Goal: Task Accomplishment & Management: Complete application form

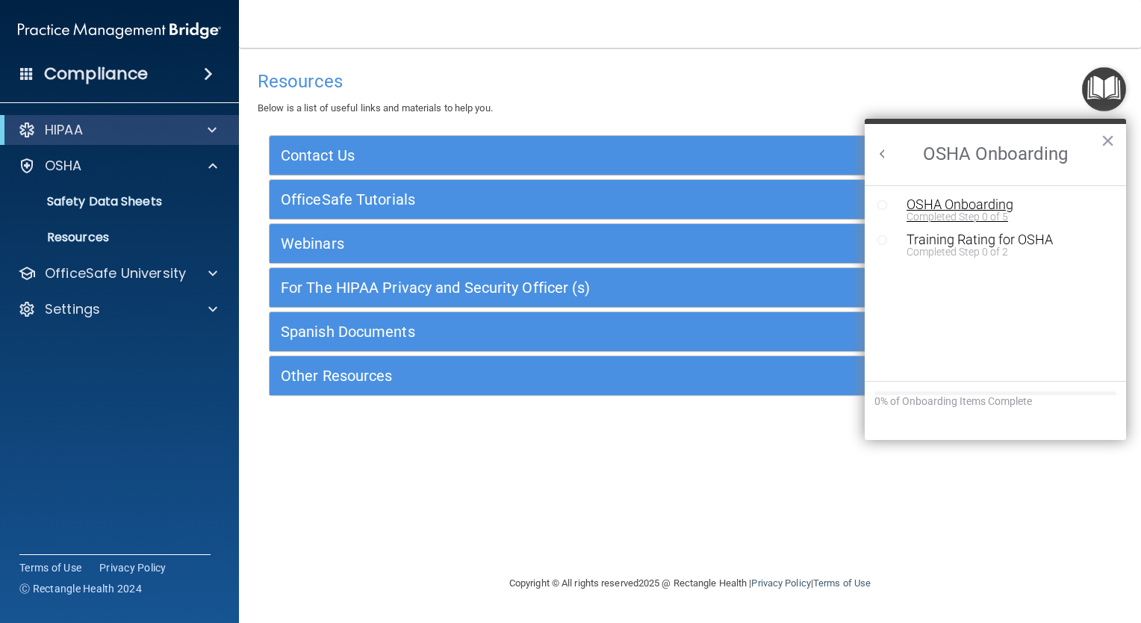
click at [949, 211] on div "Completed Step 0 of 5" at bounding box center [1007, 216] width 200 height 10
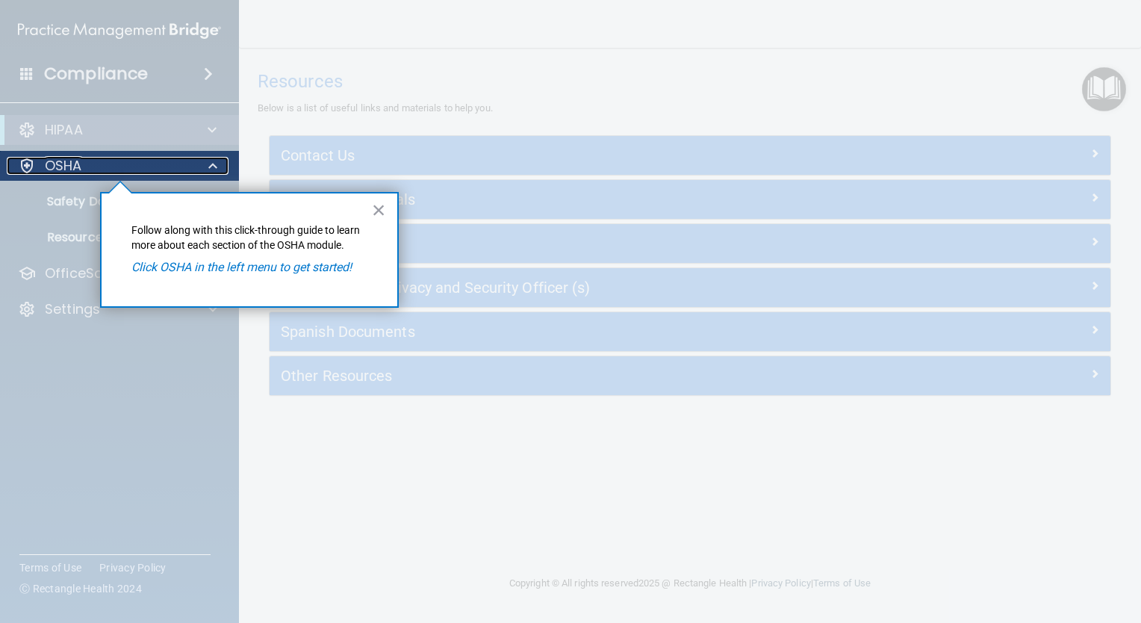
click at [83, 169] on div "OSHA" at bounding box center [99, 166] width 185 height 18
click at [213, 167] on span at bounding box center [212, 166] width 9 height 18
click at [72, 161] on p "OSHA" at bounding box center [63, 166] width 37 height 18
click at [384, 207] on button "×" at bounding box center [379, 210] width 14 height 24
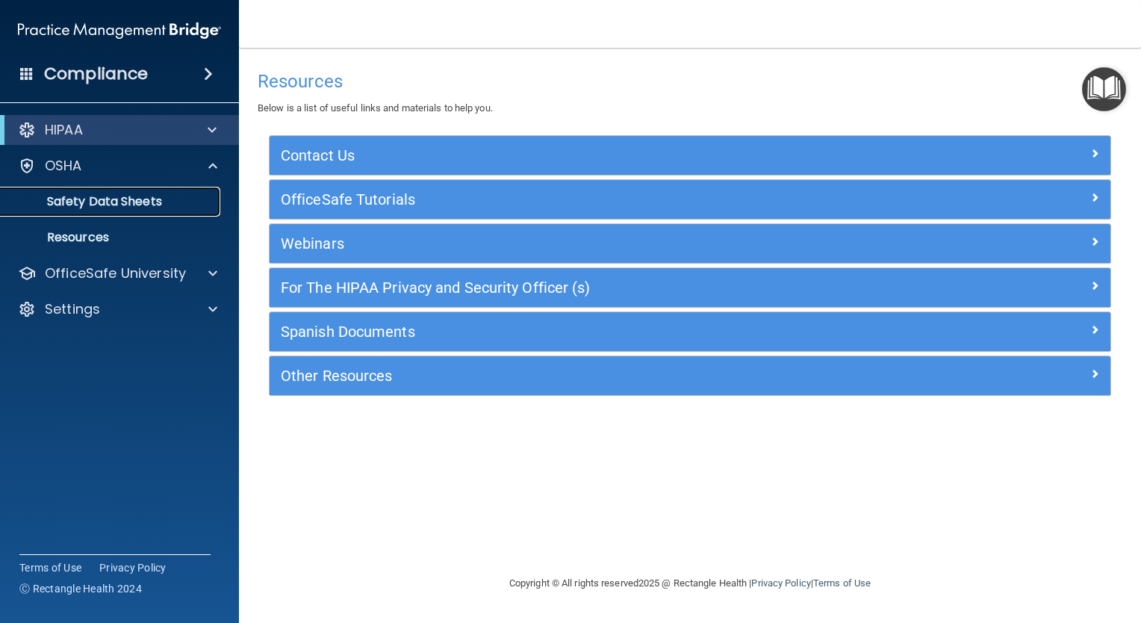
click at [114, 205] on p "Safety Data Sheets" at bounding box center [112, 201] width 204 height 15
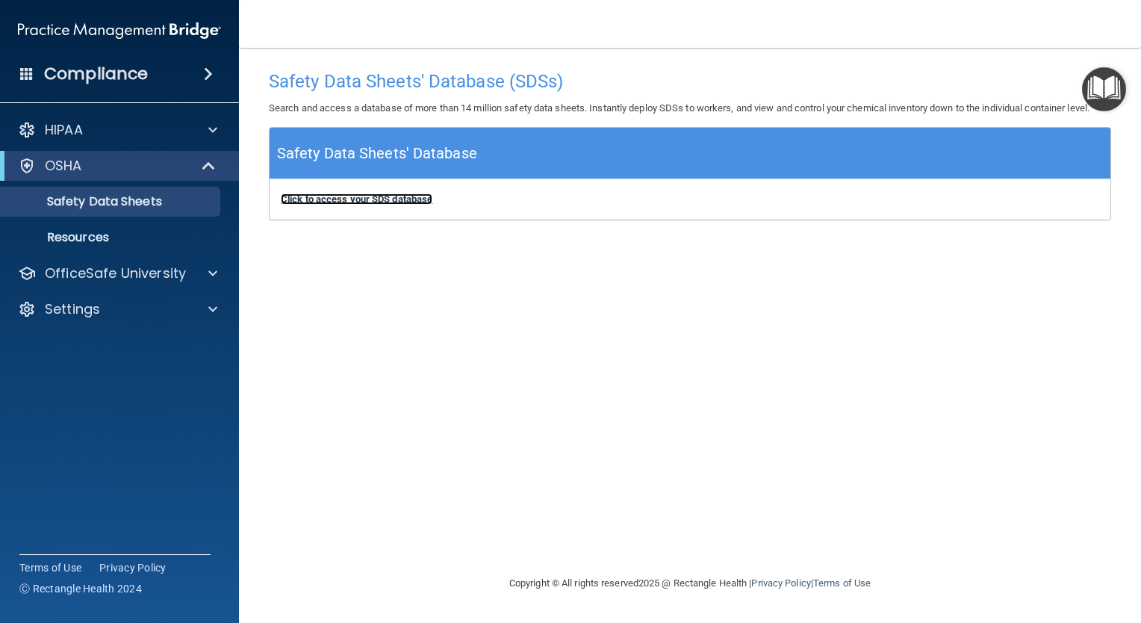
click at [396, 199] on b "Click to access your SDS database" at bounding box center [357, 198] width 152 height 11
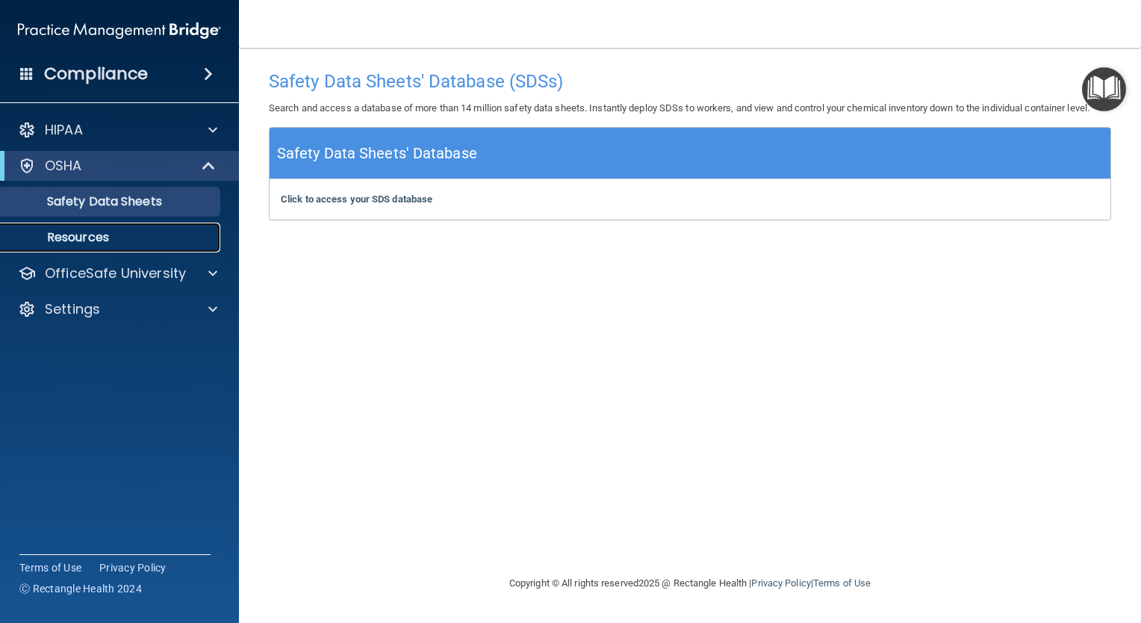
click at [125, 227] on link "Resources" at bounding box center [102, 238] width 235 height 30
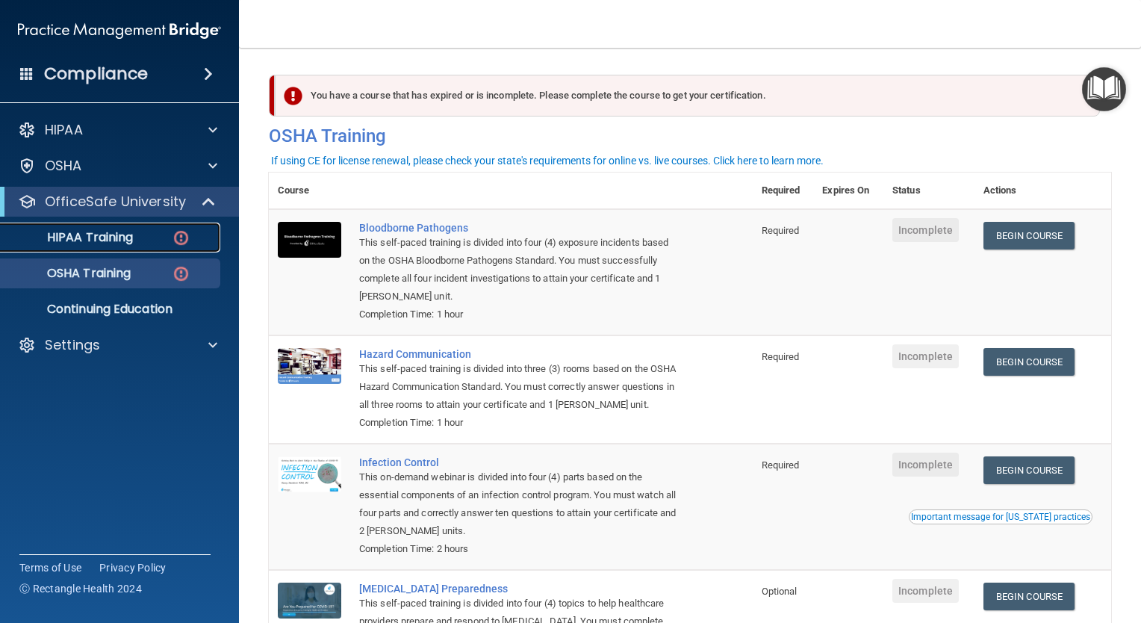
click at [144, 242] on div "HIPAA Training" at bounding box center [112, 237] width 204 height 15
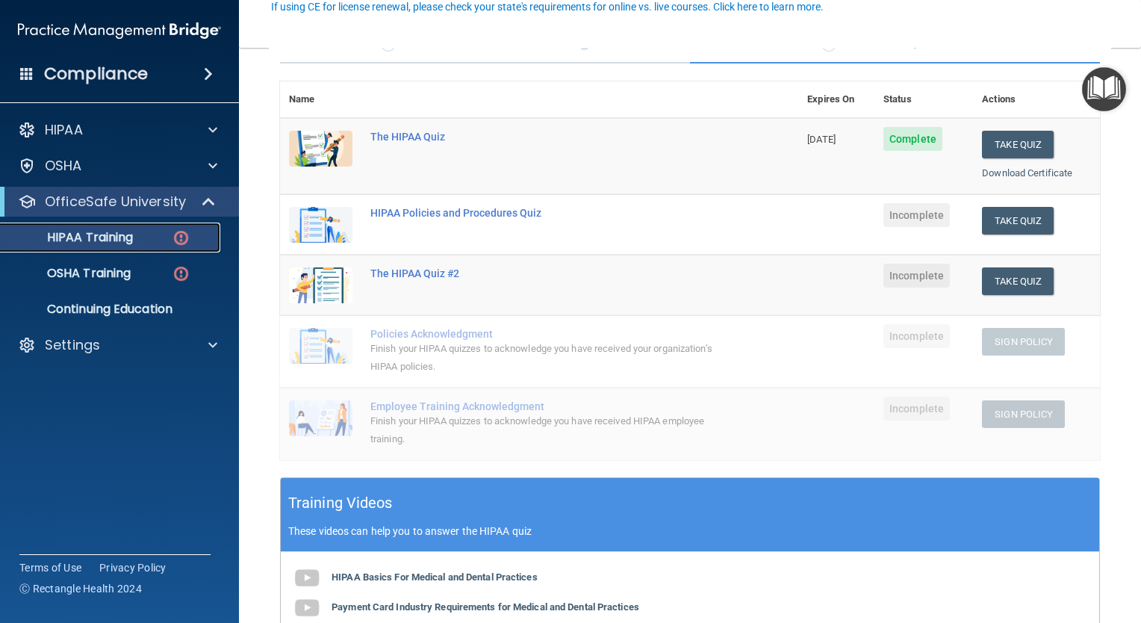
scroll to position [146, 0]
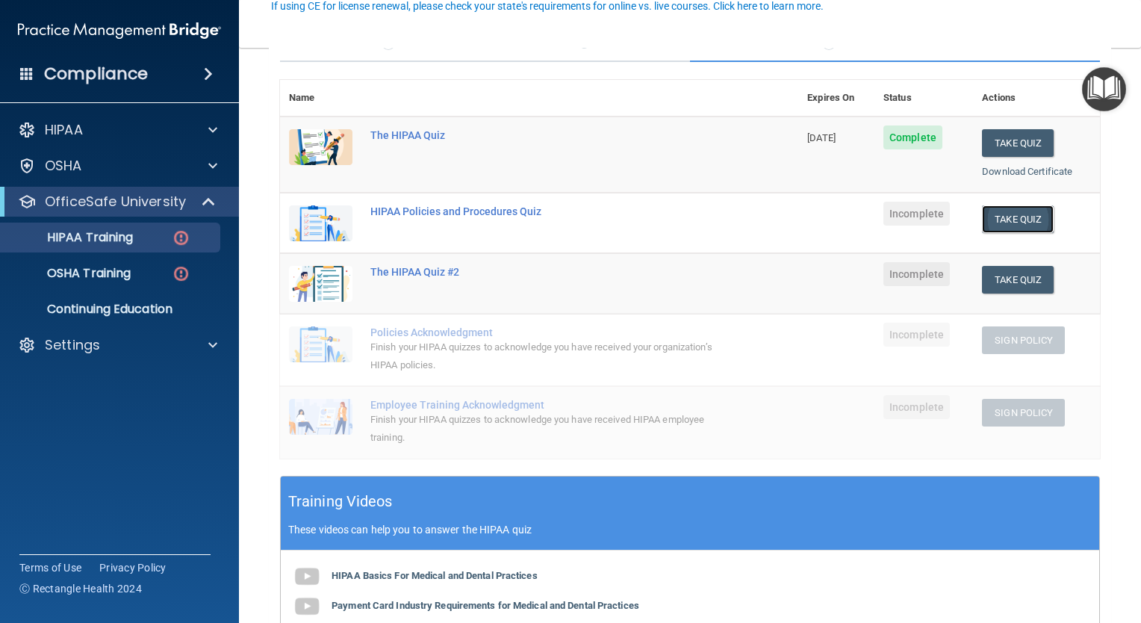
click at [993, 214] on button "Take Quiz" at bounding box center [1018, 219] width 72 height 28
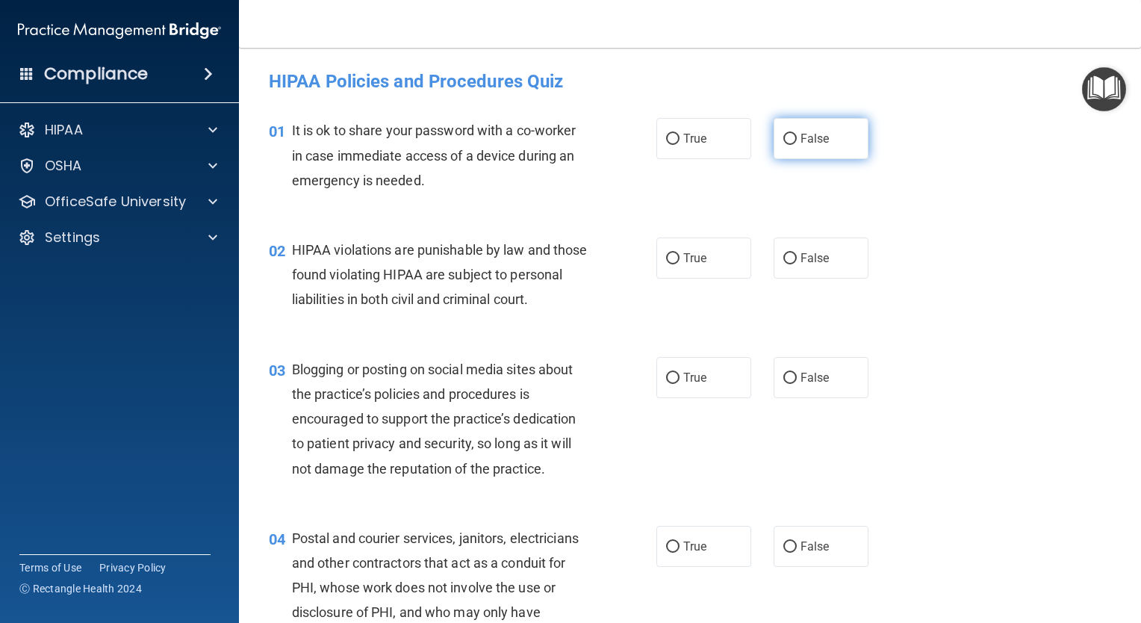
click at [819, 143] on span "False" at bounding box center [815, 138] width 29 height 14
click at [797, 143] on input "False" at bounding box center [790, 139] width 13 height 11
radio input "true"
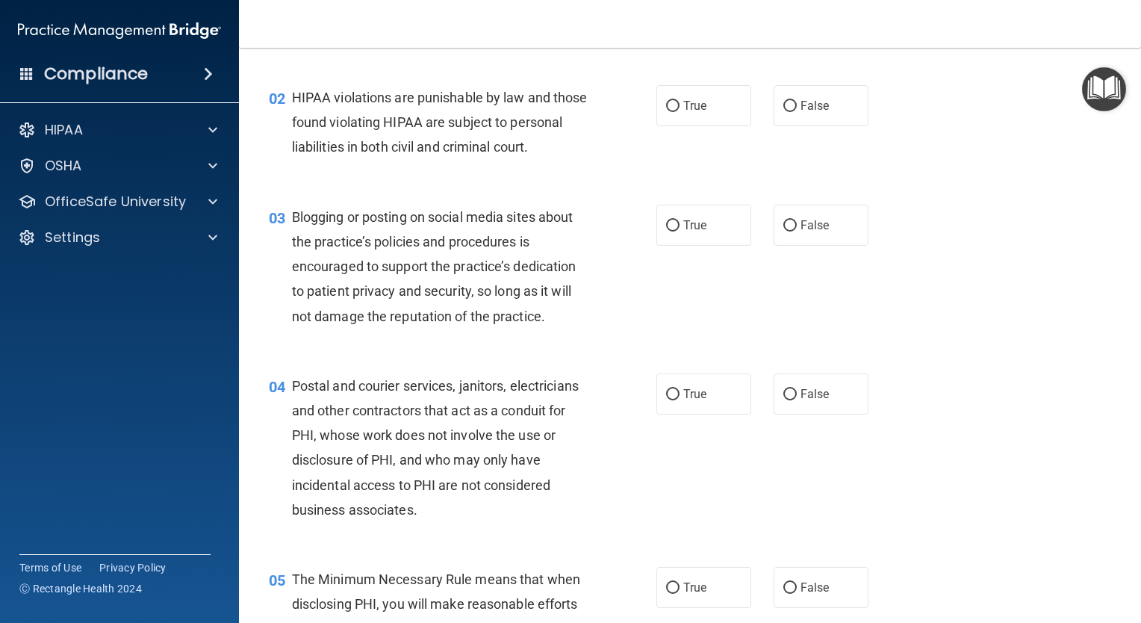
scroll to position [177, 0]
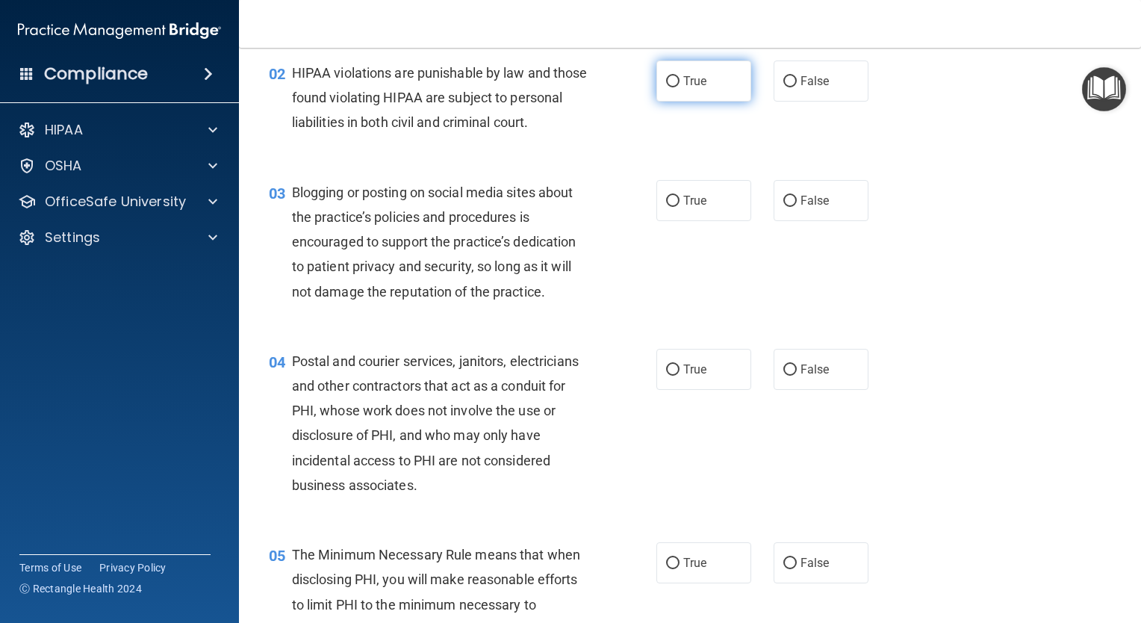
click at [736, 92] on label "True" at bounding box center [704, 81] width 95 height 41
click at [680, 87] on input "True" at bounding box center [672, 81] width 13 height 11
radio input "true"
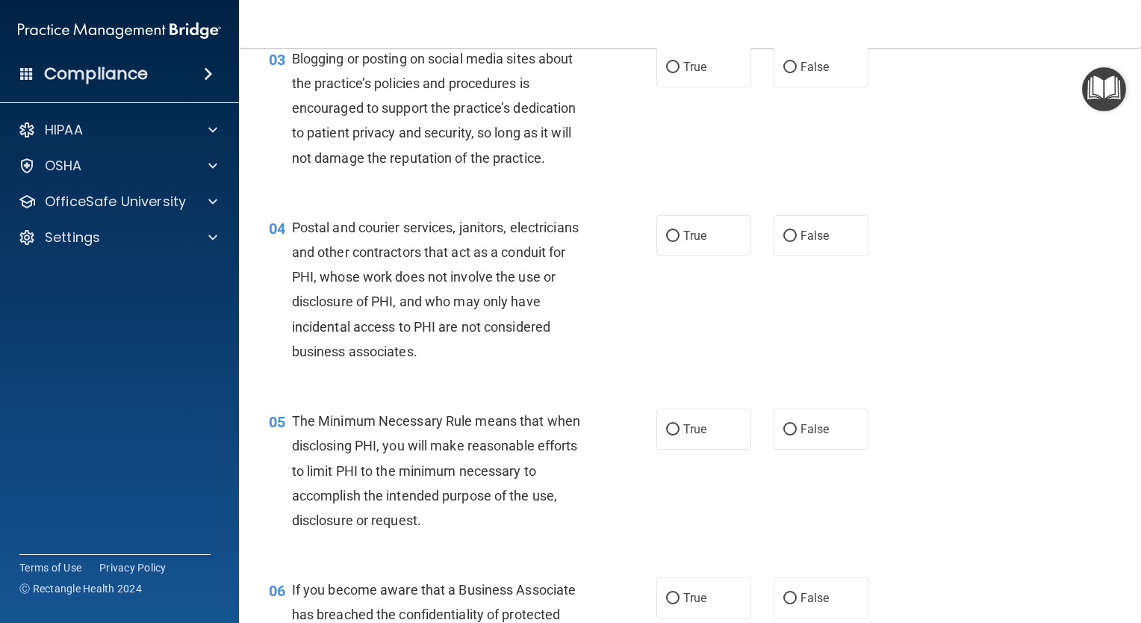
scroll to position [315, 0]
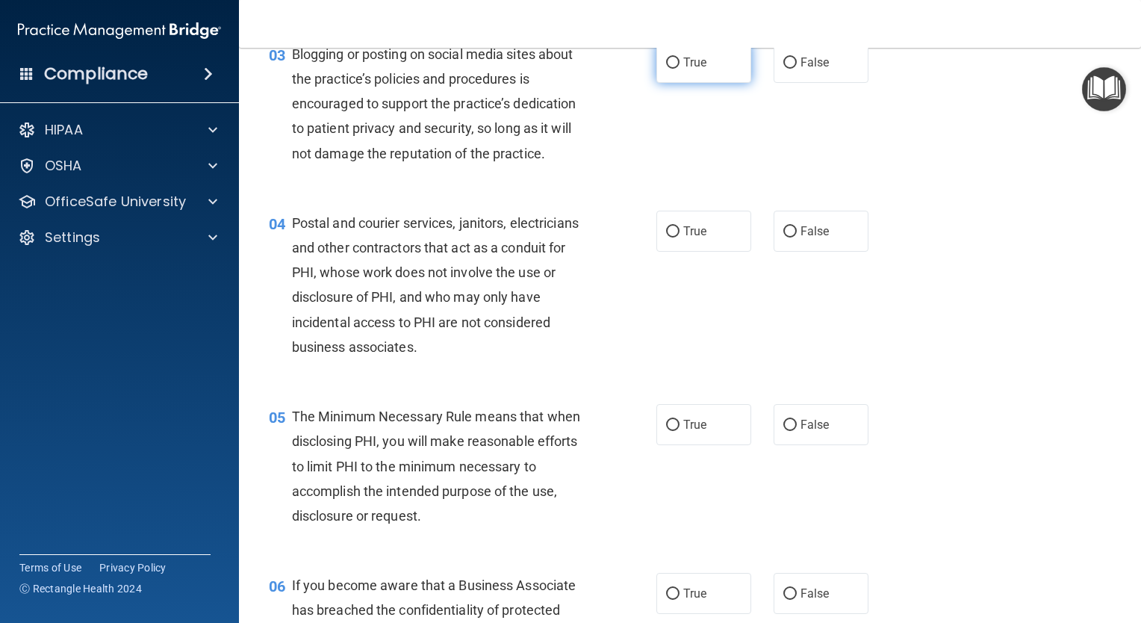
click at [684, 69] on span "True" at bounding box center [694, 62] width 23 height 14
click at [680, 69] on input "True" at bounding box center [672, 63] width 13 height 11
radio input "true"
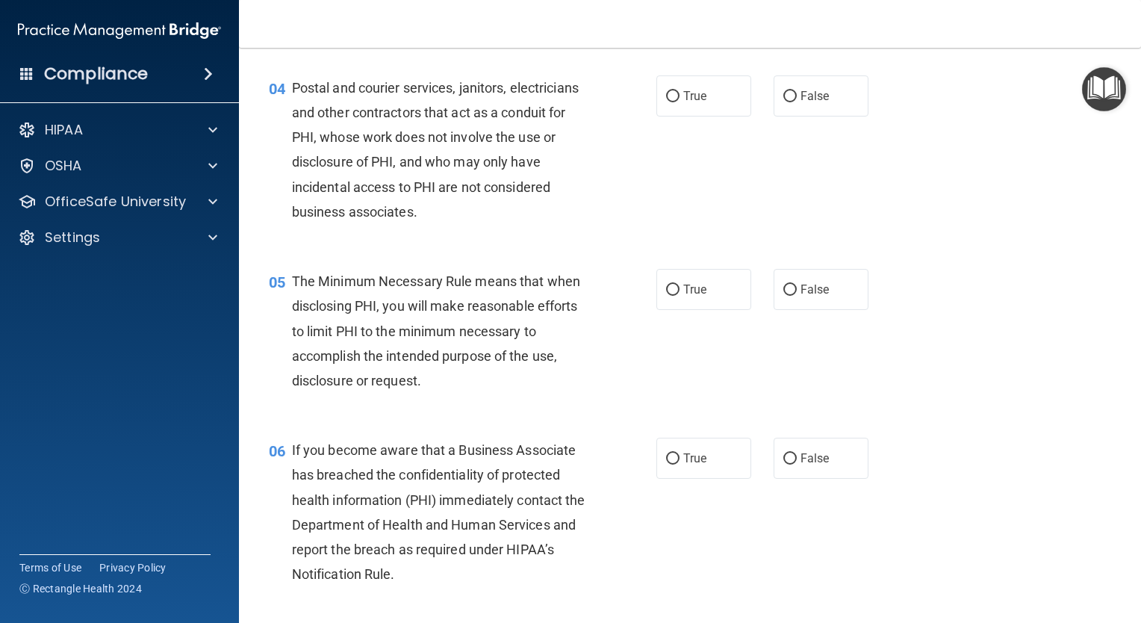
scroll to position [460, 0]
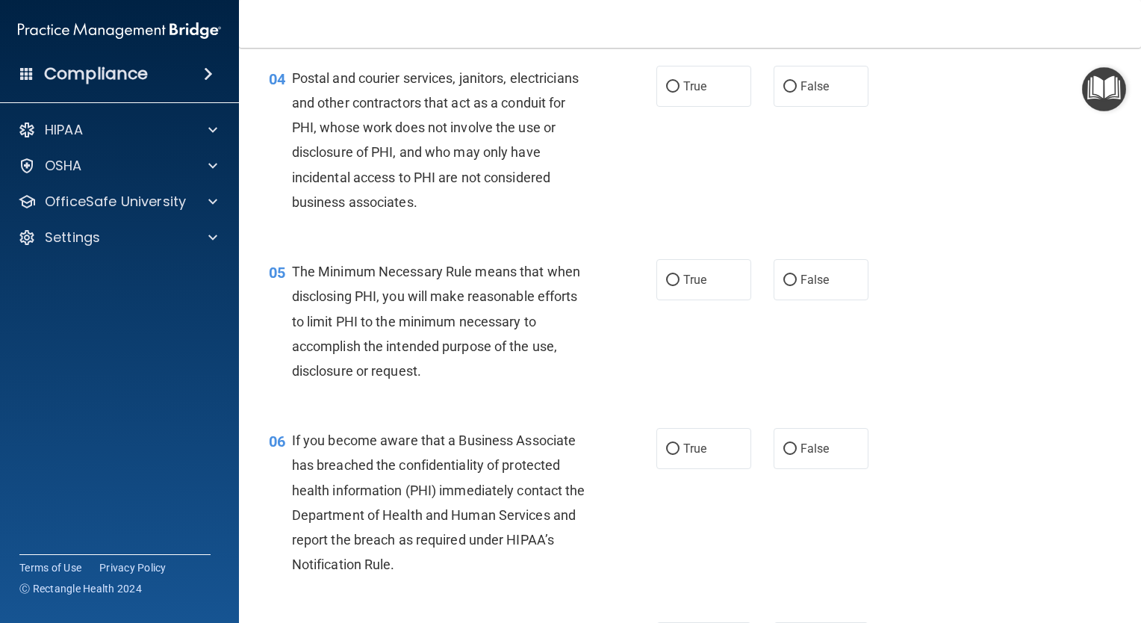
drag, startPoint x: 747, startPoint y: 200, endPoint x: 1108, endPoint y: 214, distance: 361.8
click at [1108, 214] on div "04 Postal and courier services, janitors, electricians and other contractors th…" at bounding box center [690, 143] width 865 height 193
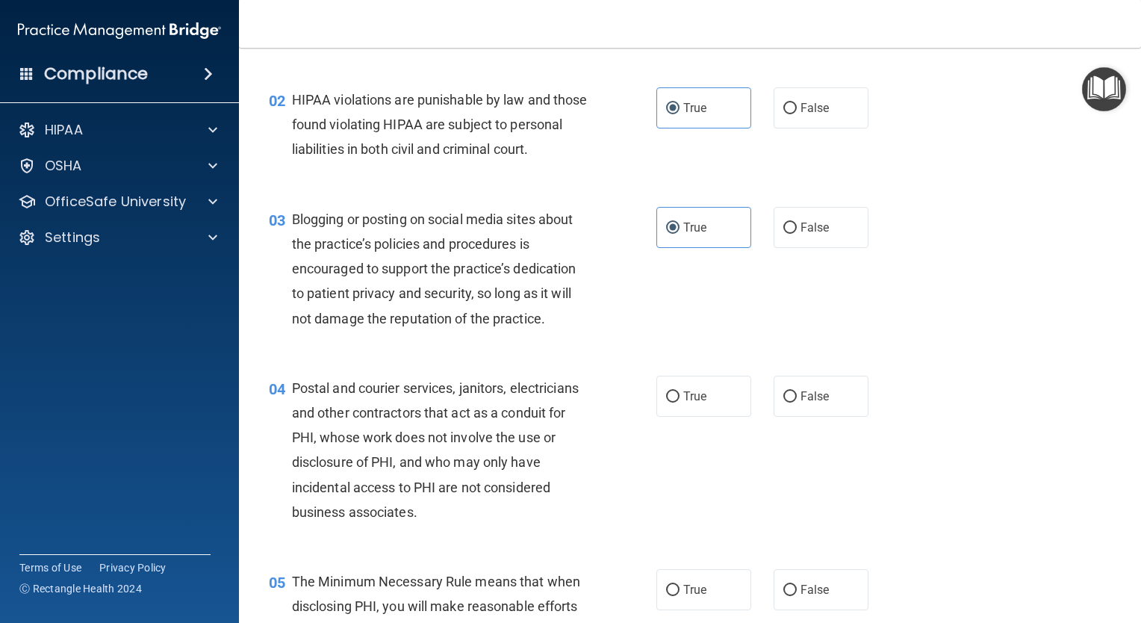
scroll to position [155, 0]
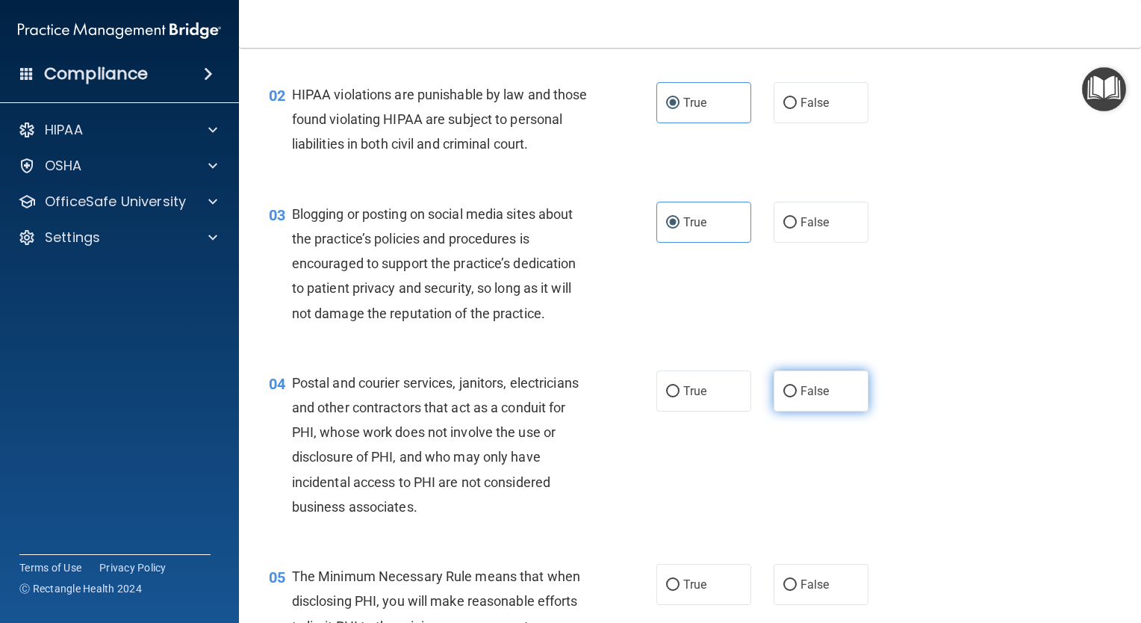
click at [819, 398] on span "False" at bounding box center [815, 391] width 29 height 14
click at [797, 397] on input "False" at bounding box center [790, 391] width 13 height 11
radio input "true"
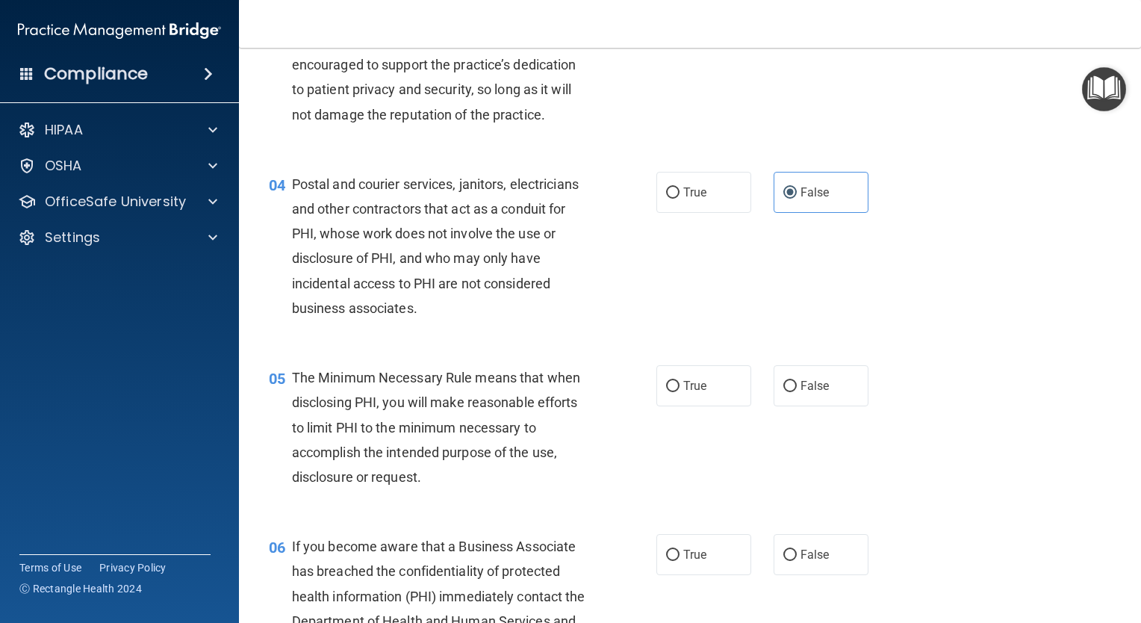
scroll to position [359, 0]
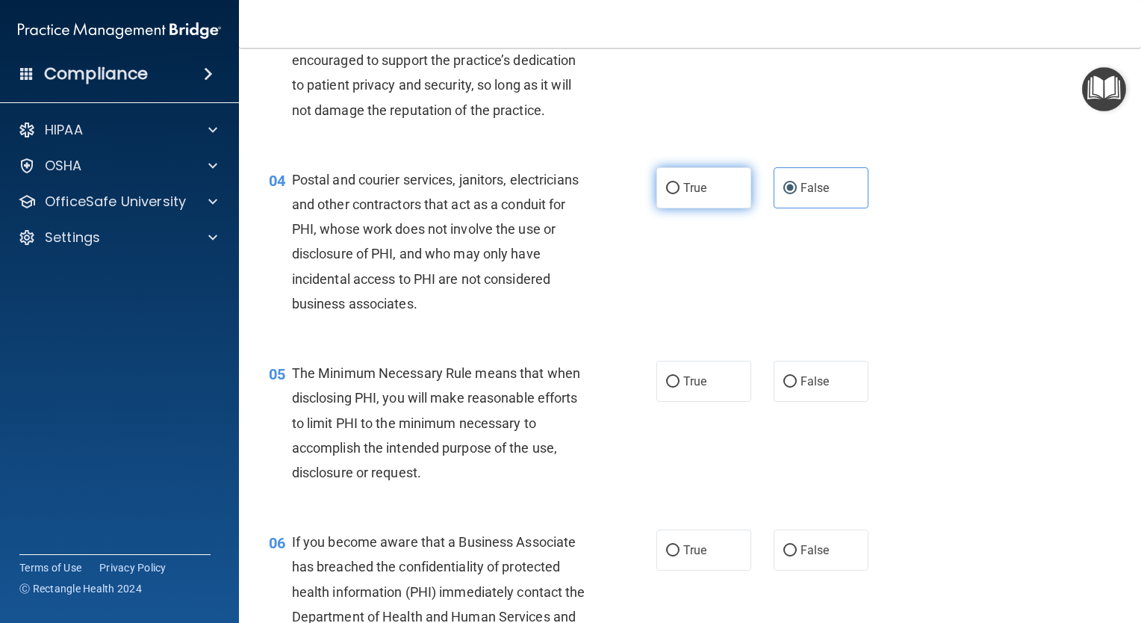
click at [725, 207] on label "True" at bounding box center [704, 187] width 95 height 41
click at [680, 194] on input "True" at bounding box center [672, 188] width 13 height 11
radio input "true"
radio input "false"
click at [666, 388] on input "True" at bounding box center [672, 381] width 13 height 11
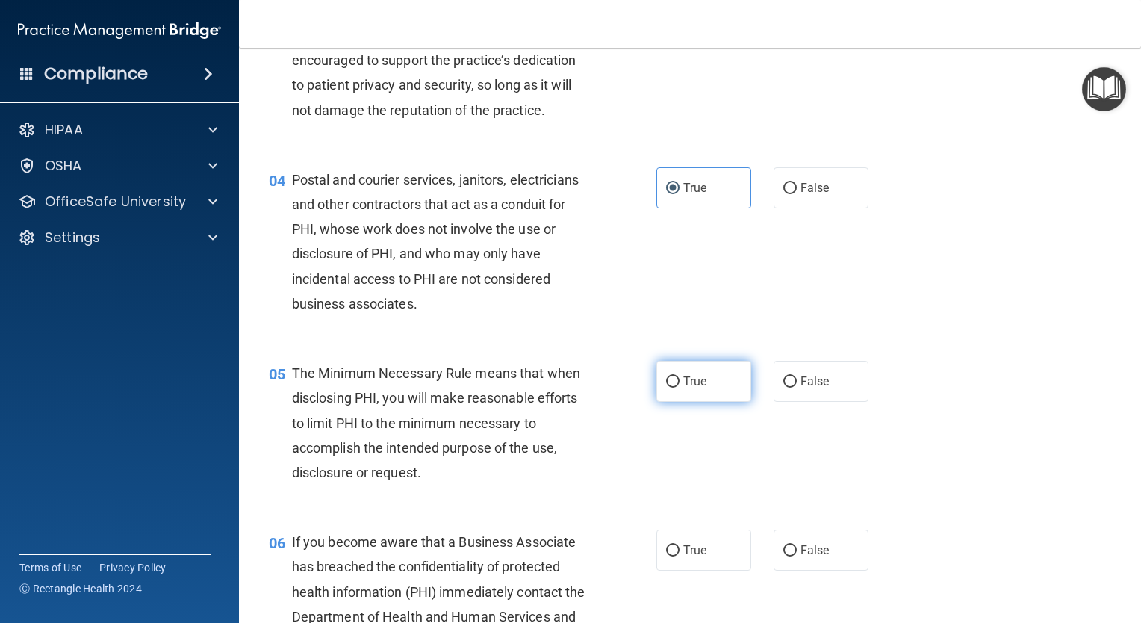
radio input "true"
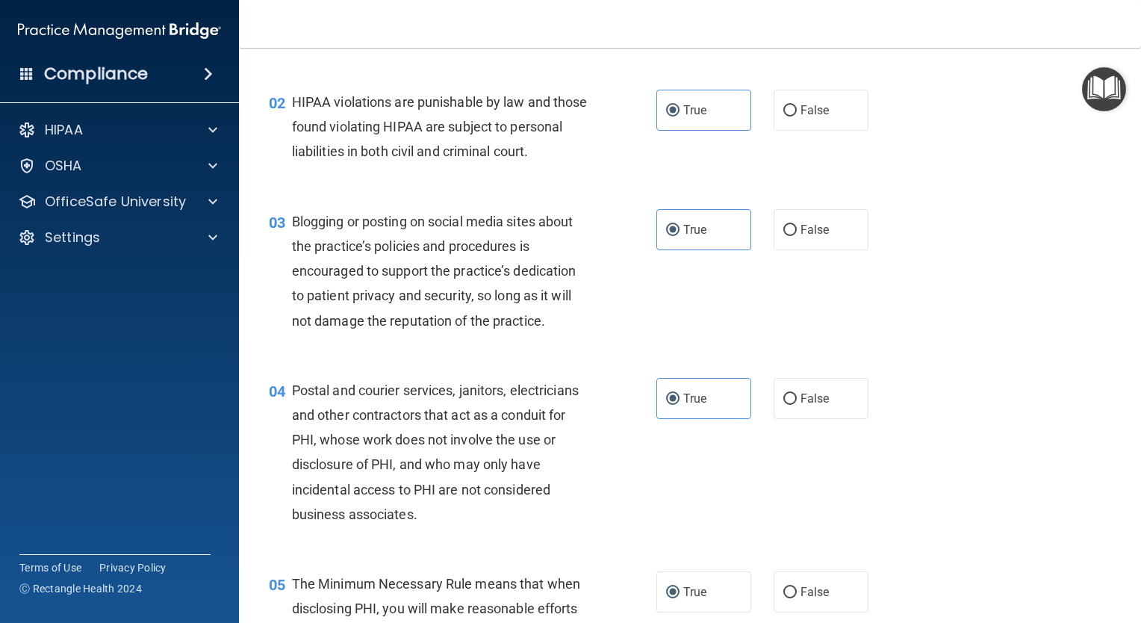
scroll to position [0, 0]
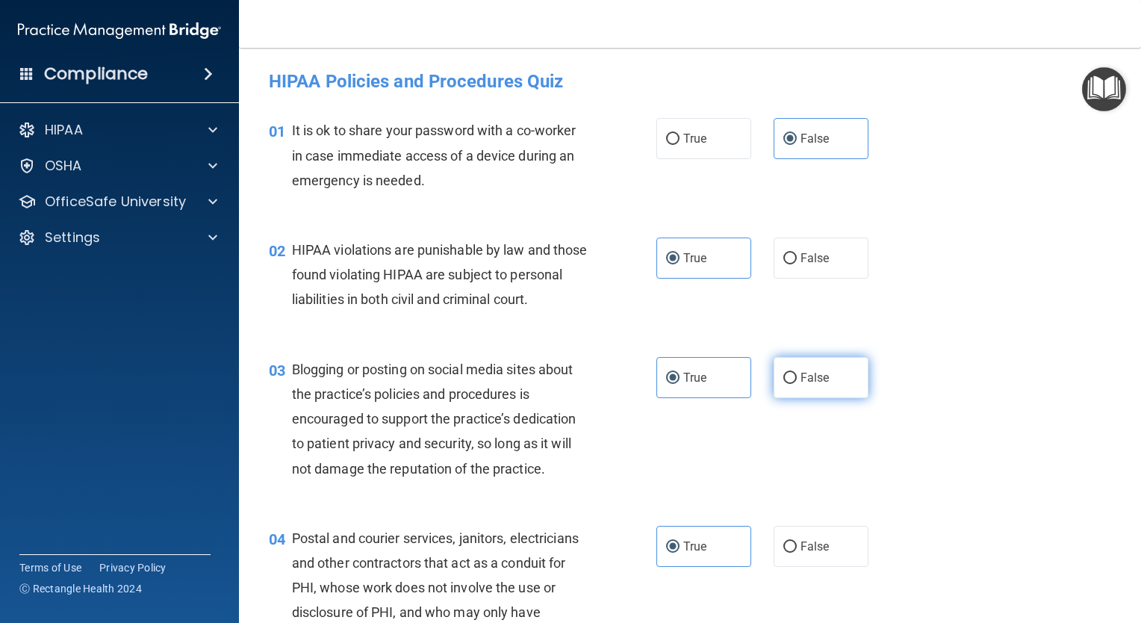
click at [798, 398] on label "False" at bounding box center [821, 377] width 95 height 41
click at [797, 384] on input "False" at bounding box center [790, 378] width 13 height 11
radio input "true"
radio input "false"
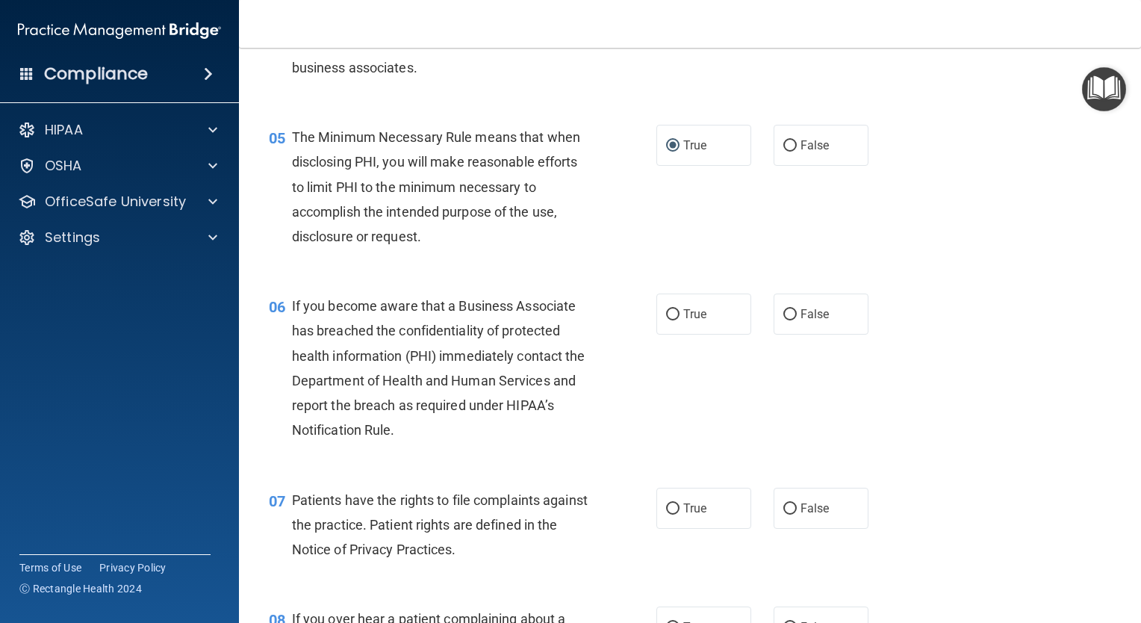
scroll to position [639, 0]
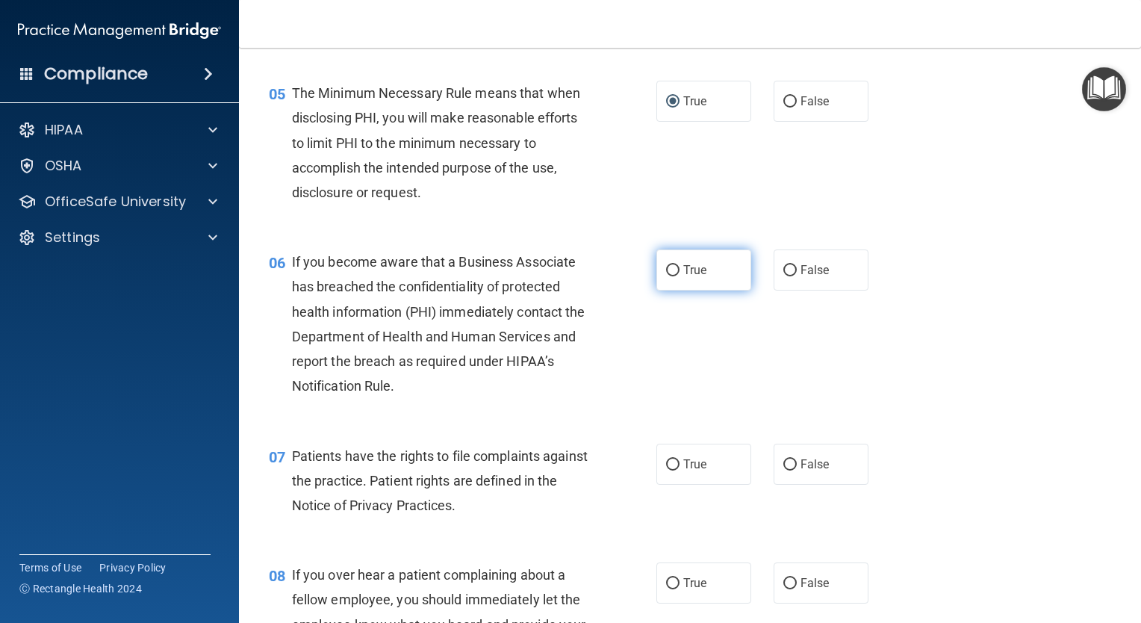
click at [722, 291] on label "True" at bounding box center [704, 269] width 95 height 41
click at [680, 276] on input "True" at bounding box center [672, 270] width 13 height 11
radio input "true"
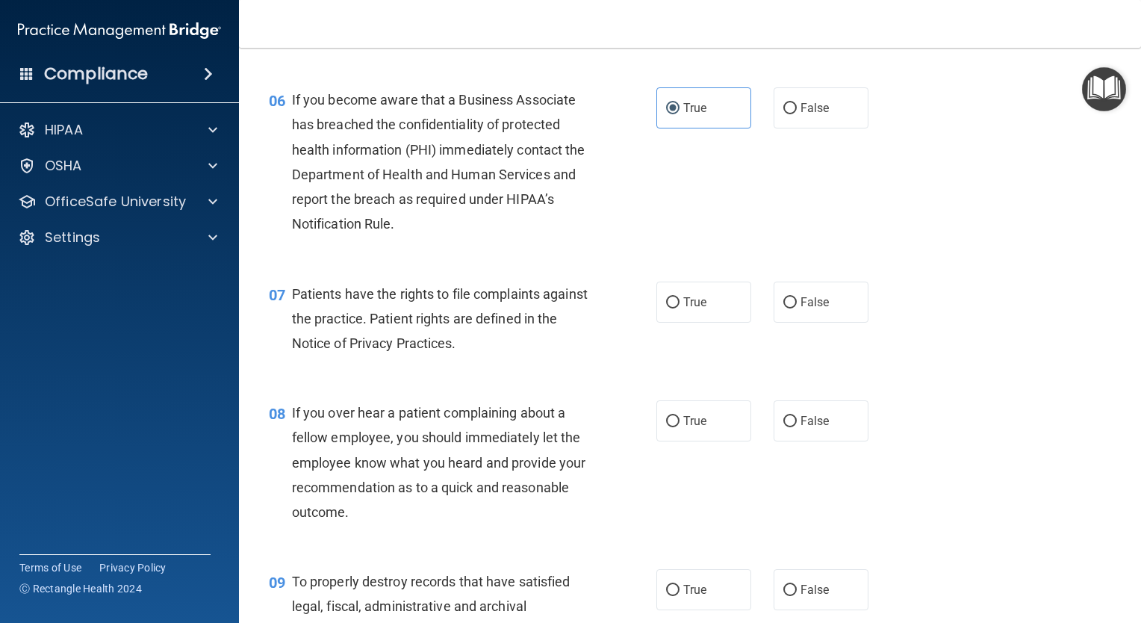
scroll to position [796, 0]
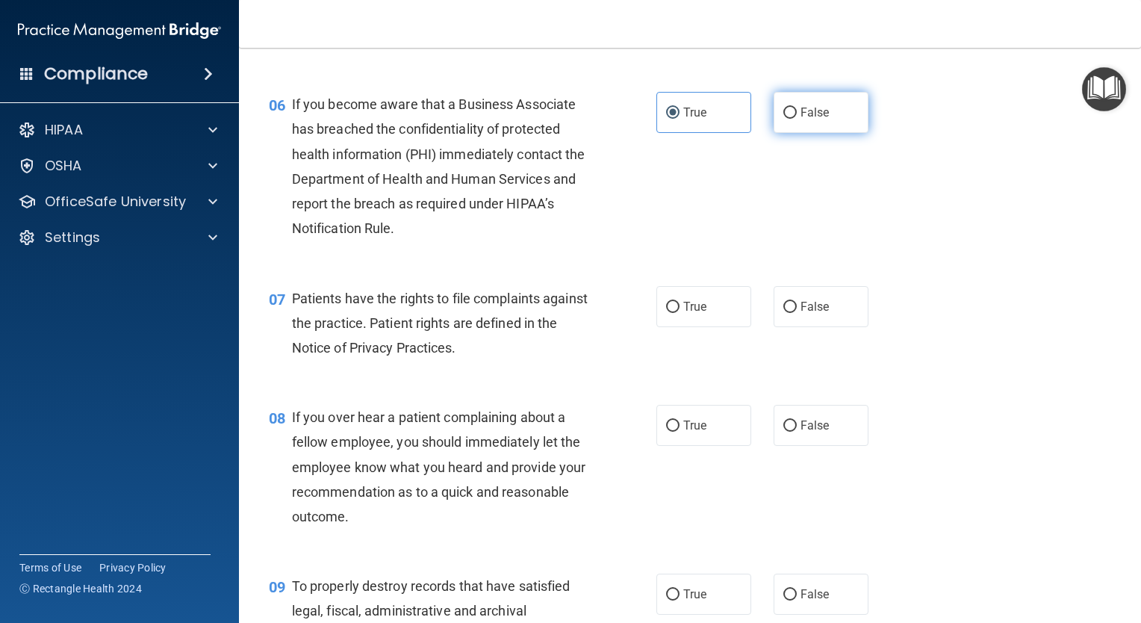
click at [827, 133] on label "False" at bounding box center [821, 112] width 95 height 41
click at [797, 119] on input "False" at bounding box center [790, 113] width 13 height 11
radio input "true"
radio input "false"
click at [686, 352] on div "07 Patients have the rights to file complaints against the practice. Patient ri…" at bounding box center [690, 327] width 865 height 120
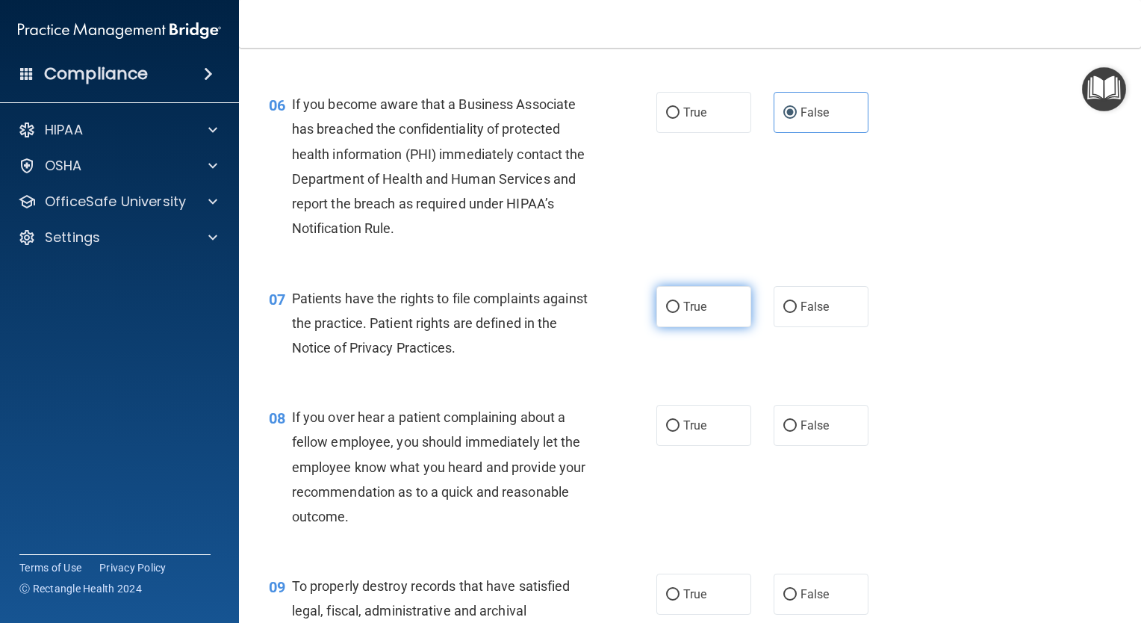
click at [686, 327] on label "True" at bounding box center [704, 306] width 95 height 41
click at [680, 313] on input "True" at bounding box center [672, 307] width 13 height 11
radio input "true"
drag, startPoint x: 775, startPoint y: 453, endPoint x: 1127, endPoint y: 276, distance: 393.5
click at [1127, 276] on main "- HIPAA Policies and Procedures Quiz This quiz doesn’t expire until . Are you s…" at bounding box center [690, 335] width 902 height 575
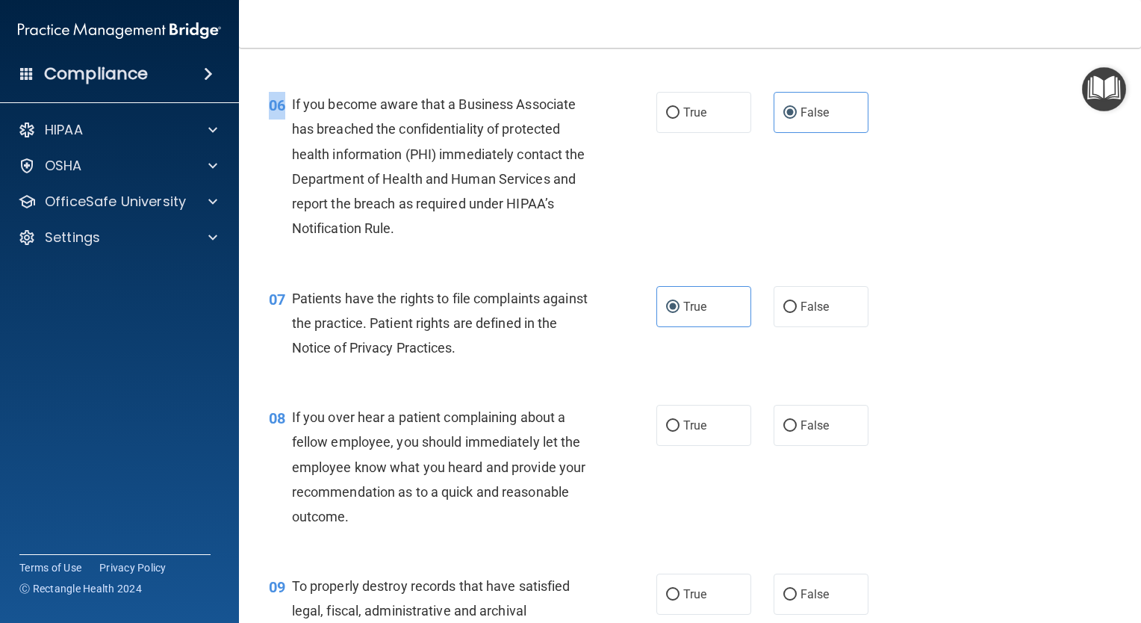
click at [1127, 276] on main "- HIPAA Policies and Procedures Quiz This quiz doesn’t expire until . Are you s…" at bounding box center [690, 335] width 902 height 575
click at [810, 435] on label "False" at bounding box center [821, 425] width 95 height 41
click at [797, 432] on input "False" at bounding box center [790, 426] width 13 height 11
radio input "true"
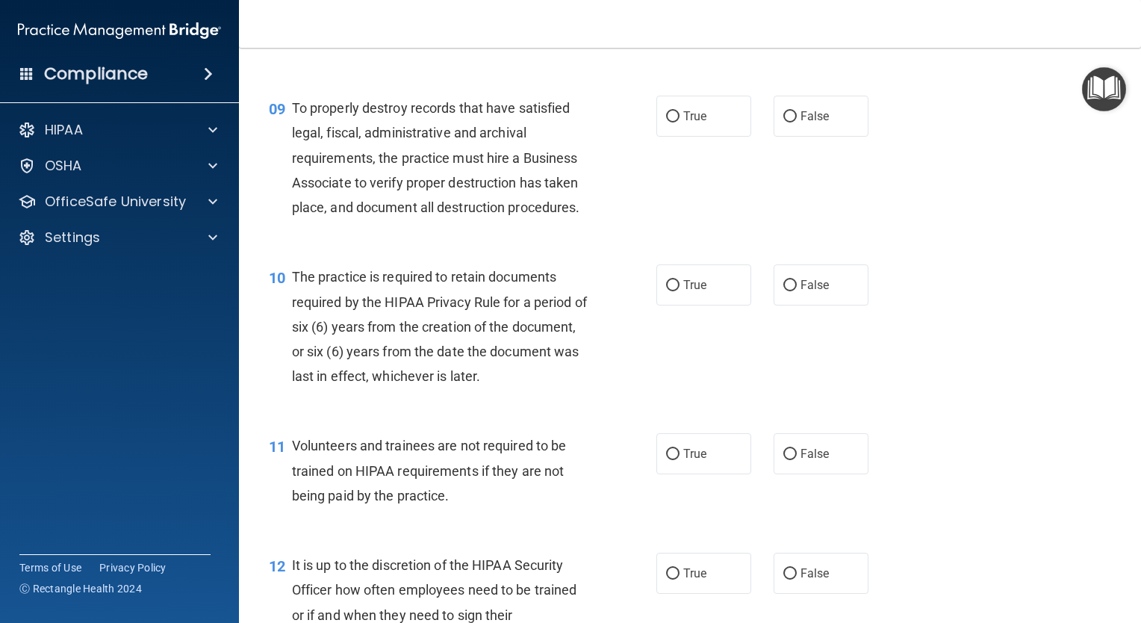
scroll to position [1309, 0]
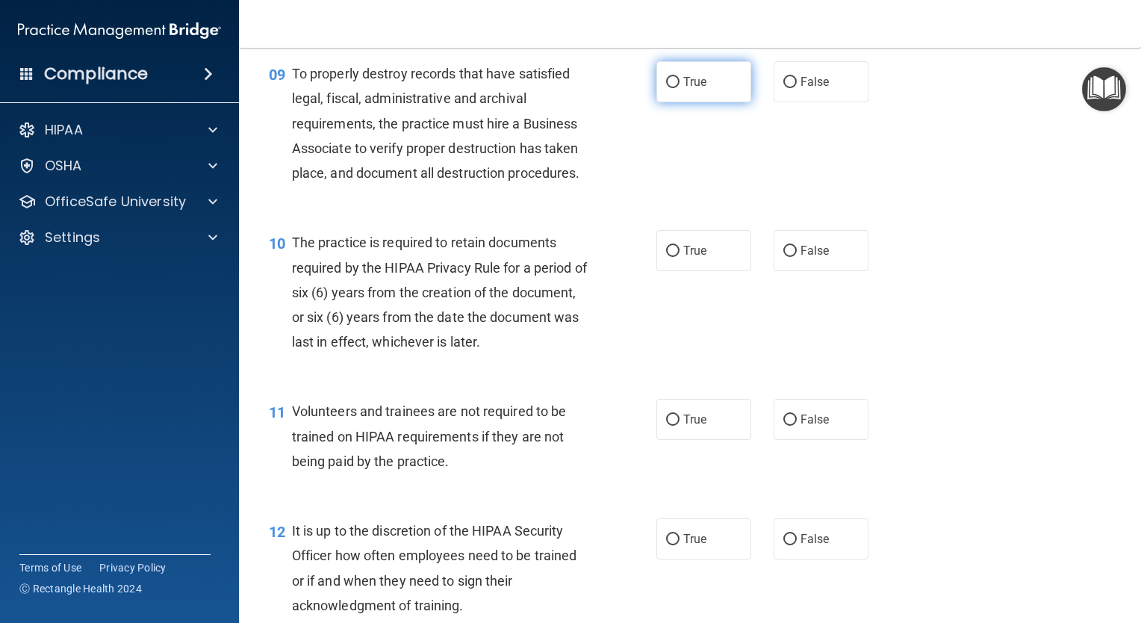
click at [708, 102] on label "True" at bounding box center [704, 81] width 95 height 41
click at [680, 88] on input "True" at bounding box center [672, 82] width 13 height 11
radio input "true"
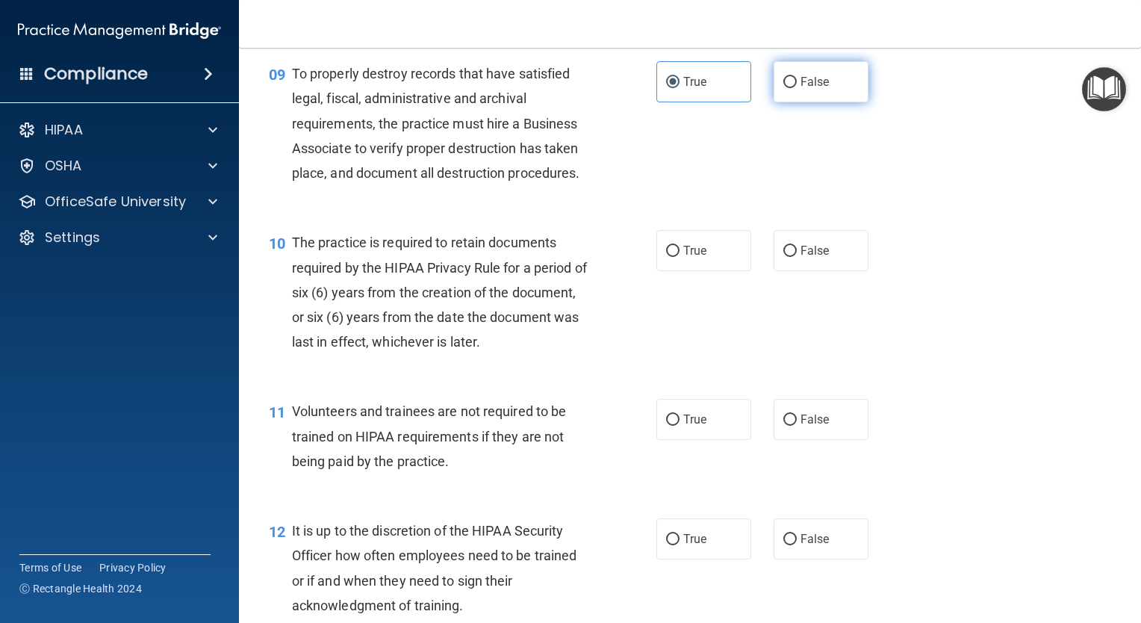
click at [830, 97] on label "False" at bounding box center [821, 81] width 95 height 41
click at [797, 88] on input "False" at bounding box center [790, 82] width 13 height 11
radio input "true"
radio input "false"
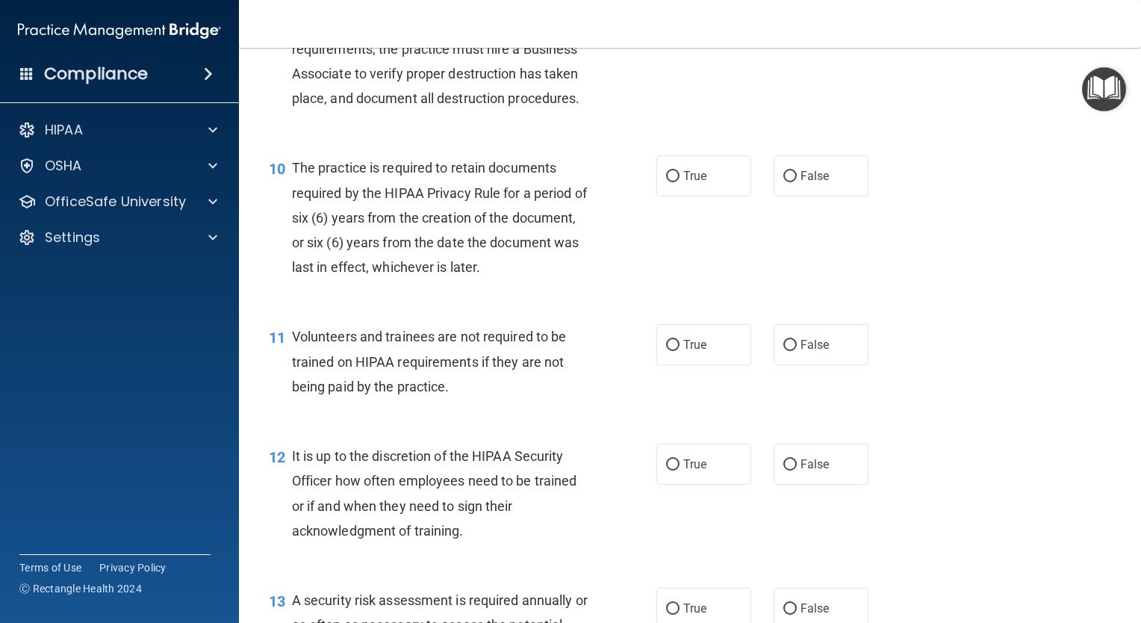
scroll to position [1437, 0]
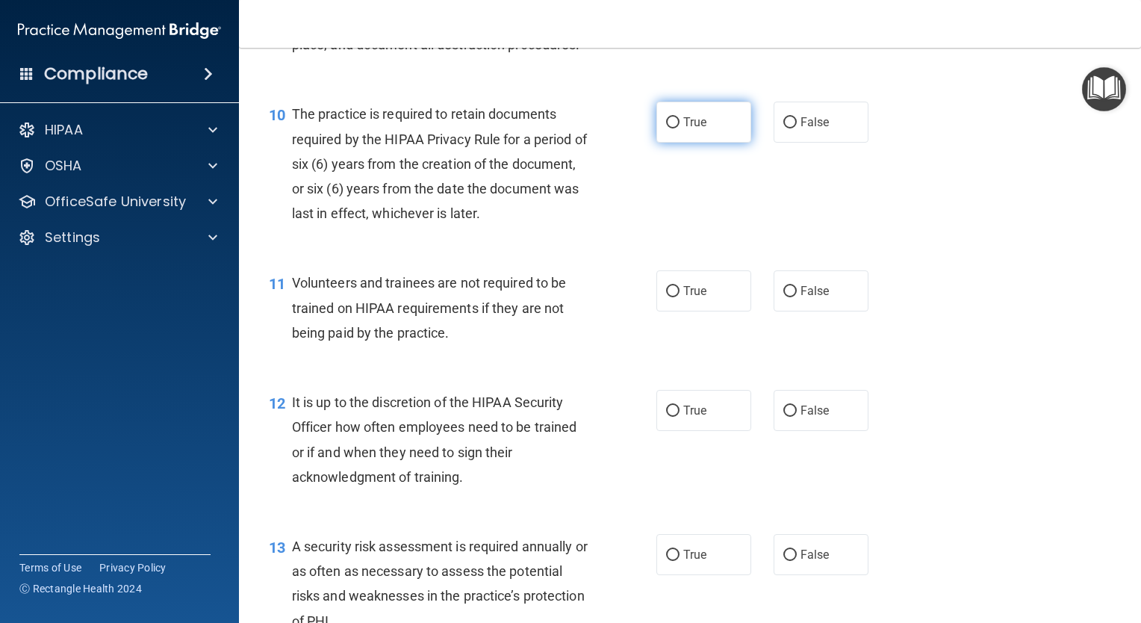
click at [723, 143] on label "True" at bounding box center [704, 122] width 95 height 41
click at [680, 128] on input "True" at bounding box center [672, 122] width 13 height 11
radio input "true"
click at [822, 298] on span "False" at bounding box center [815, 291] width 29 height 14
click at [797, 297] on input "False" at bounding box center [790, 291] width 13 height 11
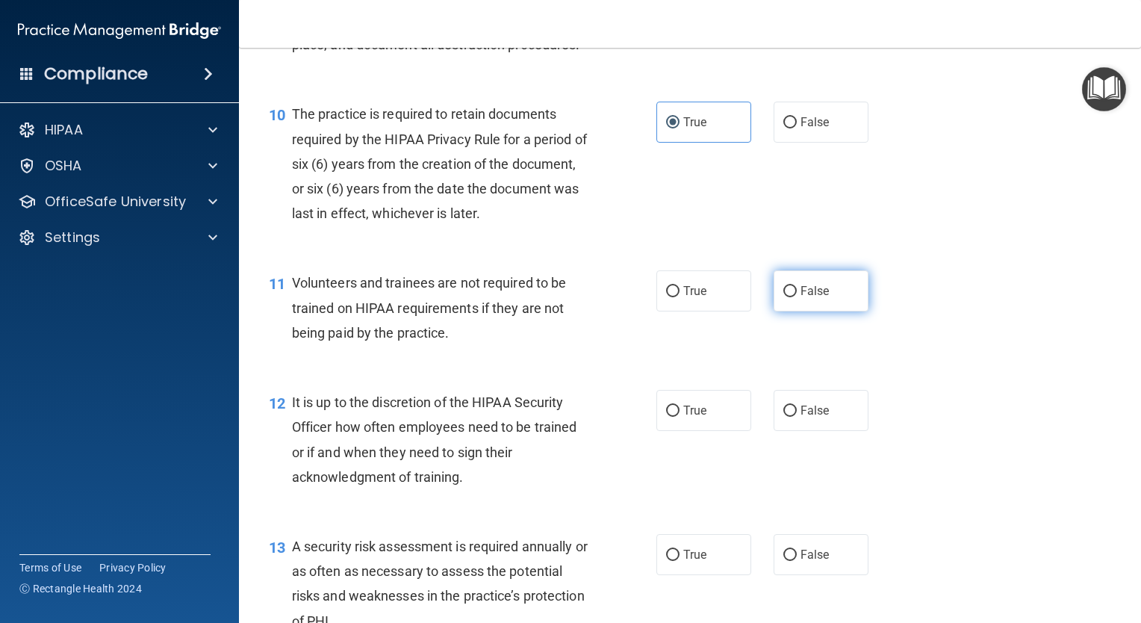
radio input "true"
click at [689, 298] on span "True" at bounding box center [694, 291] width 23 height 14
click at [680, 297] on input "True" at bounding box center [672, 291] width 13 height 11
radio input "true"
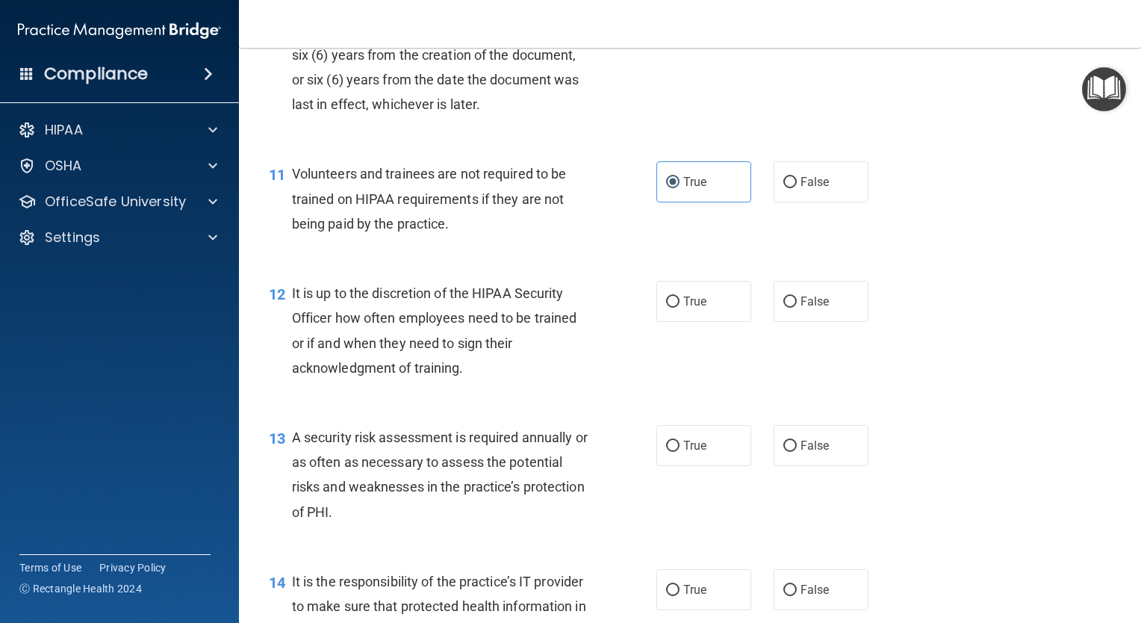
scroll to position [1585, 0]
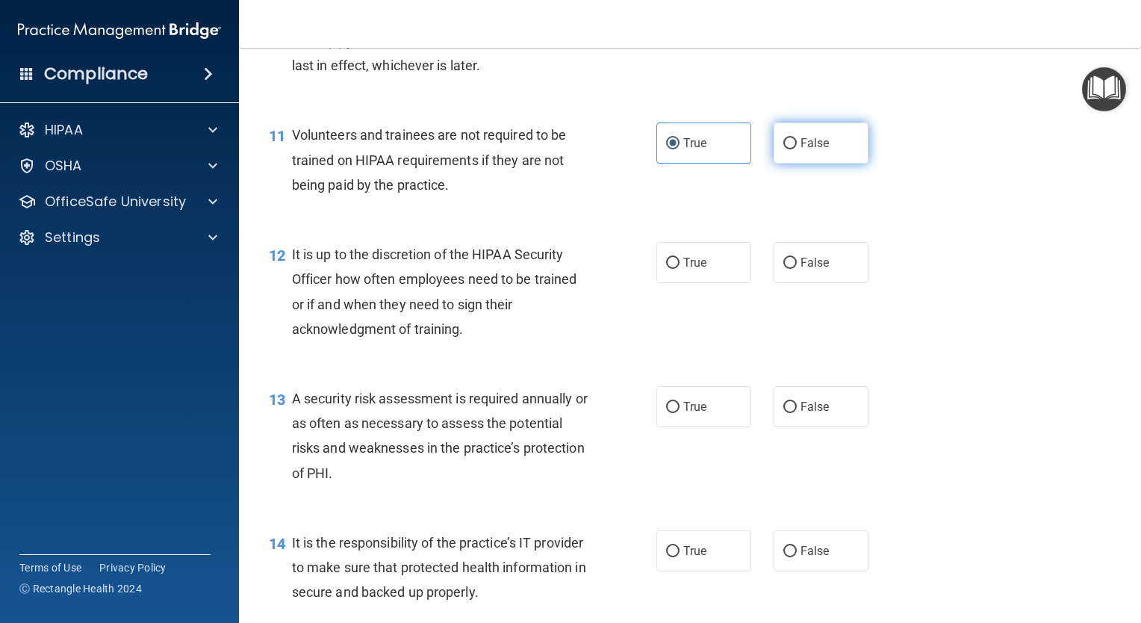
click at [837, 164] on label "False" at bounding box center [821, 142] width 95 height 41
click at [797, 149] on input "False" at bounding box center [790, 143] width 13 height 11
radio input "true"
radio input "false"
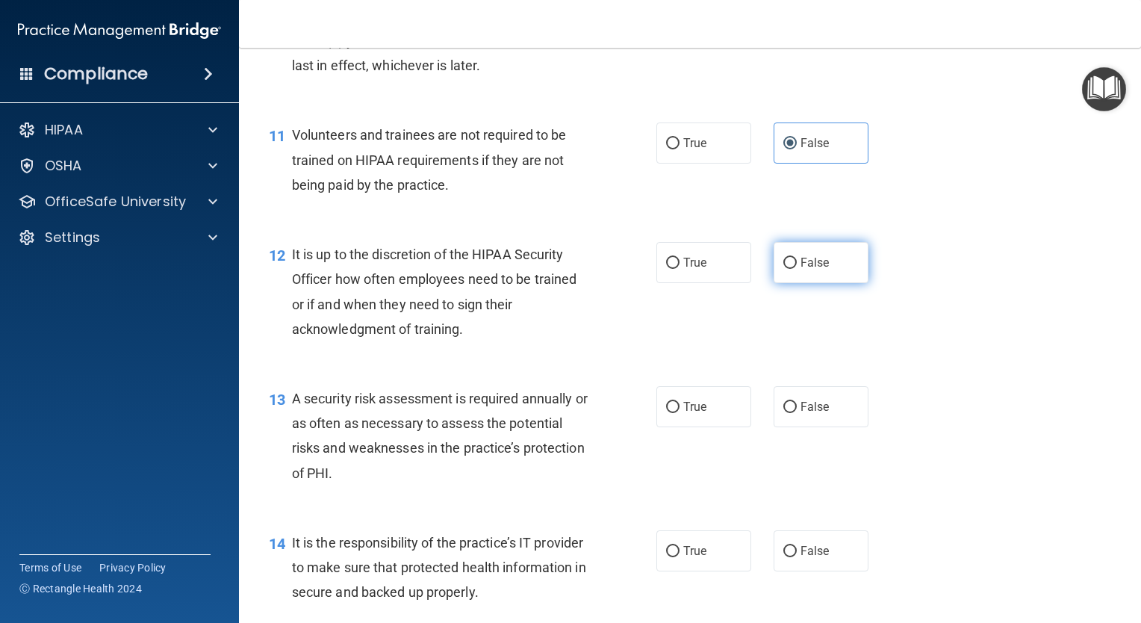
click at [801, 270] on span "False" at bounding box center [815, 262] width 29 height 14
click at [797, 269] on input "False" at bounding box center [790, 263] width 13 height 11
radio input "true"
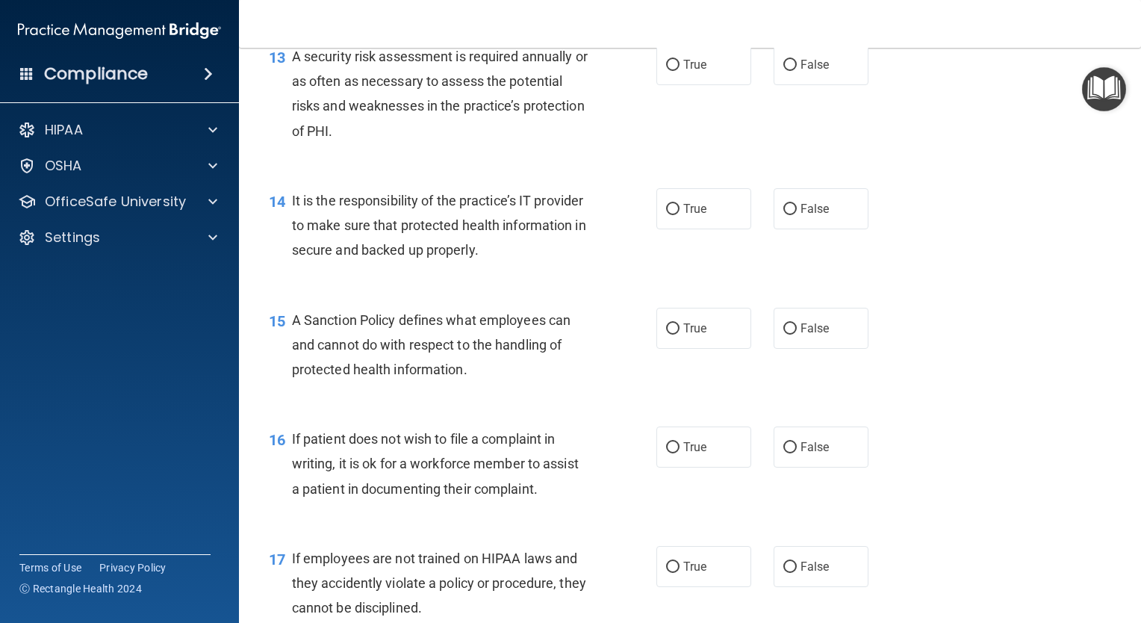
scroll to position [1933, 0]
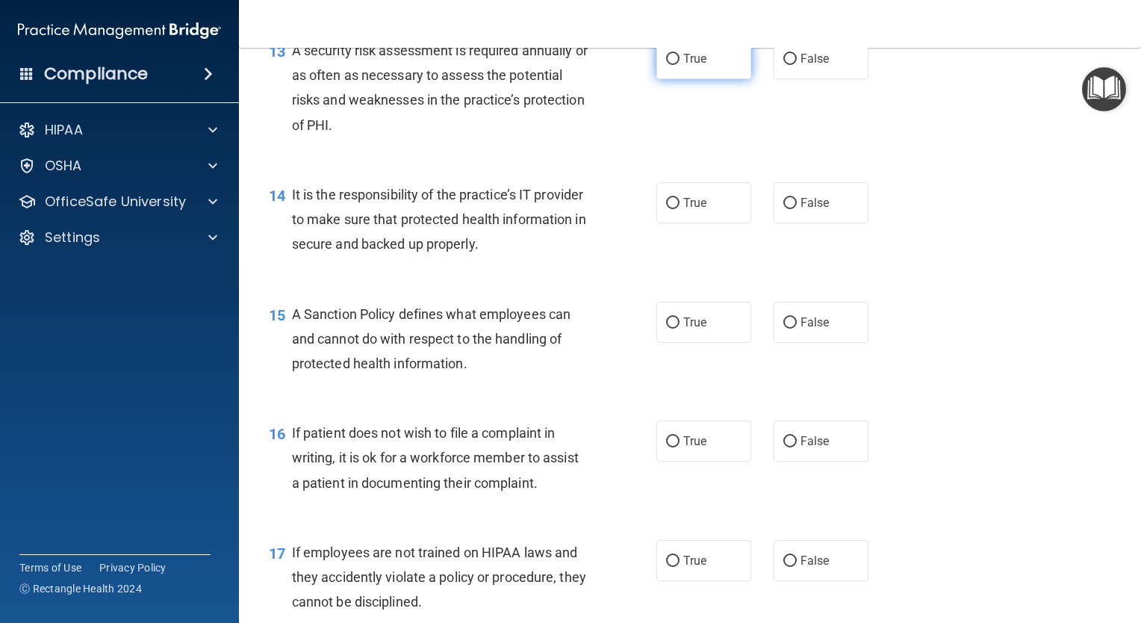
click at [713, 79] on label "True" at bounding box center [704, 58] width 95 height 41
click at [680, 65] on input "True" at bounding box center [672, 59] width 13 height 11
radio input "true"
click at [699, 210] on span "True" at bounding box center [694, 203] width 23 height 14
click at [680, 209] on input "True" at bounding box center [672, 203] width 13 height 11
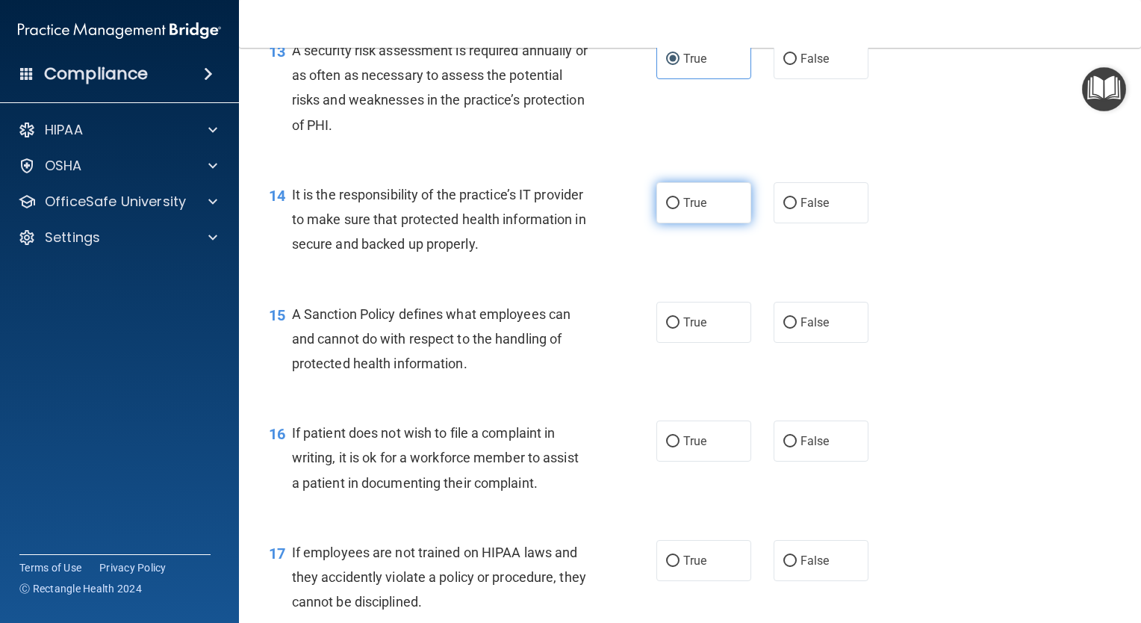
radio input "true"
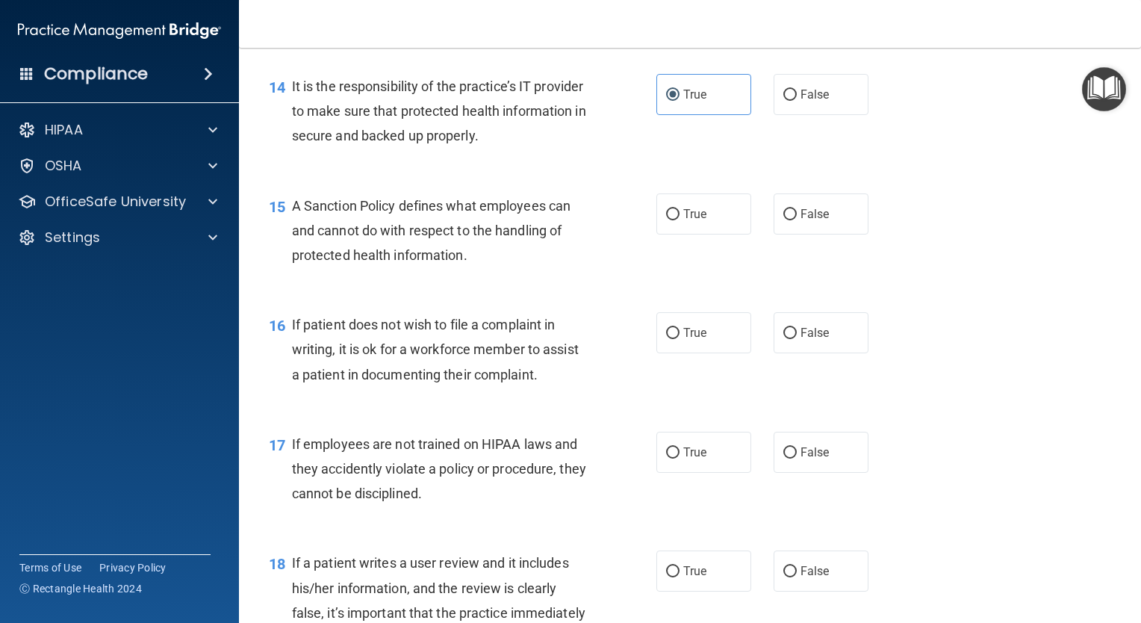
scroll to position [2056, 0]
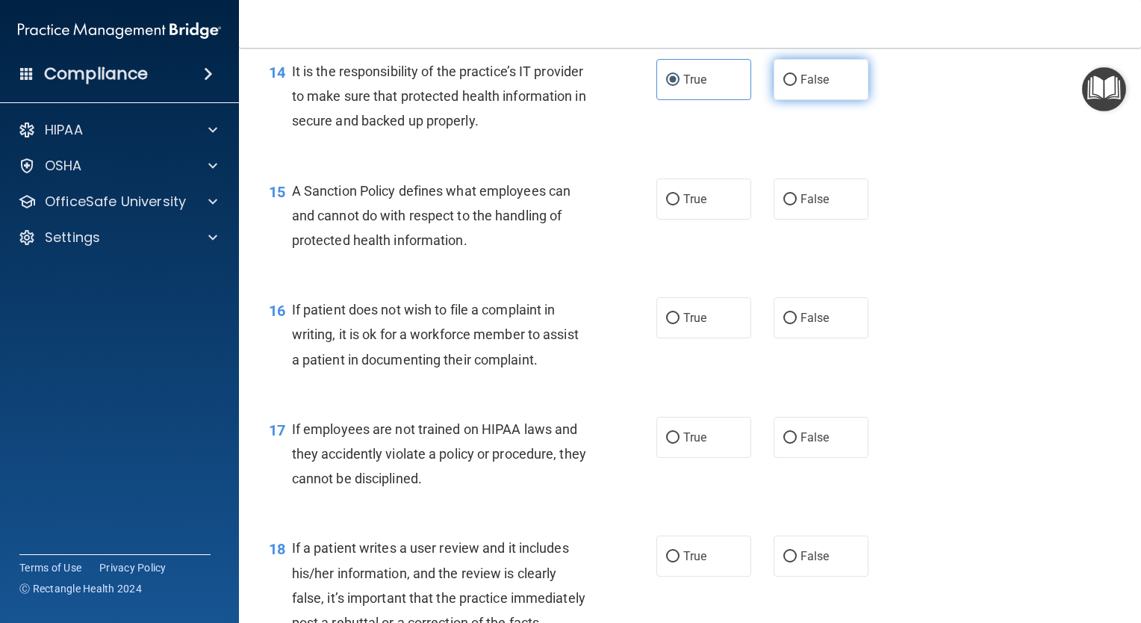
click at [804, 100] on label "False" at bounding box center [821, 79] width 95 height 41
click at [797, 86] on input "False" at bounding box center [790, 80] width 13 height 11
radio input "true"
radio input "false"
click at [657, 220] on label "True" at bounding box center [704, 199] width 95 height 41
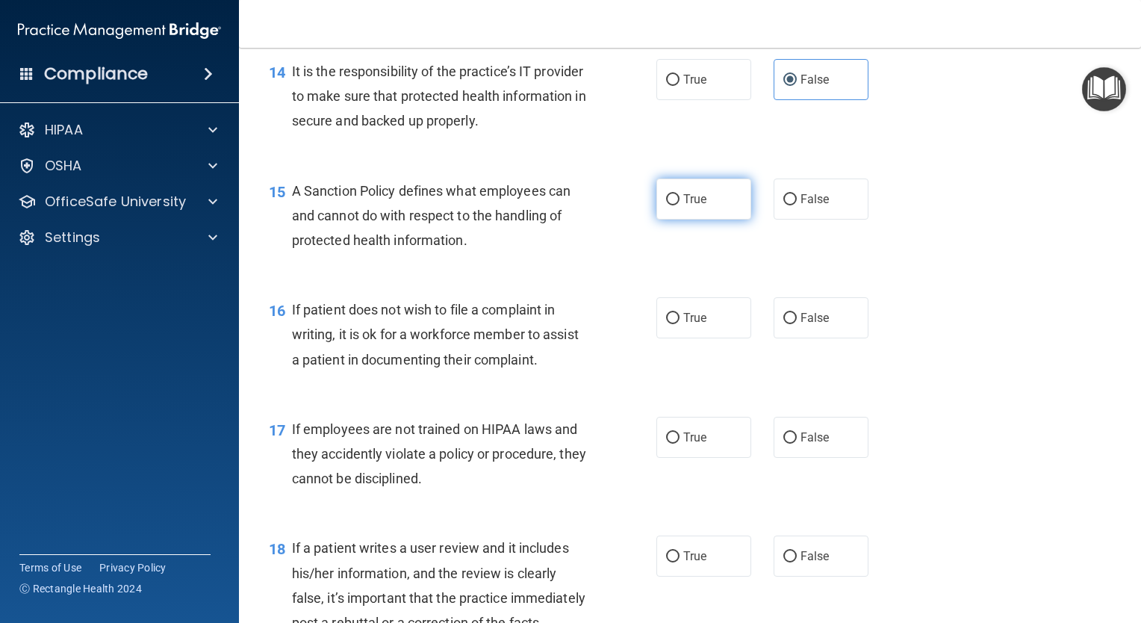
click at [666, 205] on input "True" at bounding box center [672, 199] width 13 height 11
radio input "true"
click at [686, 325] on span "True" at bounding box center [694, 318] width 23 height 14
click at [680, 324] on input "True" at bounding box center [672, 318] width 13 height 11
radio input "true"
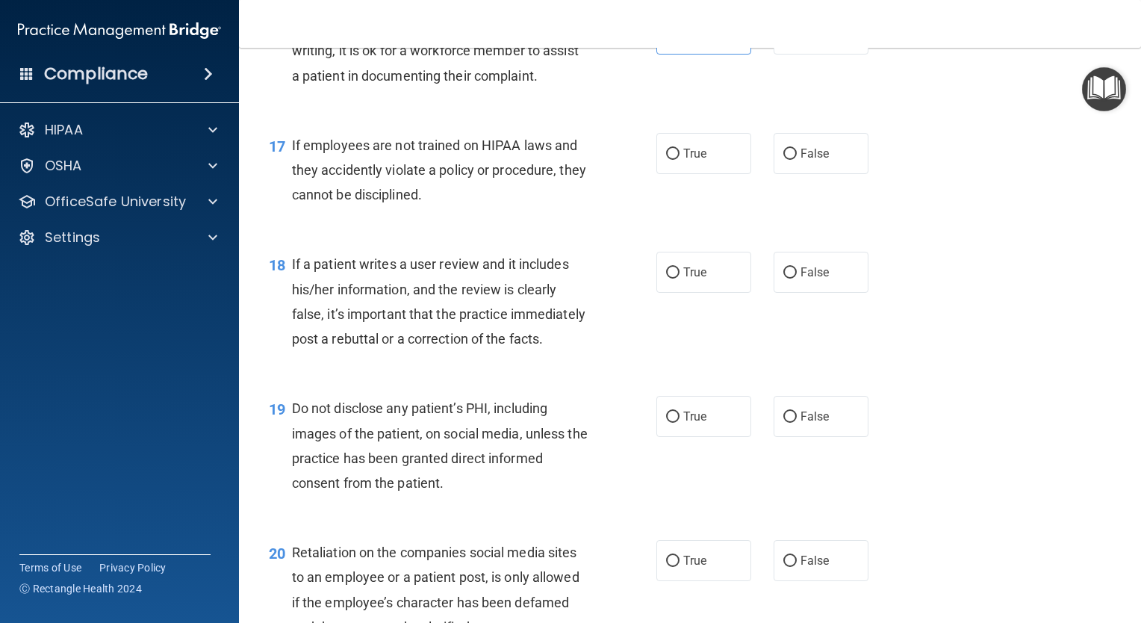
scroll to position [2350, 0]
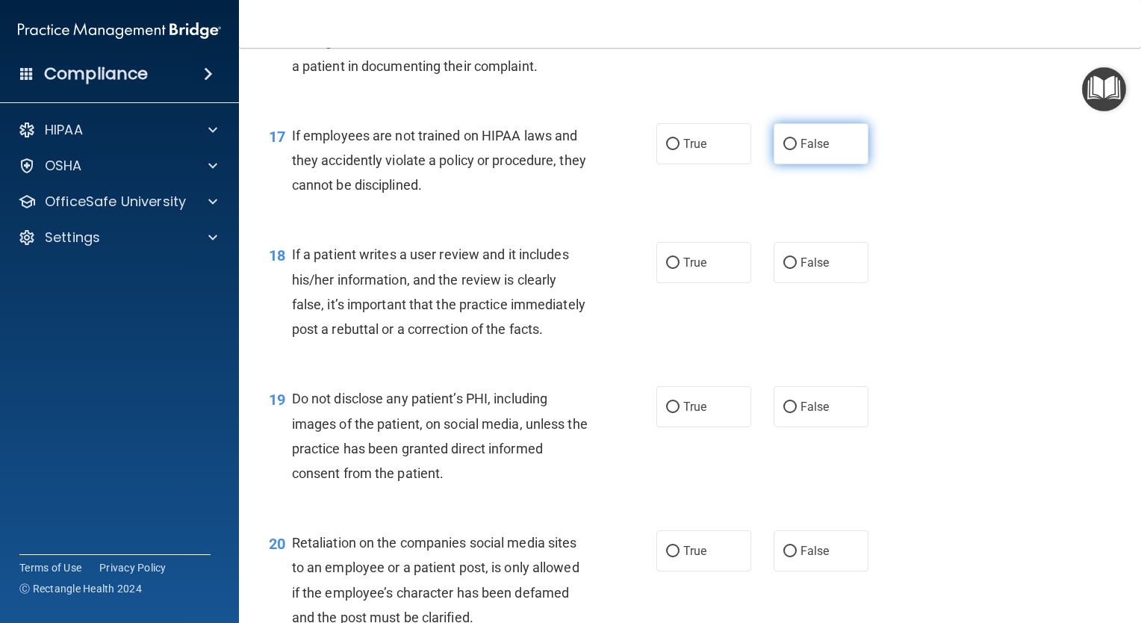
click at [819, 164] on label "False" at bounding box center [821, 143] width 95 height 41
click at [797, 150] on input "False" at bounding box center [790, 144] width 13 height 11
radio input "true"
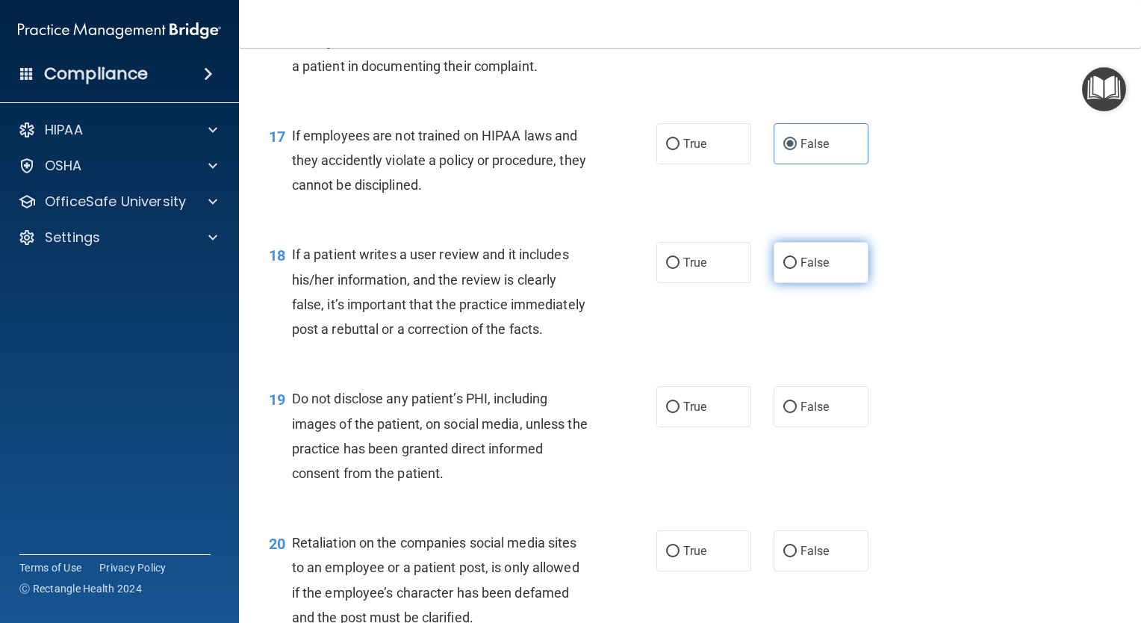
click at [834, 276] on label "False" at bounding box center [821, 262] width 95 height 41
click at [797, 269] on input "False" at bounding box center [790, 263] width 13 height 11
radio input "true"
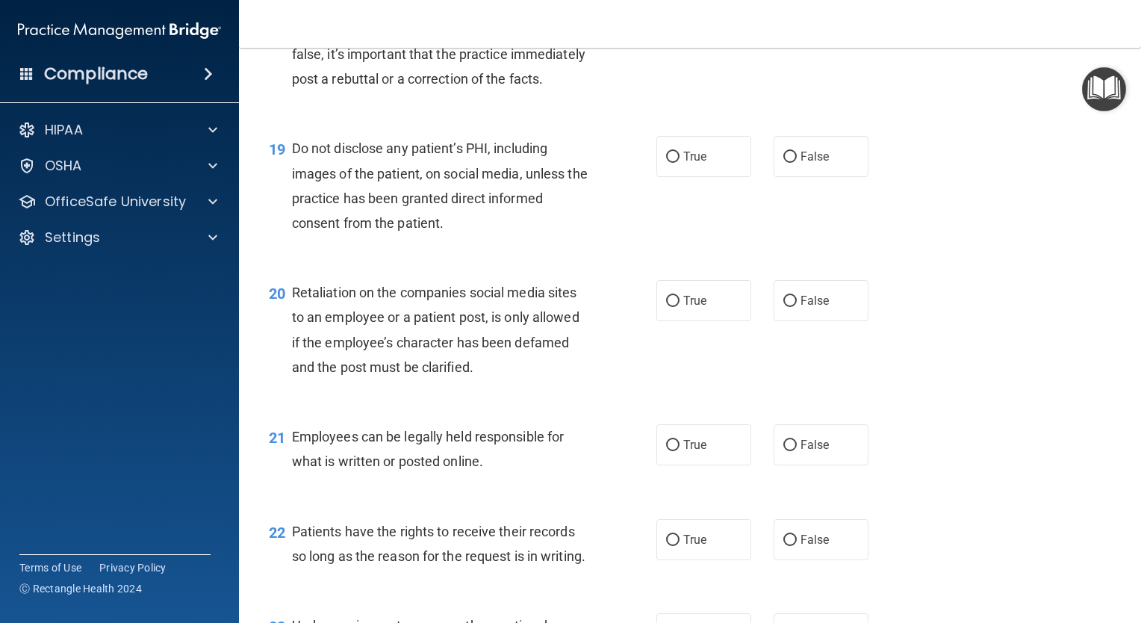
scroll to position [2605, 0]
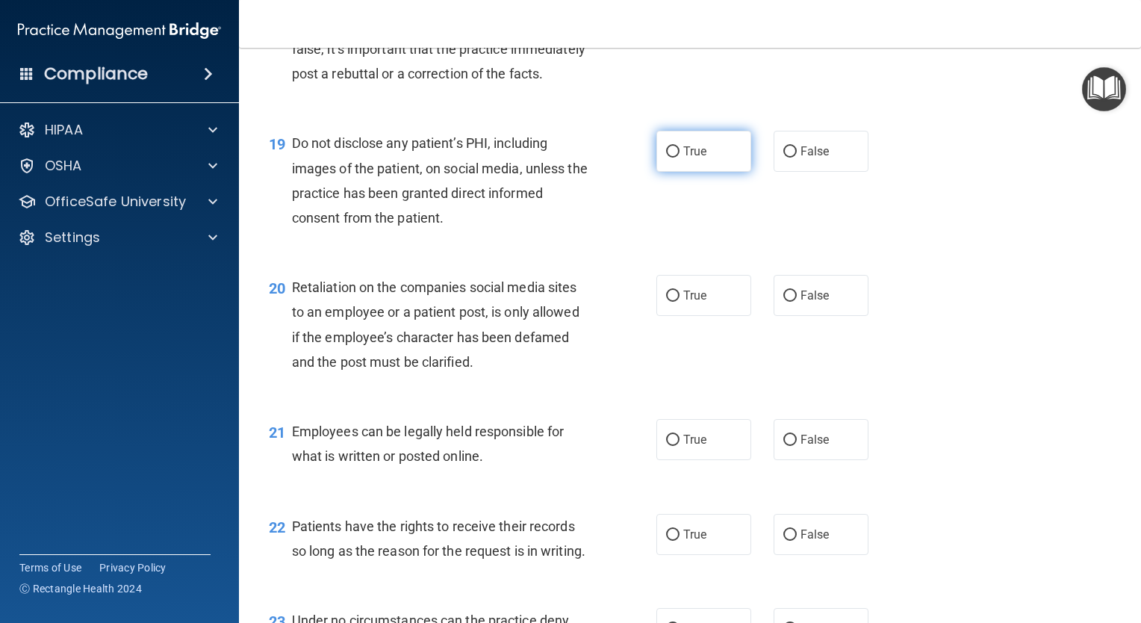
click at [687, 158] on span "True" at bounding box center [694, 151] width 23 height 14
click at [680, 158] on input "True" at bounding box center [672, 151] width 13 height 11
radio input "true"
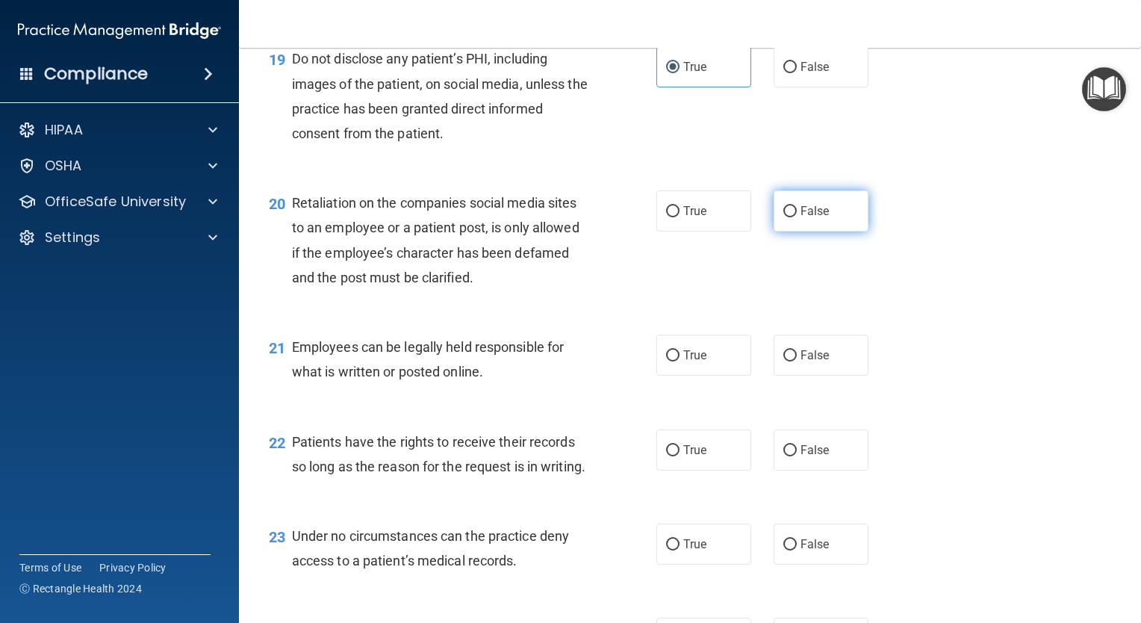
click at [828, 232] on label "False" at bounding box center [821, 210] width 95 height 41
click at [797, 217] on input "False" at bounding box center [790, 211] width 13 height 11
radio input "true"
click at [666, 376] on label "True" at bounding box center [704, 355] width 95 height 41
click at [666, 362] on input "True" at bounding box center [672, 355] width 13 height 11
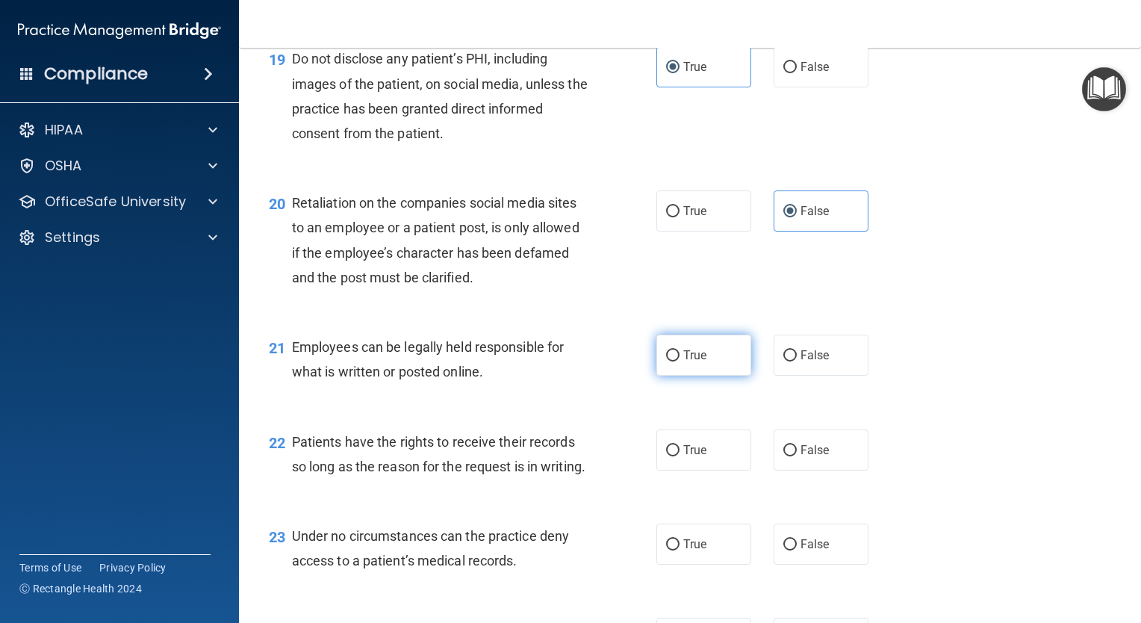
radio input "true"
click at [692, 457] on span "True" at bounding box center [694, 450] width 23 height 14
click at [680, 456] on input "True" at bounding box center [672, 450] width 13 height 11
radio input "true"
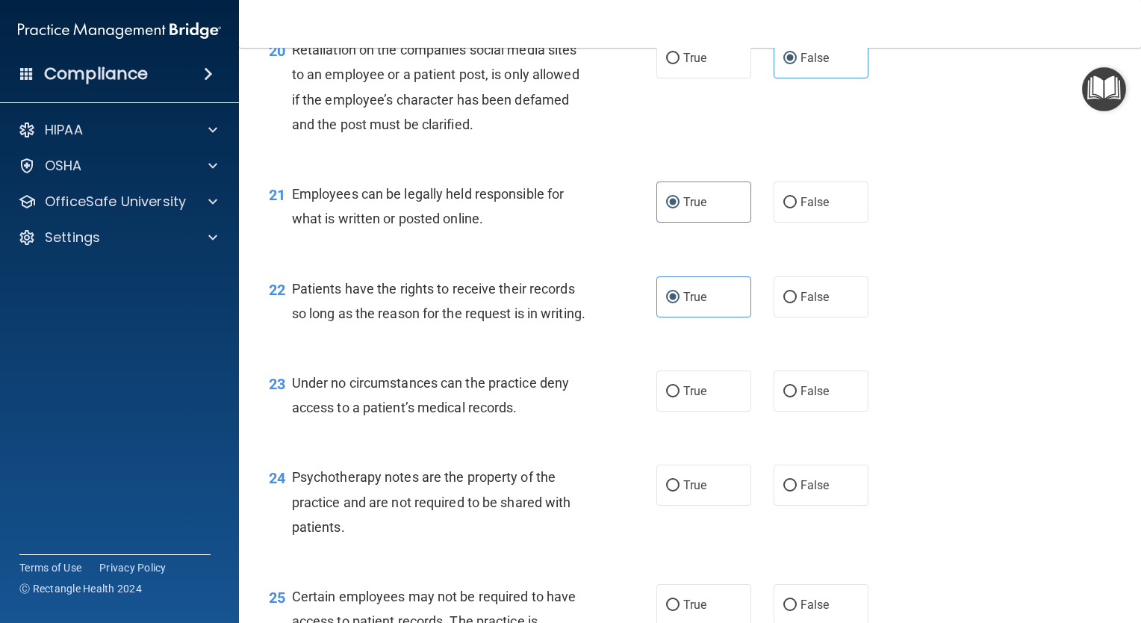
scroll to position [2950, 0]
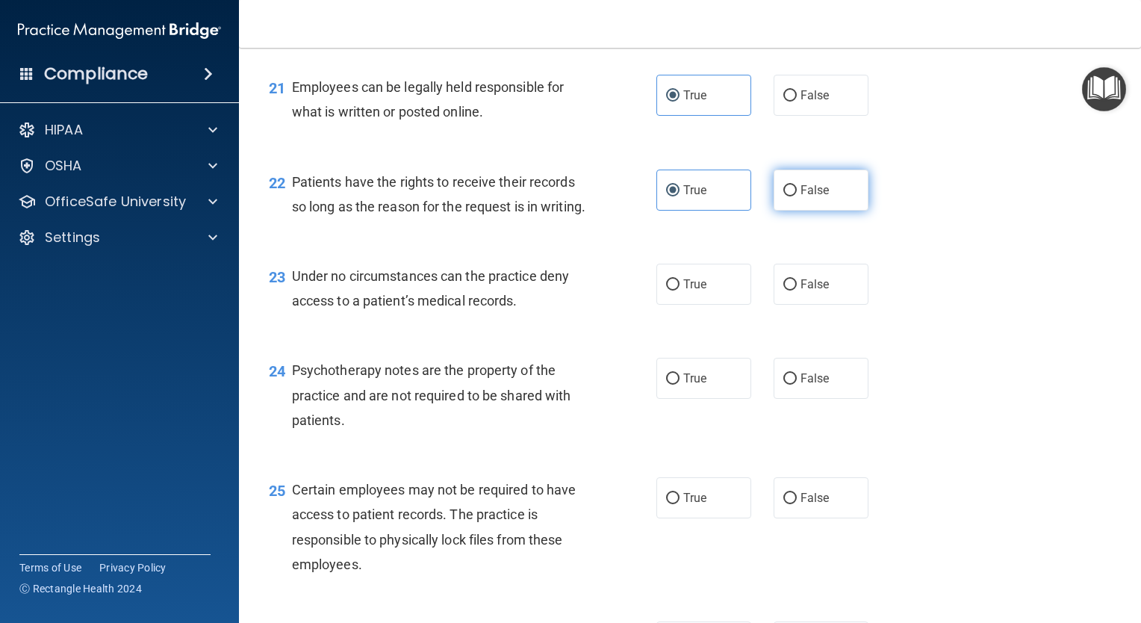
click at [834, 211] on label "False" at bounding box center [821, 190] width 95 height 41
click at [797, 196] on input "False" at bounding box center [790, 190] width 13 height 11
radio input "true"
radio input "false"
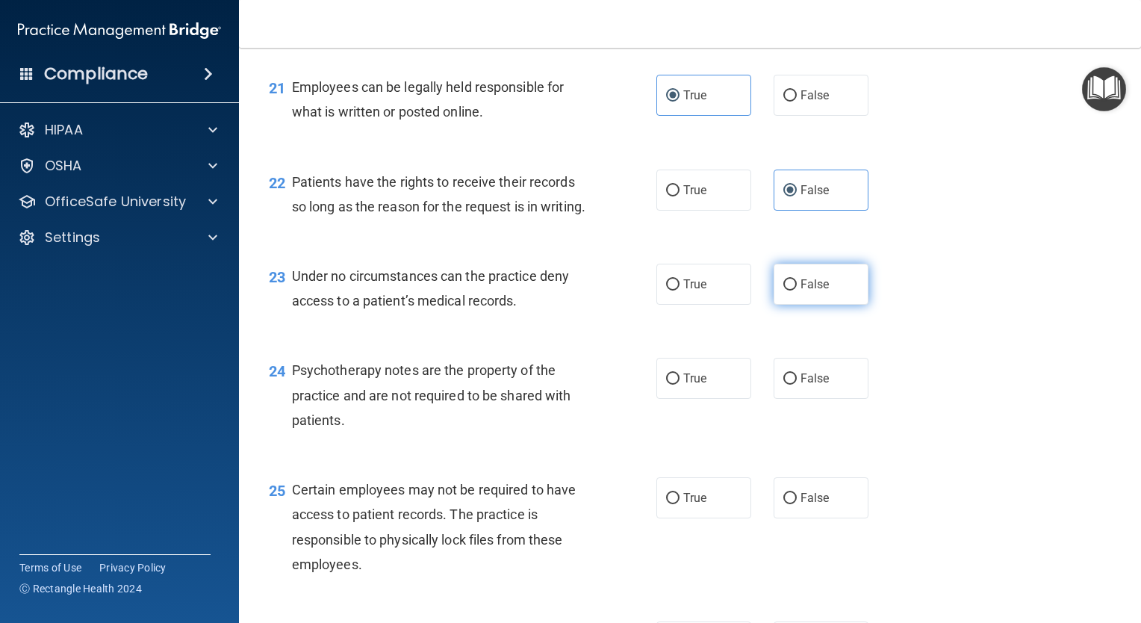
click at [837, 305] on label "False" at bounding box center [821, 284] width 95 height 41
click at [797, 291] on input "False" at bounding box center [790, 284] width 13 height 11
radio input "true"
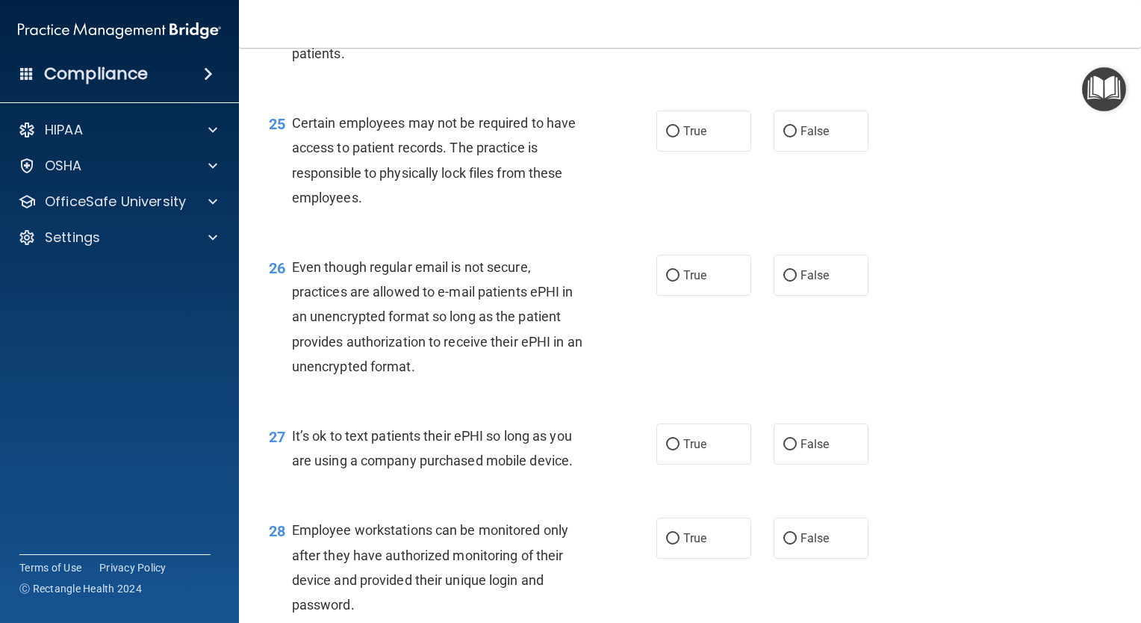
scroll to position [3326, 0]
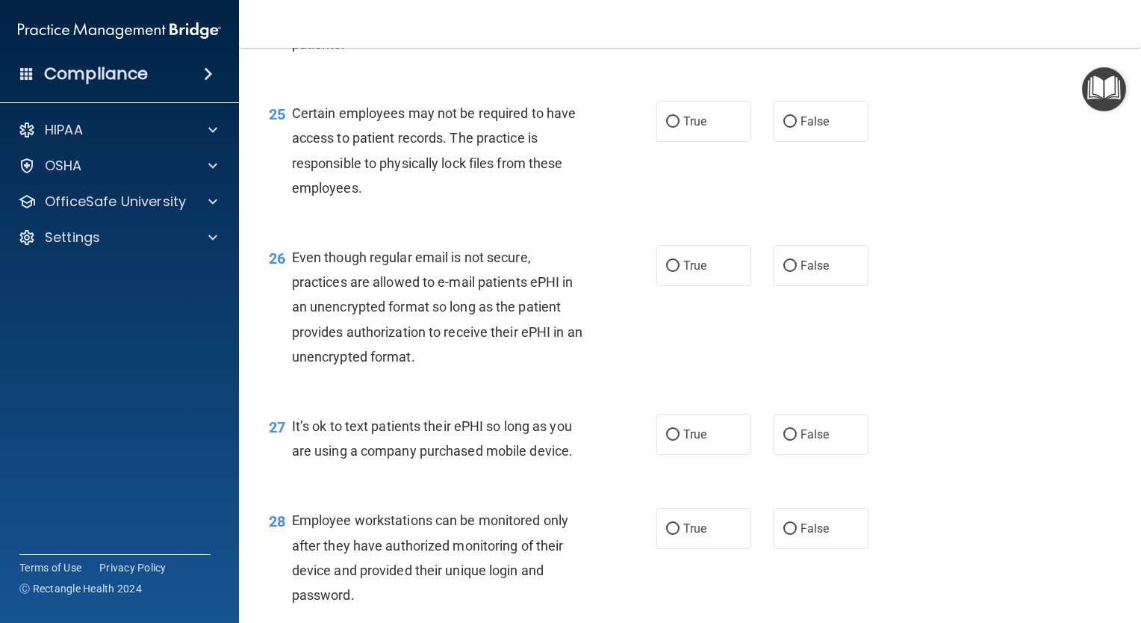
click at [712, 22] on label "True" at bounding box center [704, 1] width 95 height 41
click at [680, 8] on input "True" at bounding box center [672, 2] width 13 height 11
radio input "true"
click at [701, 142] on label "True" at bounding box center [704, 121] width 95 height 41
click at [680, 128] on input "True" at bounding box center [672, 122] width 13 height 11
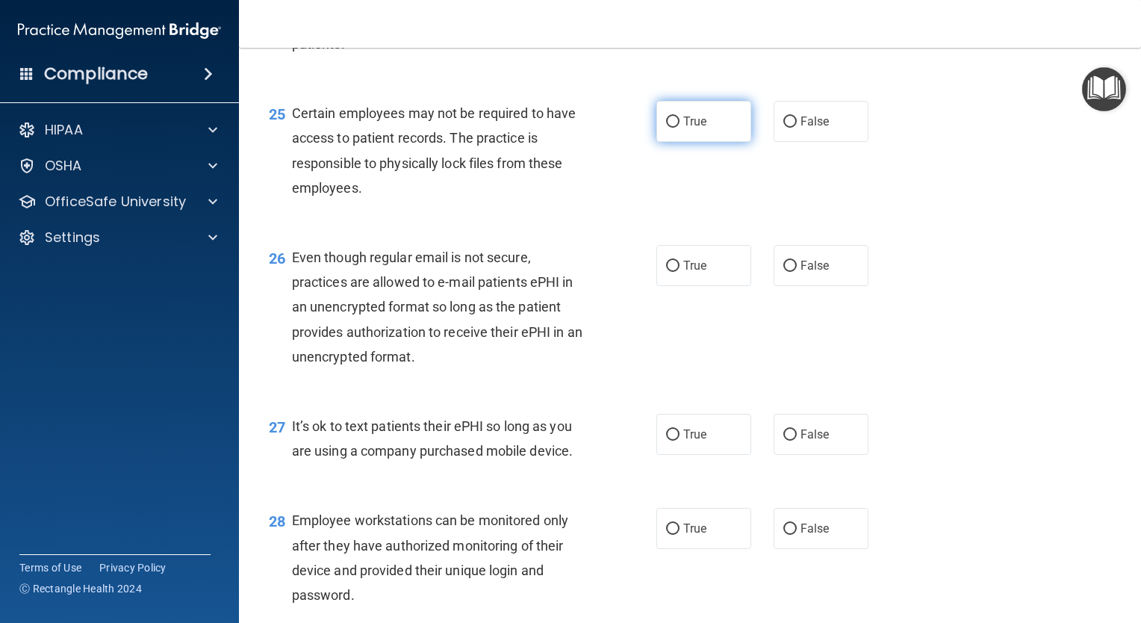
radio input "true"
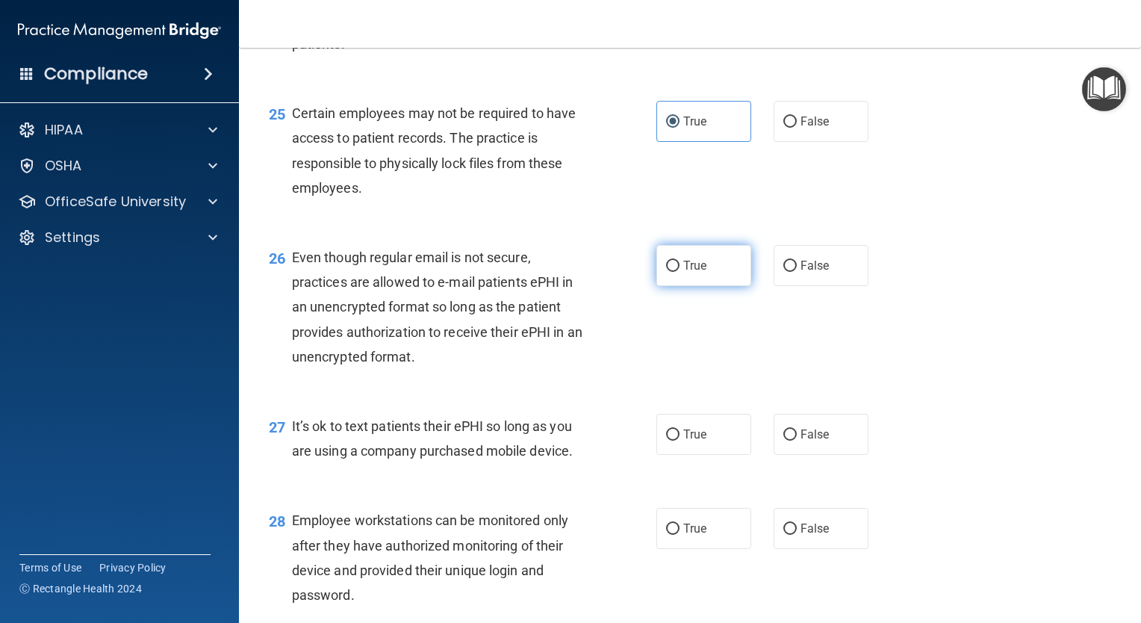
click at [690, 286] on label "True" at bounding box center [704, 265] width 95 height 41
click at [680, 272] on input "True" at bounding box center [672, 266] width 13 height 11
radio input "true"
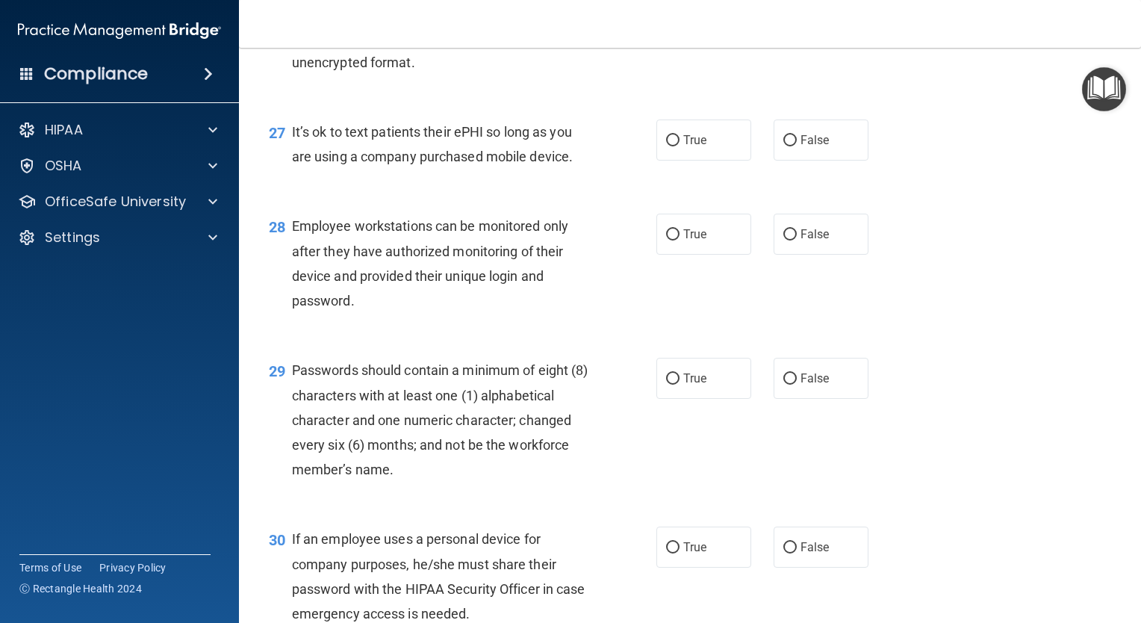
scroll to position [3649, 0]
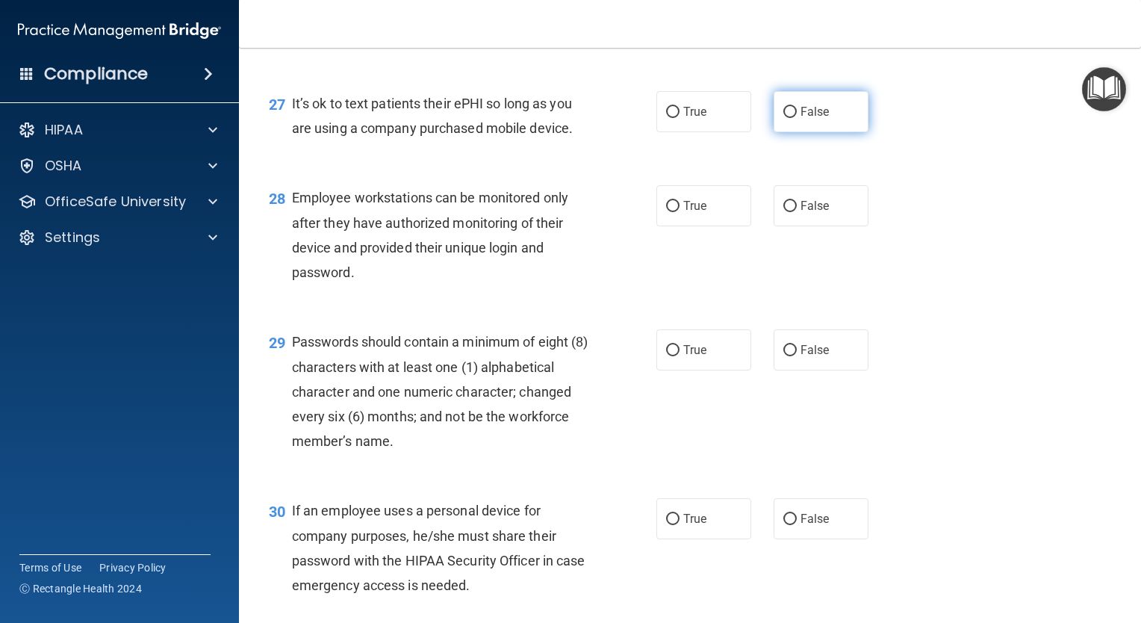
click at [813, 119] on span "False" at bounding box center [815, 112] width 29 height 14
click at [797, 118] on input "False" at bounding box center [790, 112] width 13 height 11
radio input "true"
click at [792, 226] on label "False" at bounding box center [821, 205] width 95 height 41
click at [792, 212] on input "False" at bounding box center [790, 206] width 13 height 11
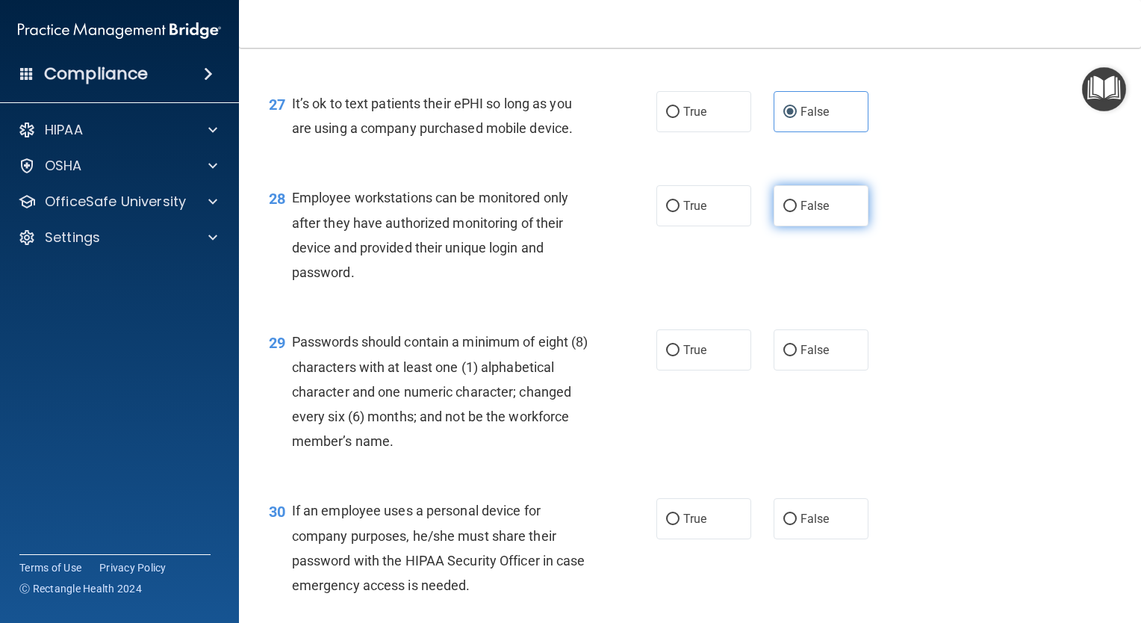
radio input "true"
click at [669, 370] on label "True" at bounding box center [704, 349] width 95 height 41
click at [669, 356] on input "True" at bounding box center [672, 350] width 13 height 11
radio input "true"
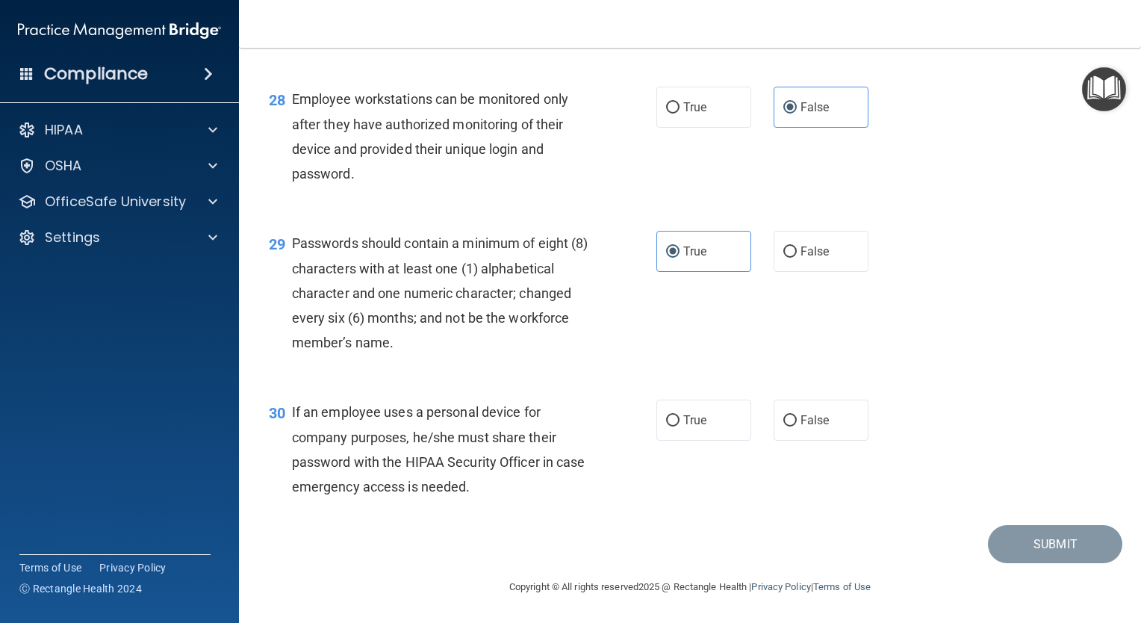
scroll to position [3821, 0]
click at [825, 399] on div "30 If an employee uses a personal device for company purposes, he/she must shar…" at bounding box center [690, 453] width 865 height 144
click at [824, 413] on label "False" at bounding box center [821, 420] width 95 height 41
click at [797, 415] on input "False" at bounding box center [790, 420] width 13 height 11
radio input "true"
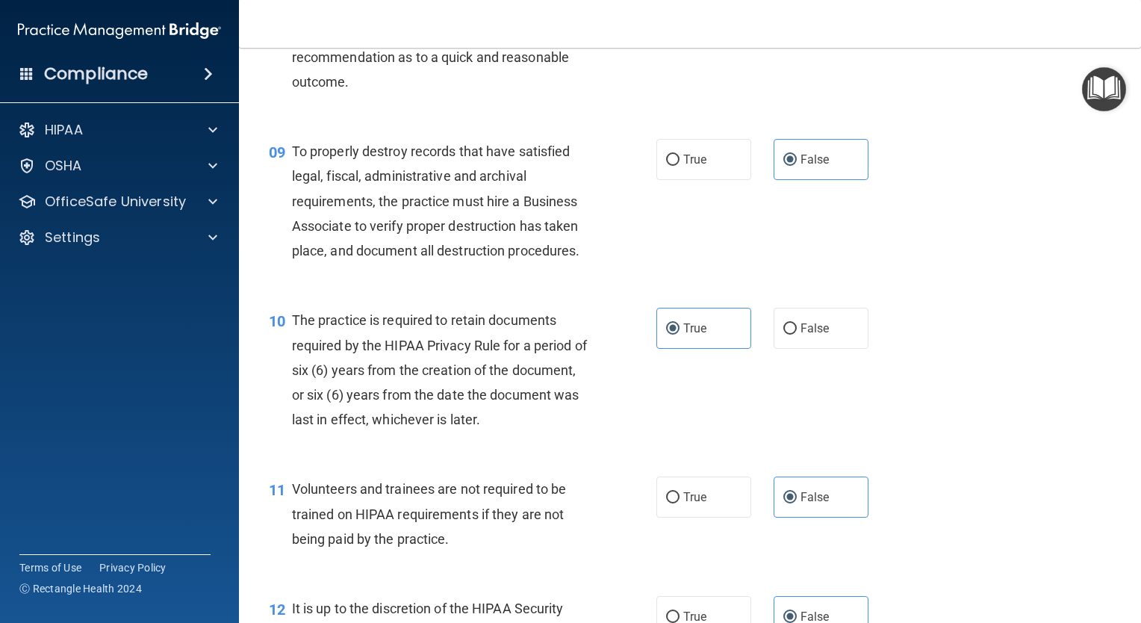
scroll to position [1270, 0]
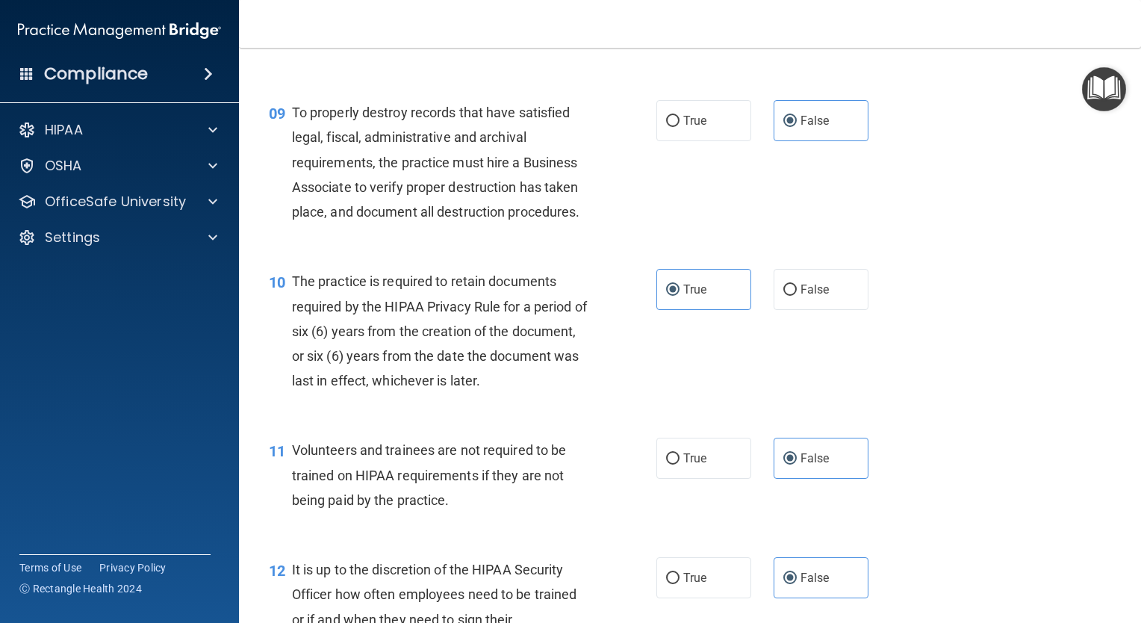
click at [1123, 252] on main "- HIPAA Policies and Procedures Quiz This quiz doesn’t expire until . Are you s…" at bounding box center [690, 335] width 902 height 575
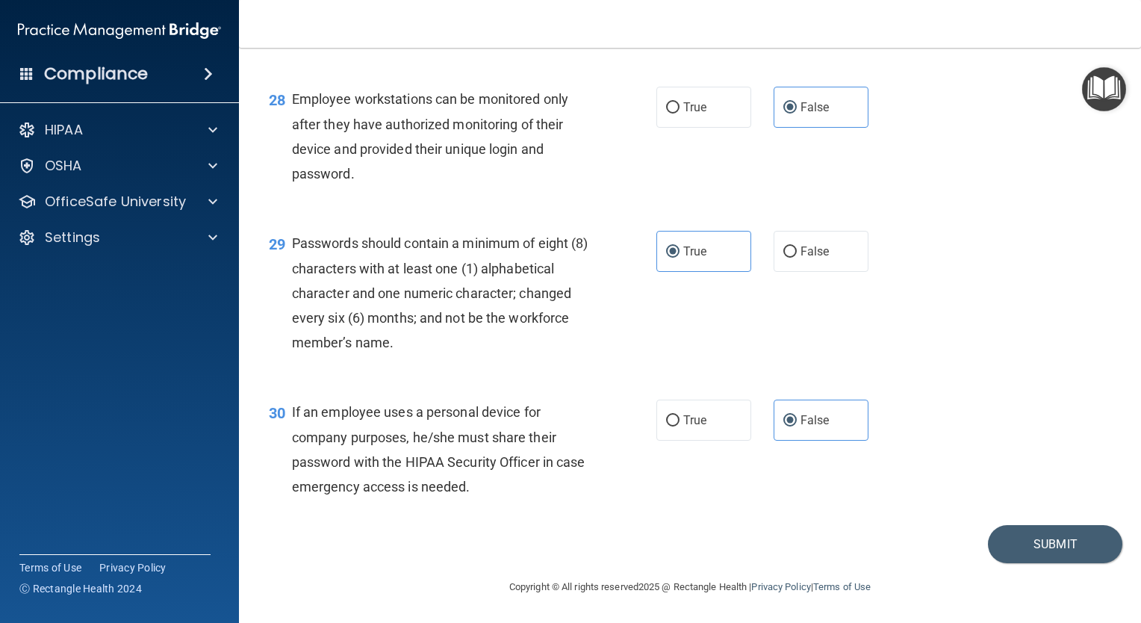
scroll to position [3821, 0]
click at [1044, 536] on button "Submit" at bounding box center [1055, 544] width 134 height 38
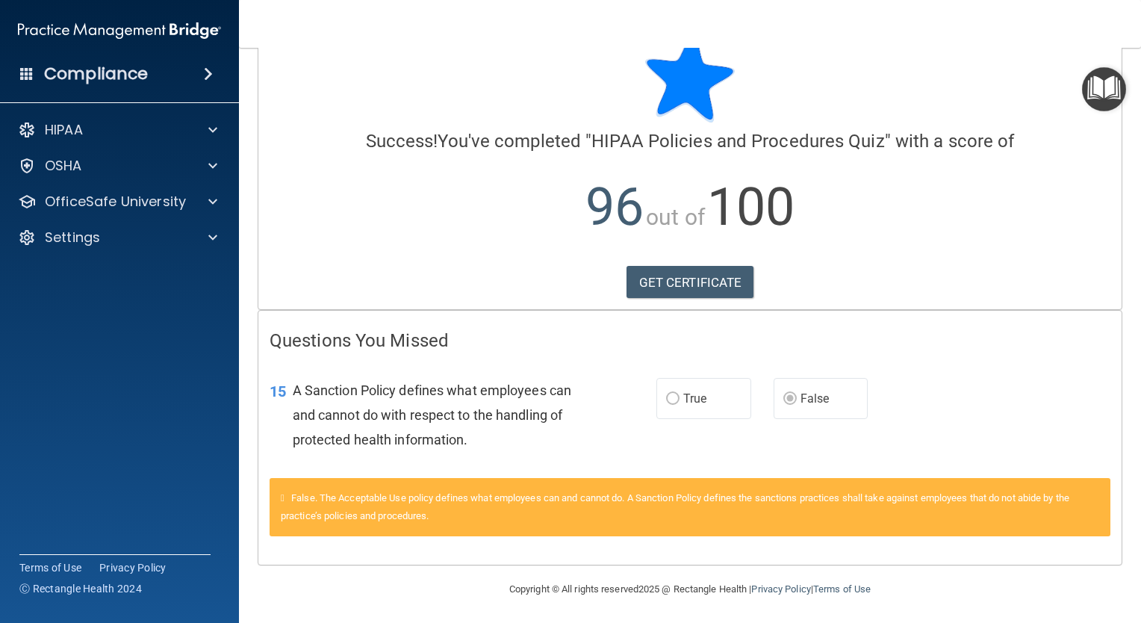
scroll to position [43, 0]
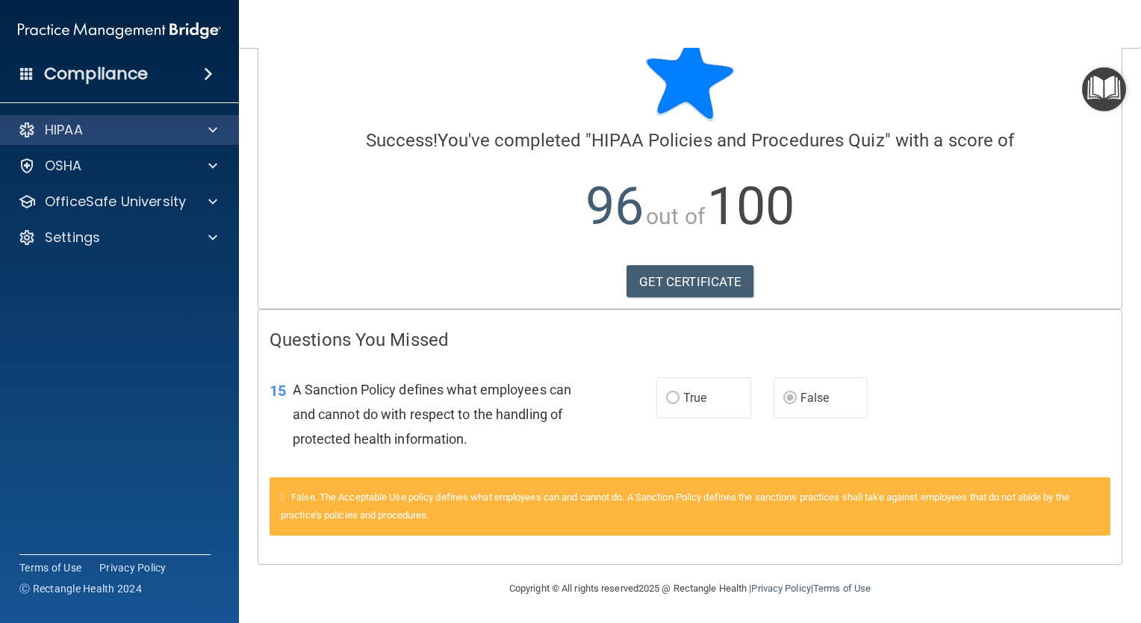
click at [149, 143] on div "HIPAA" at bounding box center [120, 130] width 240 height 30
click at [202, 121] on div at bounding box center [210, 130] width 37 height 18
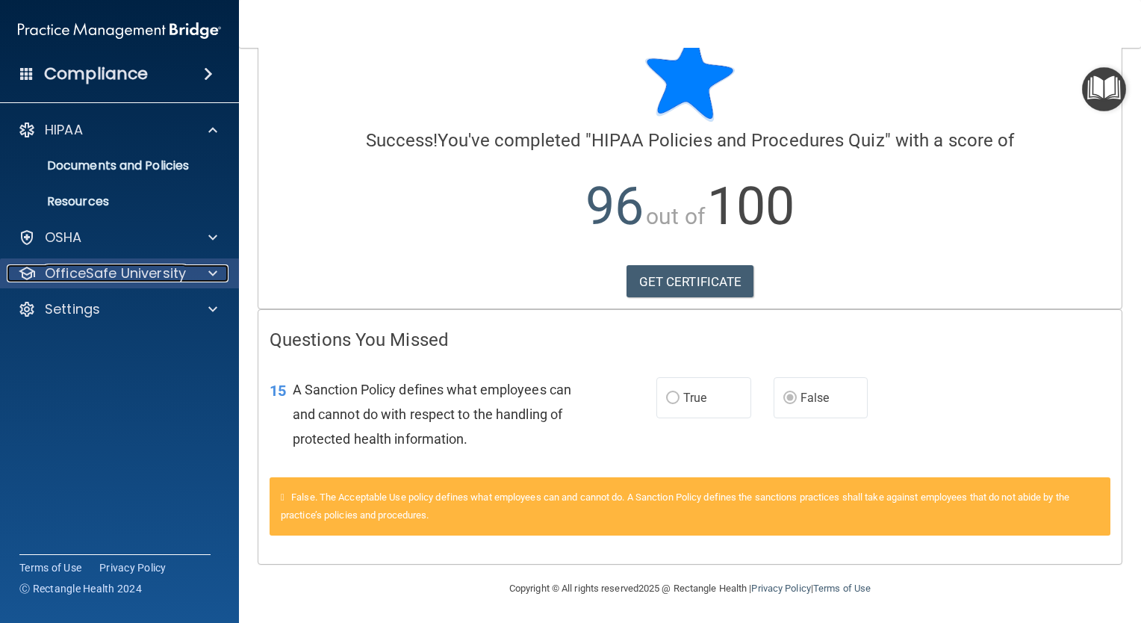
click at [223, 278] on div at bounding box center [210, 273] width 37 height 18
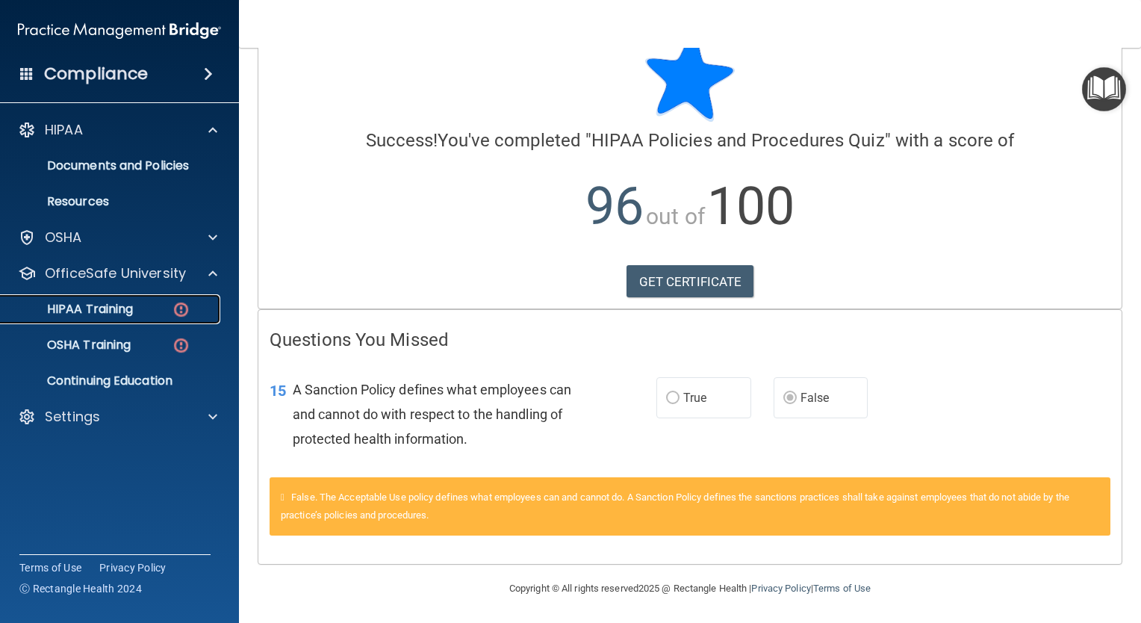
click at [170, 309] on div "HIPAA Training" at bounding box center [112, 309] width 204 height 15
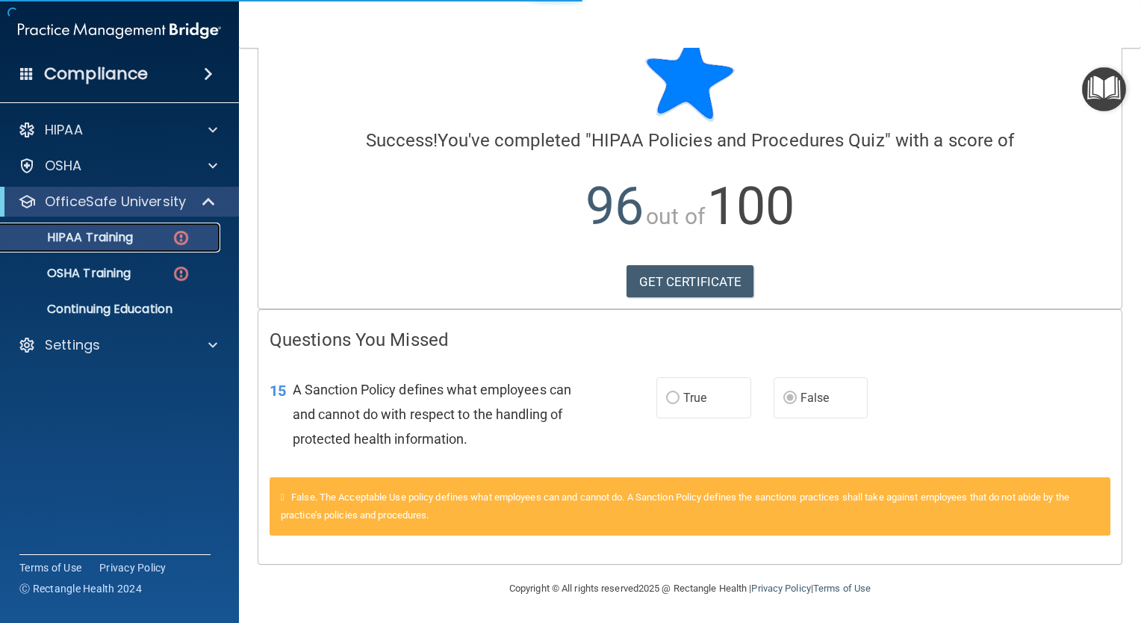
scroll to position [477, 0]
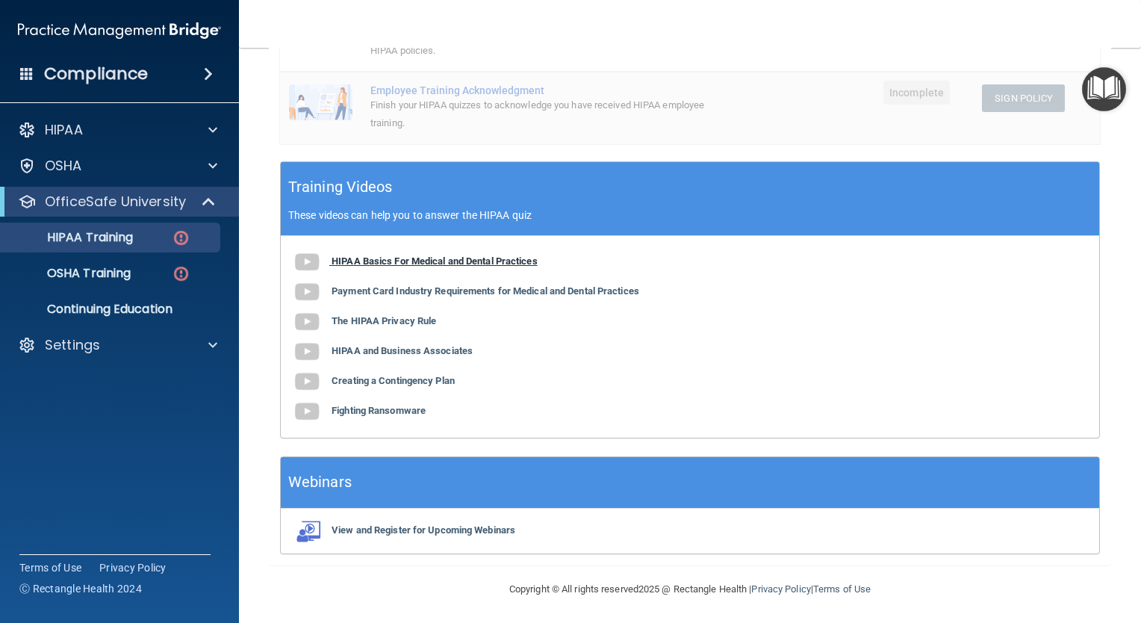
click at [470, 256] on b "HIPAA Basics For Medical and Dental Practices" at bounding box center [435, 260] width 206 height 11
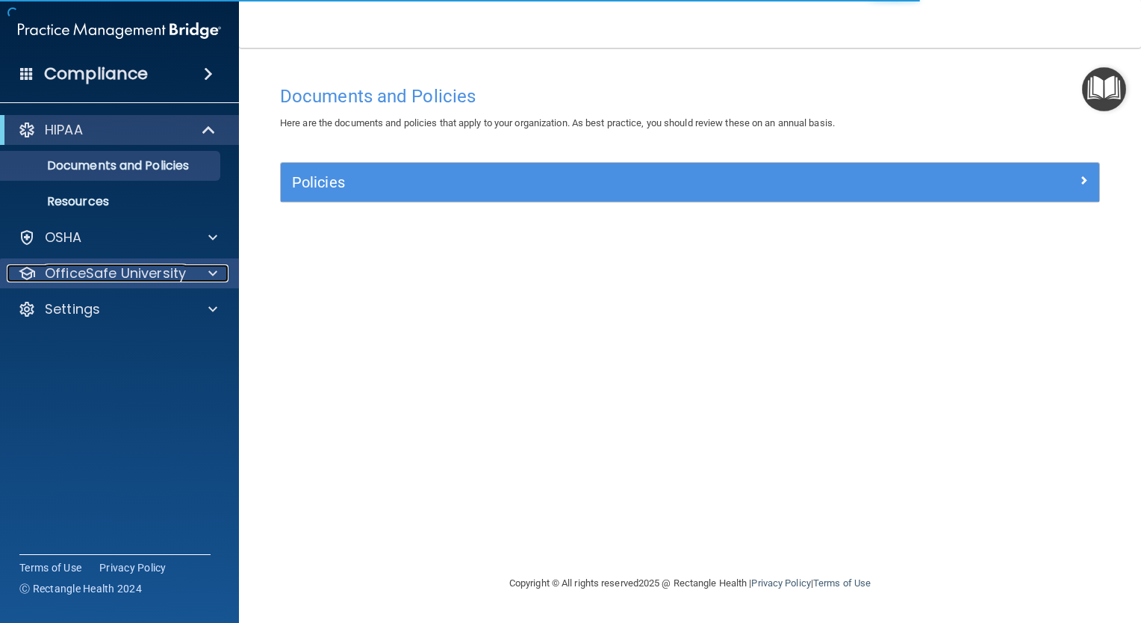
click at [160, 277] on p "OfficeSafe University" at bounding box center [115, 273] width 141 height 18
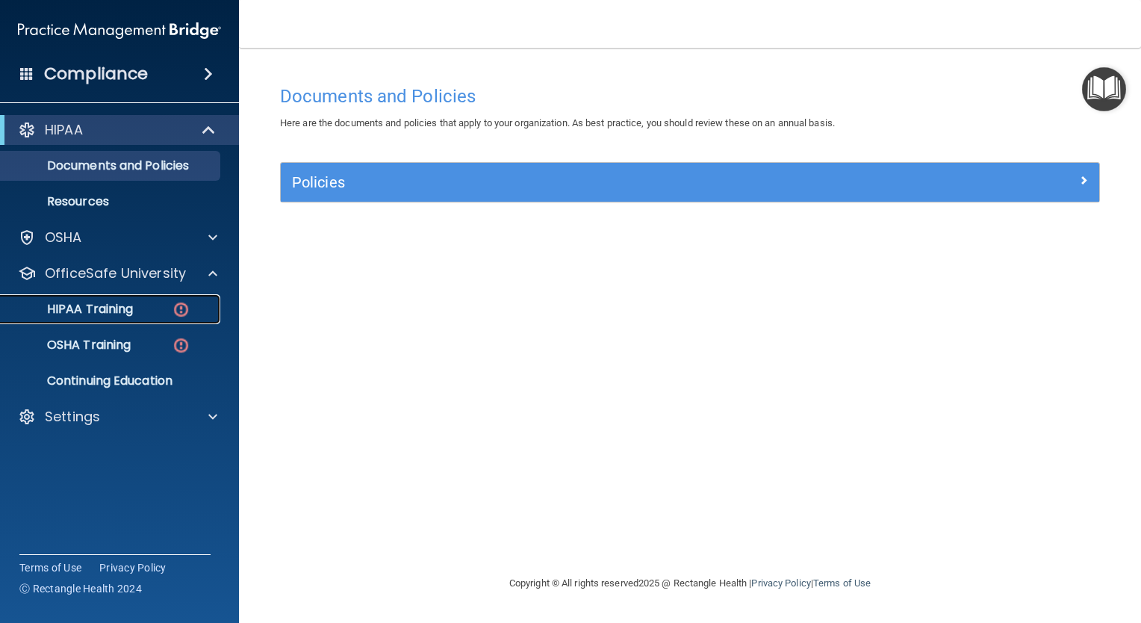
click at [105, 306] on p "HIPAA Training" at bounding box center [71, 309] width 123 height 15
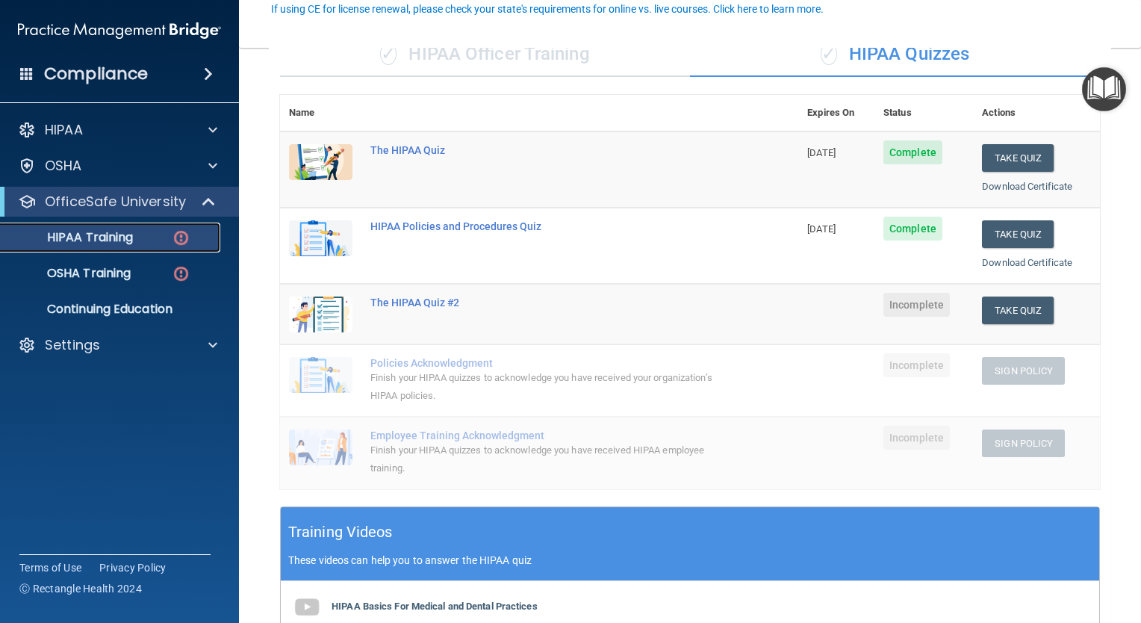
scroll to position [143, 0]
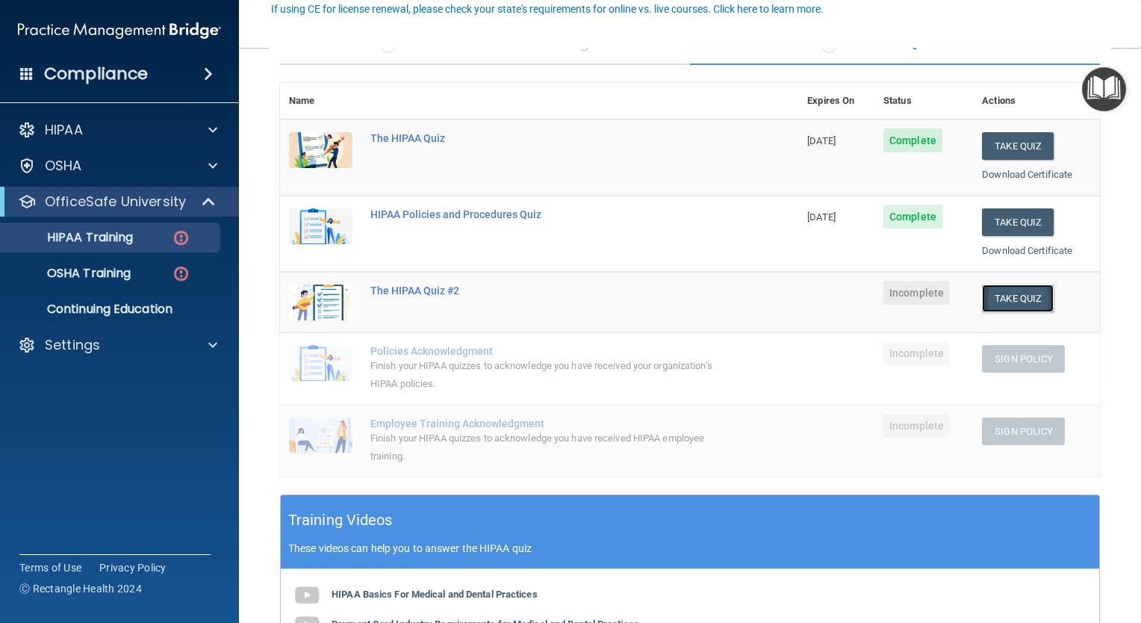
click at [1008, 294] on button "Take Quiz" at bounding box center [1018, 299] width 72 height 28
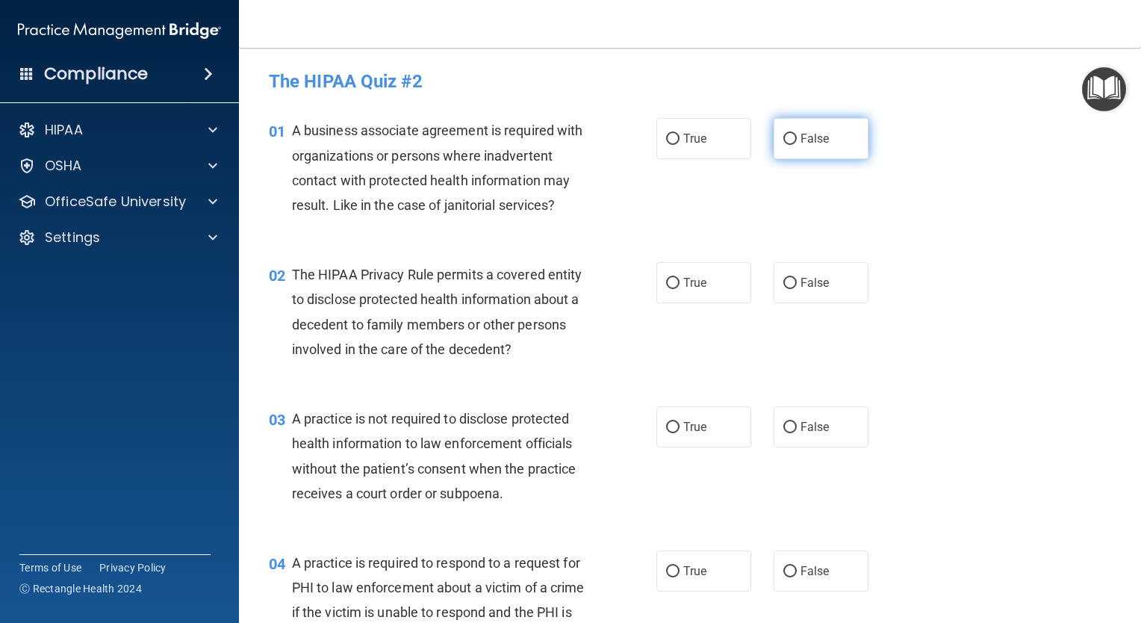
click at [774, 152] on label "False" at bounding box center [821, 138] width 95 height 41
click at [784, 145] on input "False" at bounding box center [790, 139] width 13 height 11
radio input "true"
click at [713, 285] on label "True" at bounding box center [704, 282] width 95 height 41
click at [680, 285] on input "True" at bounding box center [672, 283] width 13 height 11
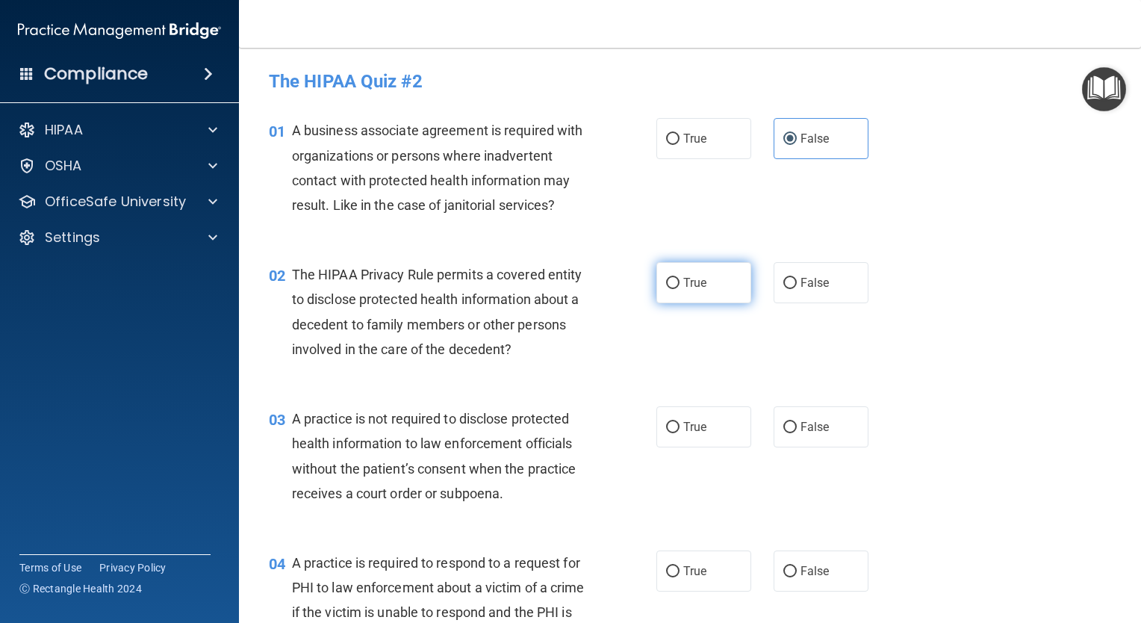
radio input "true"
click at [774, 426] on label "False" at bounding box center [821, 426] width 95 height 41
click at [784, 426] on input "False" at bounding box center [790, 427] width 13 height 11
radio input "true"
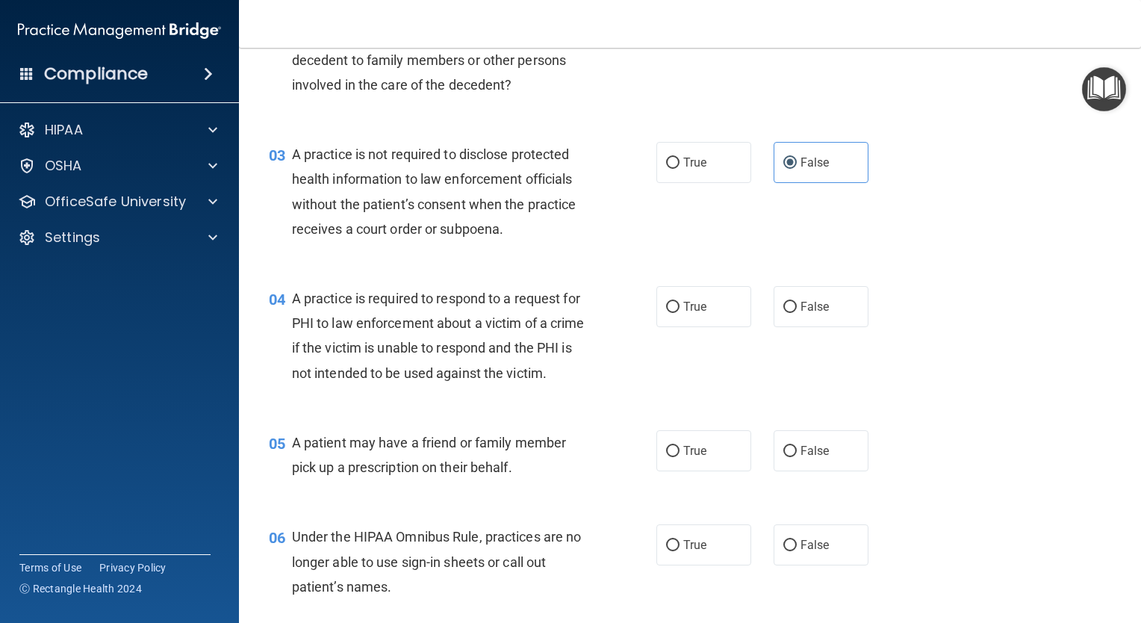
scroll to position [338, 0]
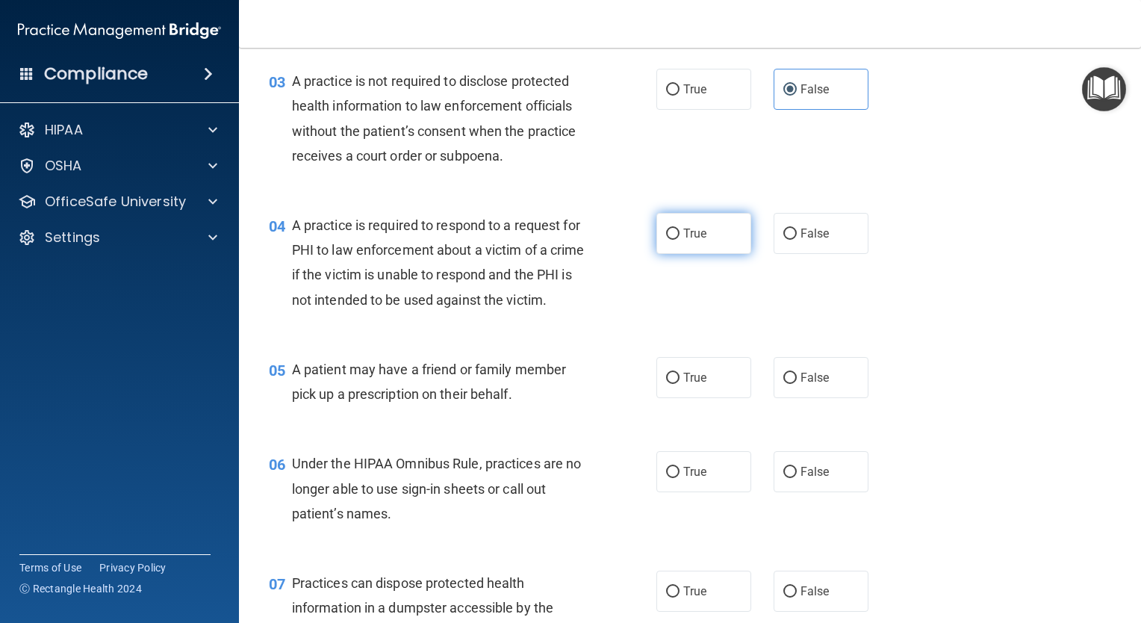
click at [701, 238] on span "True" at bounding box center [694, 233] width 23 height 14
click at [680, 238] on input "True" at bounding box center [672, 234] width 13 height 11
radio input "true"
click at [711, 398] on label "True" at bounding box center [704, 377] width 95 height 41
click at [680, 384] on input "True" at bounding box center [672, 378] width 13 height 11
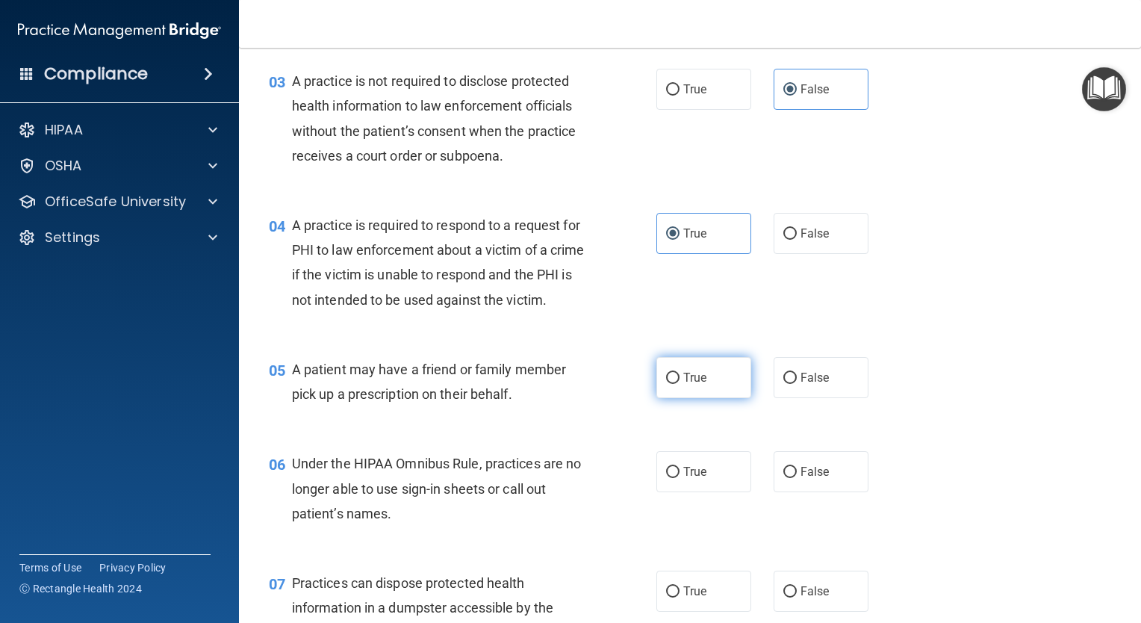
radio input "true"
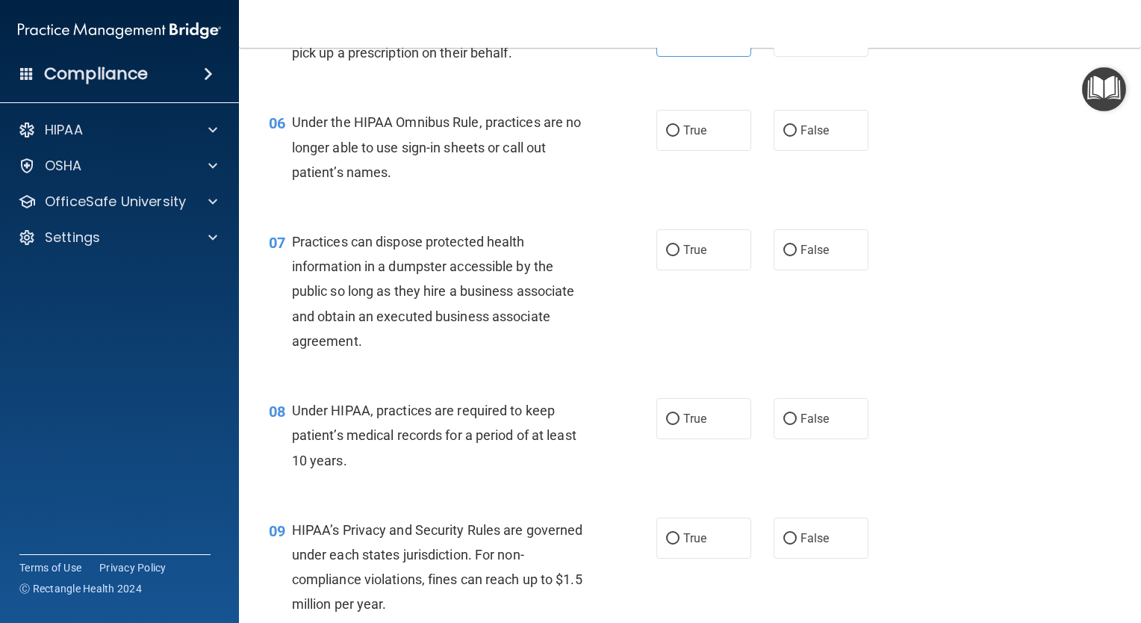
scroll to position [684, 0]
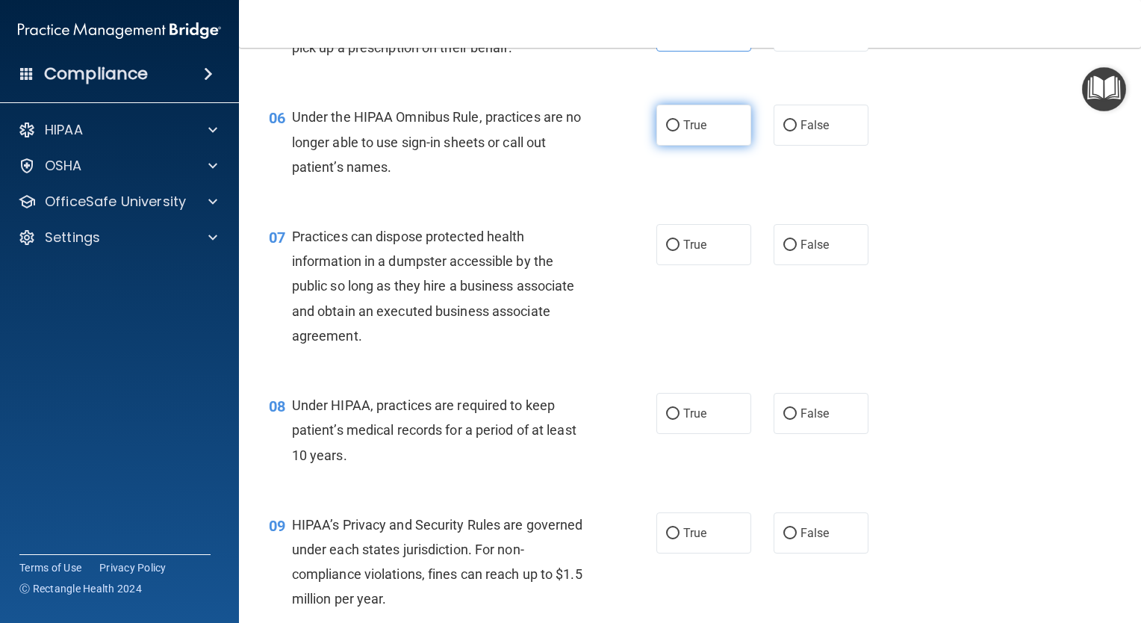
click at [733, 146] on label "True" at bounding box center [704, 125] width 95 height 41
click at [680, 131] on input "True" at bounding box center [672, 125] width 13 height 11
radio input "true"
click at [825, 142] on label "False" at bounding box center [821, 125] width 95 height 41
click at [797, 131] on input "False" at bounding box center [790, 125] width 13 height 11
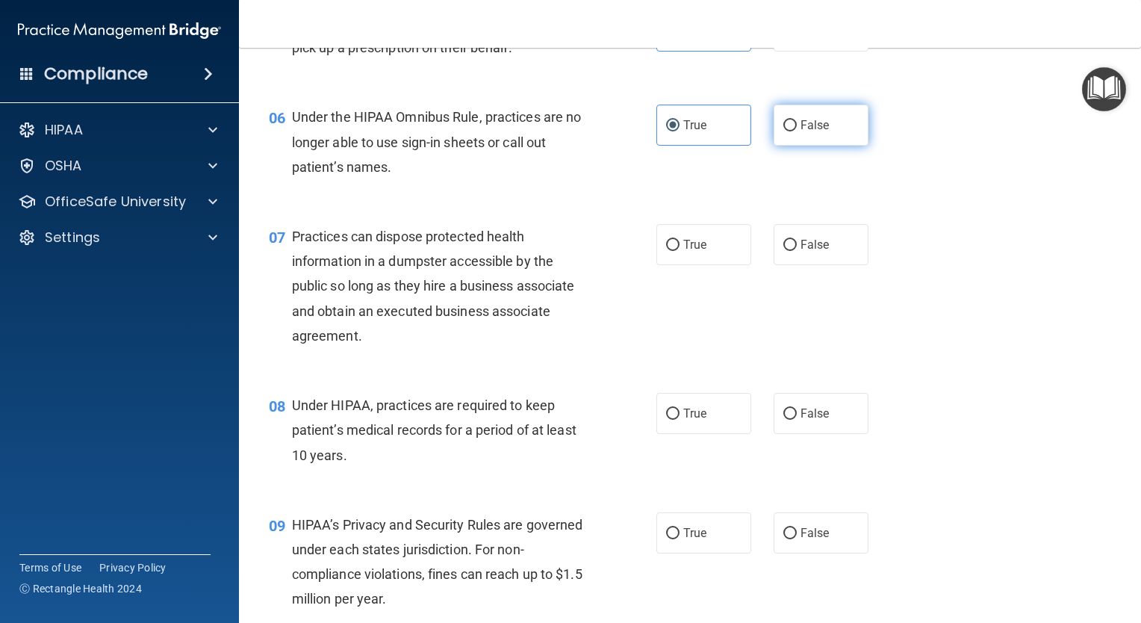
radio input "true"
radio input "false"
click at [824, 265] on label "False" at bounding box center [821, 244] width 95 height 41
click at [797, 251] on input "False" at bounding box center [790, 245] width 13 height 11
radio input "true"
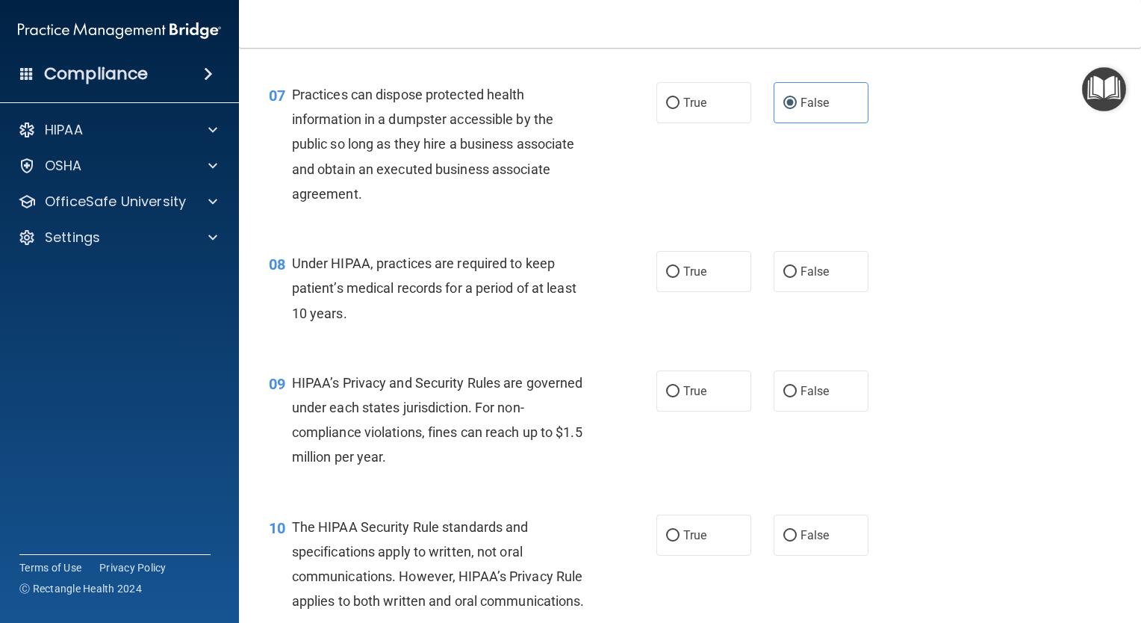
scroll to position [786, 0]
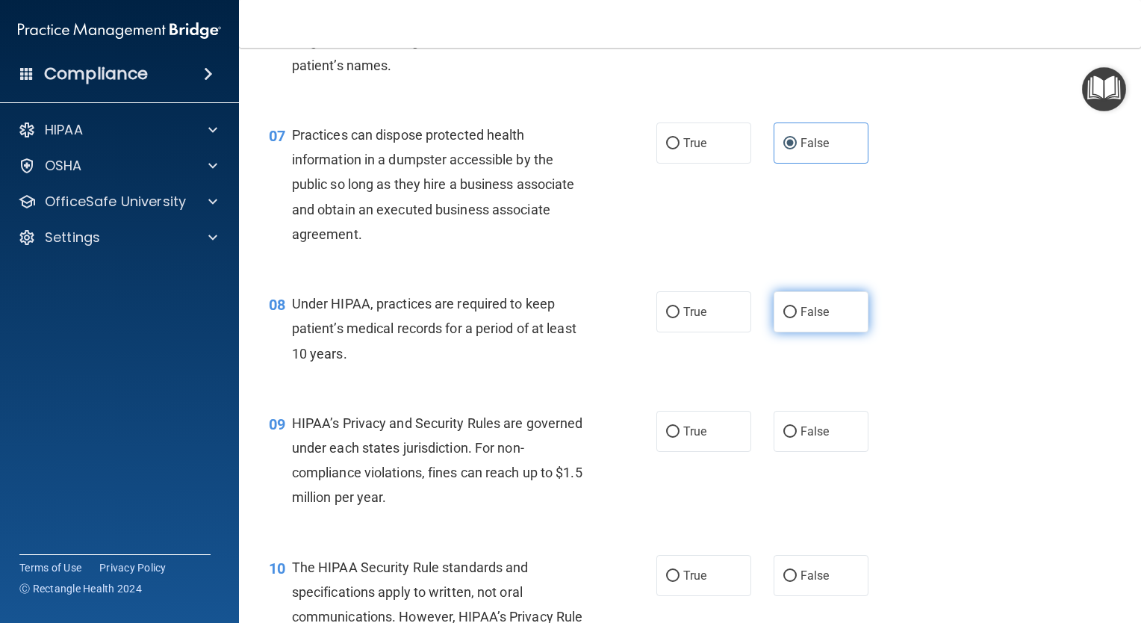
click at [834, 318] on label "False" at bounding box center [821, 311] width 95 height 41
click at [797, 318] on input "False" at bounding box center [790, 312] width 13 height 11
radio input "true"
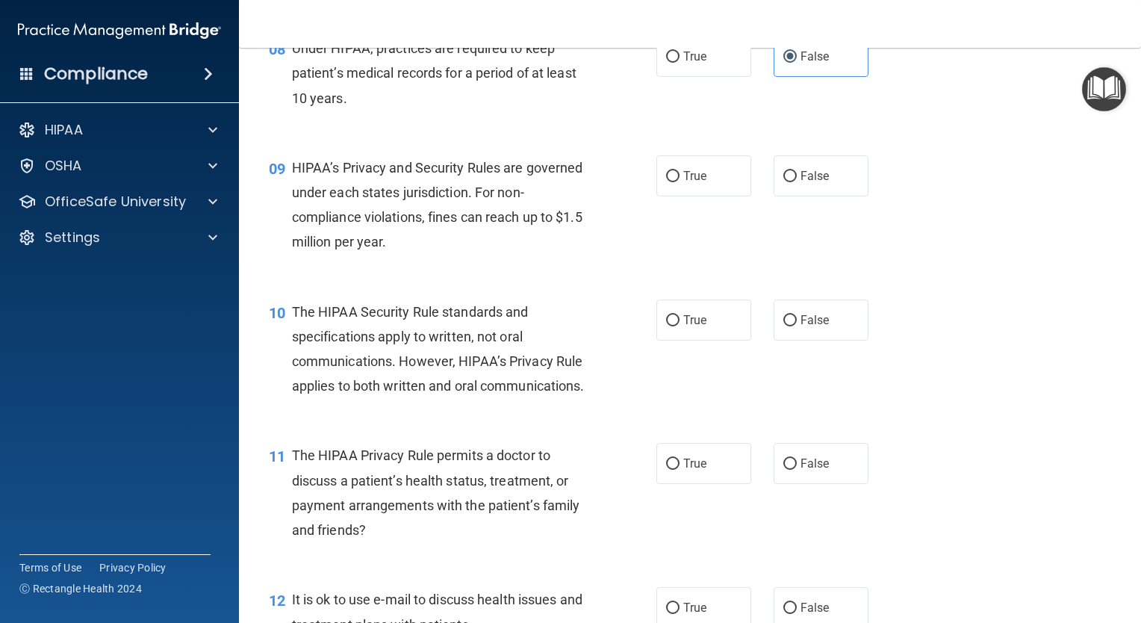
scroll to position [1082, 0]
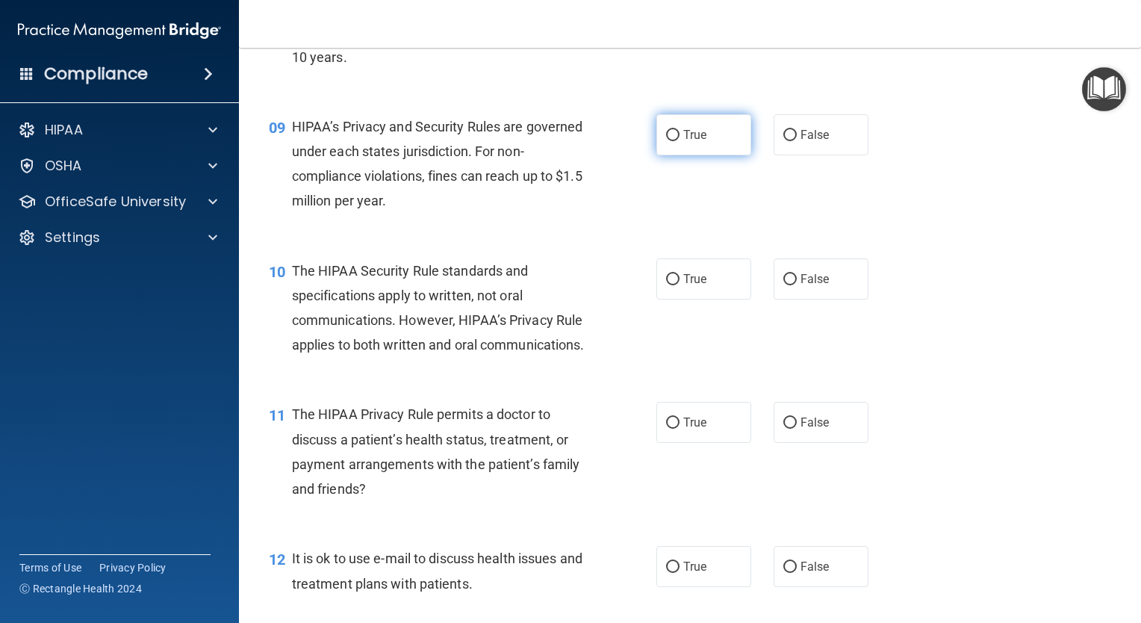
click at [717, 143] on label "True" at bounding box center [704, 134] width 95 height 41
click at [680, 141] on input "True" at bounding box center [672, 135] width 13 height 11
radio input "true"
click at [899, 181] on div "09 HIPAA’s Privacy and Security Rules are governed under each states jurisdicti…" at bounding box center [690, 168] width 865 height 144
click at [832, 155] on label "False" at bounding box center [821, 134] width 95 height 41
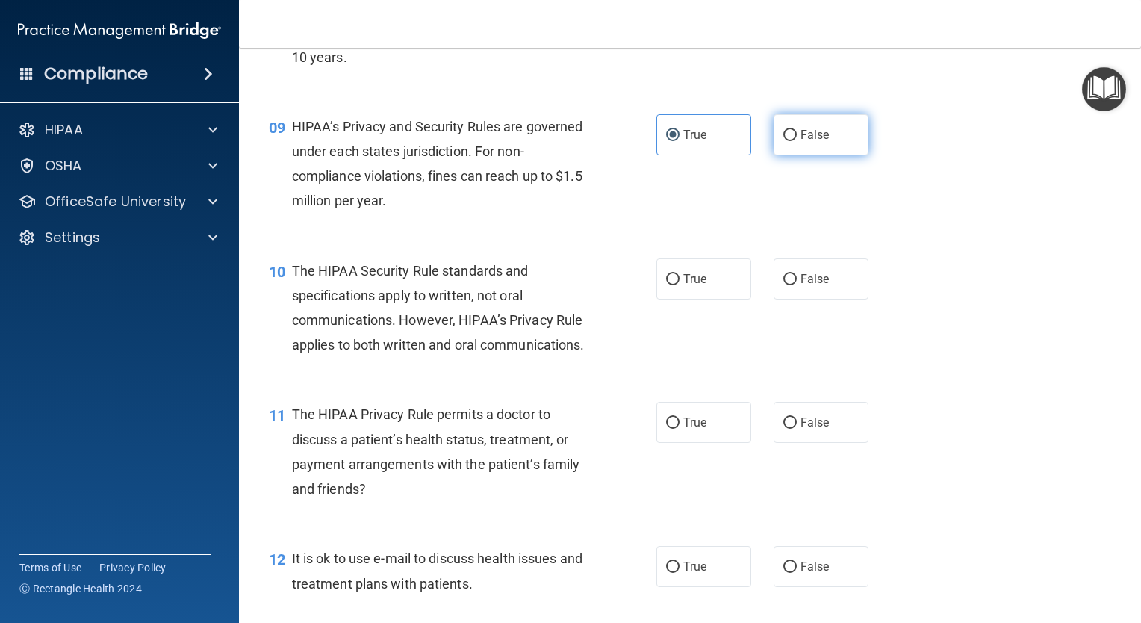
click at [797, 141] on input "False" at bounding box center [790, 135] width 13 height 11
radio input "true"
radio input "false"
click at [829, 300] on label "False" at bounding box center [821, 278] width 95 height 41
click at [797, 285] on input "False" at bounding box center [790, 279] width 13 height 11
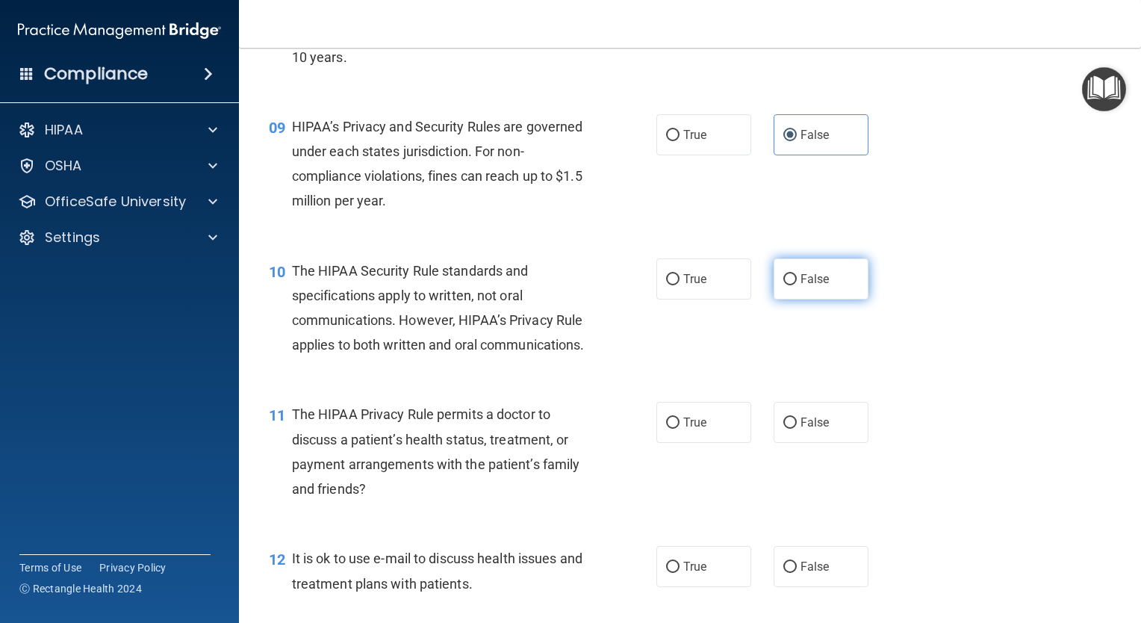
radio input "true"
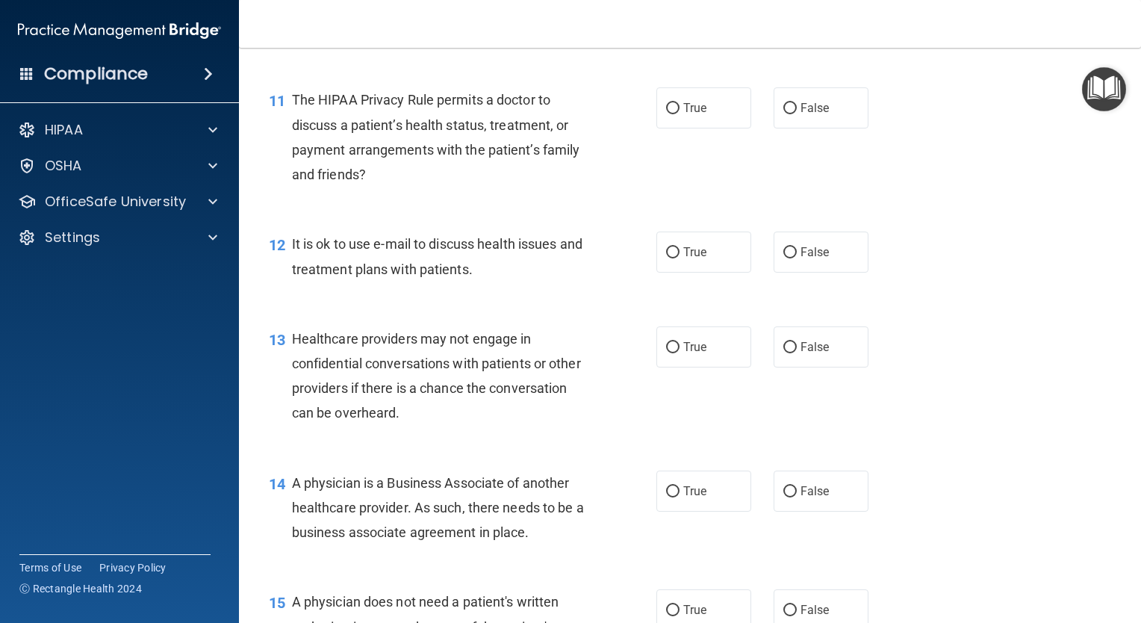
scroll to position [1424, 0]
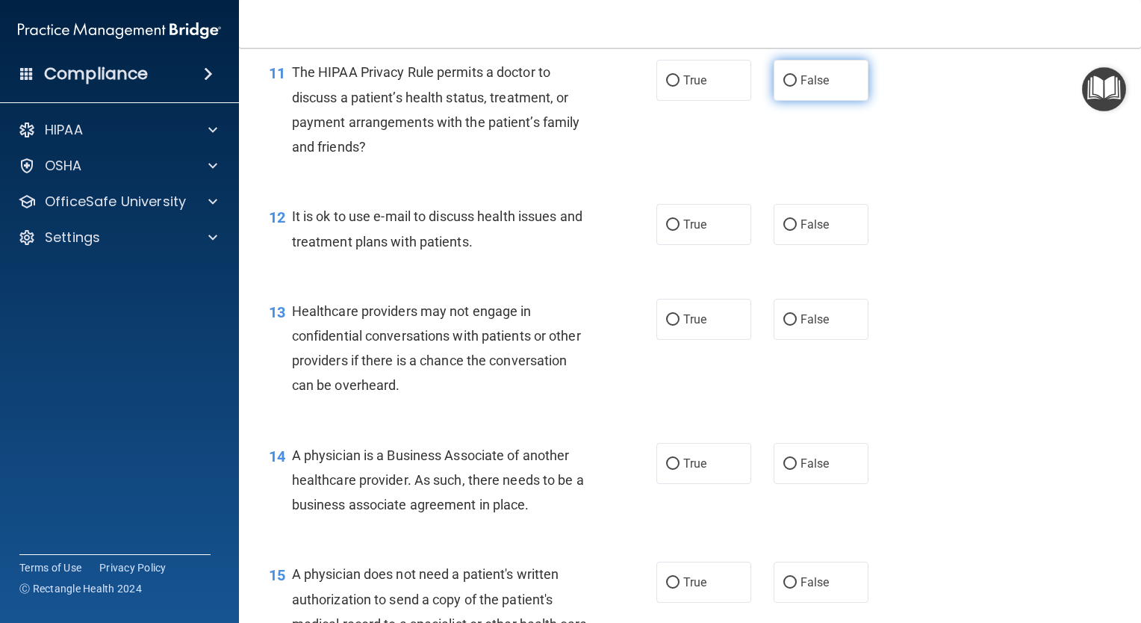
click at [801, 87] on span "False" at bounding box center [815, 80] width 29 height 14
click at [795, 87] on input "False" at bounding box center [790, 80] width 13 height 11
radio input "true"
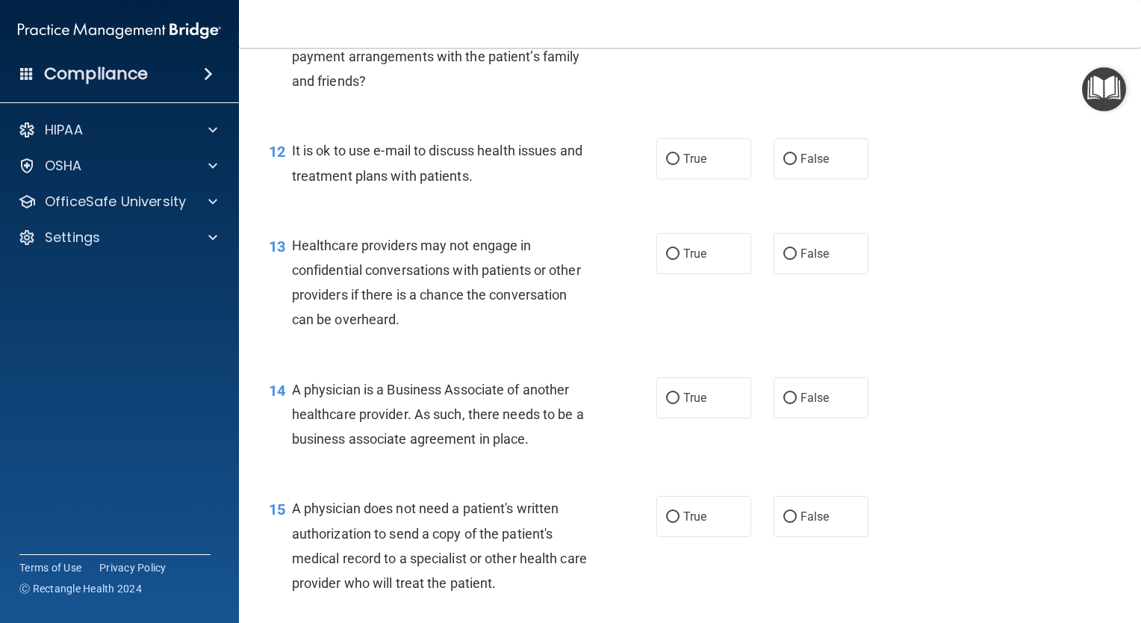
scroll to position [1499, 0]
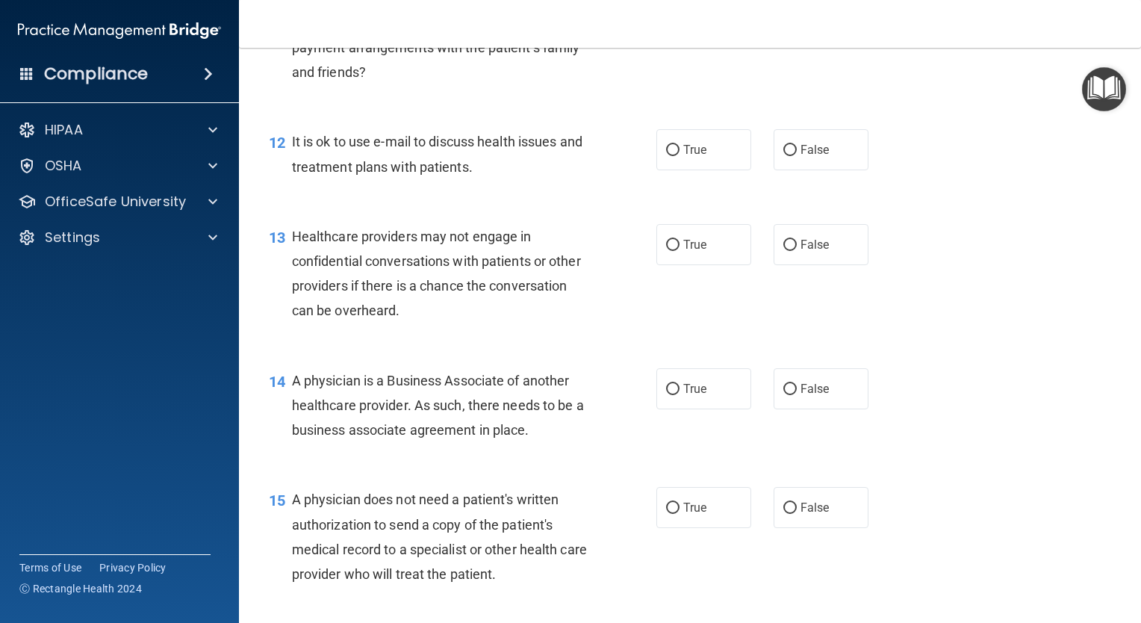
click at [669, 26] on label "True" at bounding box center [704, 5] width 95 height 41
click at [669, 12] on input "True" at bounding box center [672, 6] width 13 height 11
radio input "true"
radio input "false"
click at [809, 157] on span "False" at bounding box center [815, 150] width 29 height 14
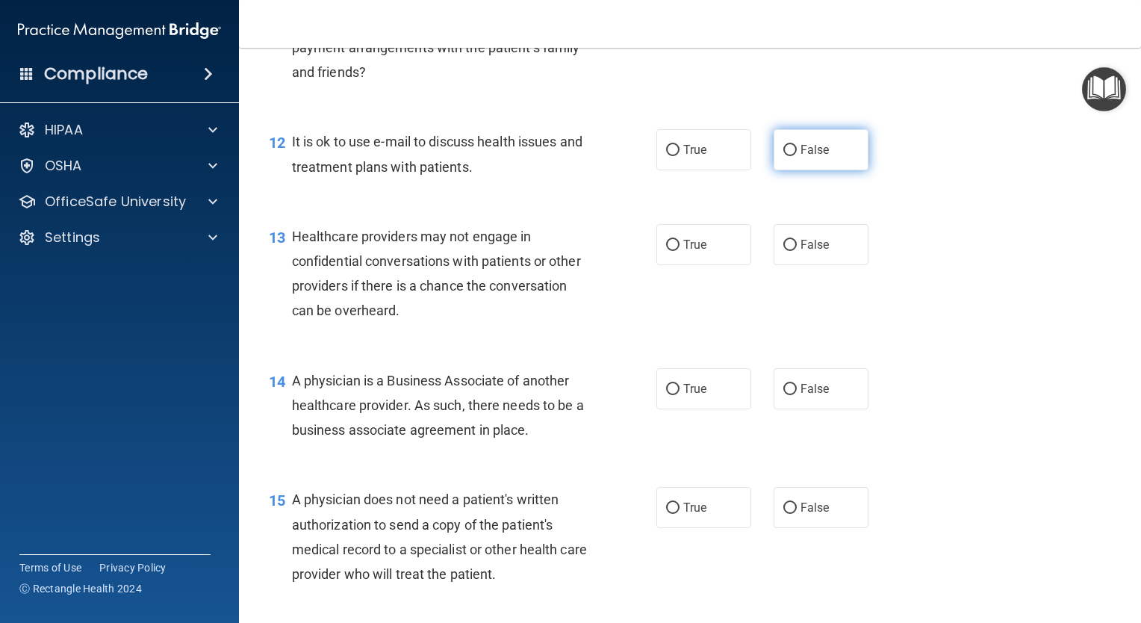
click at [797, 156] on input "False" at bounding box center [790, 150] width 13 height 11
radio input "true"
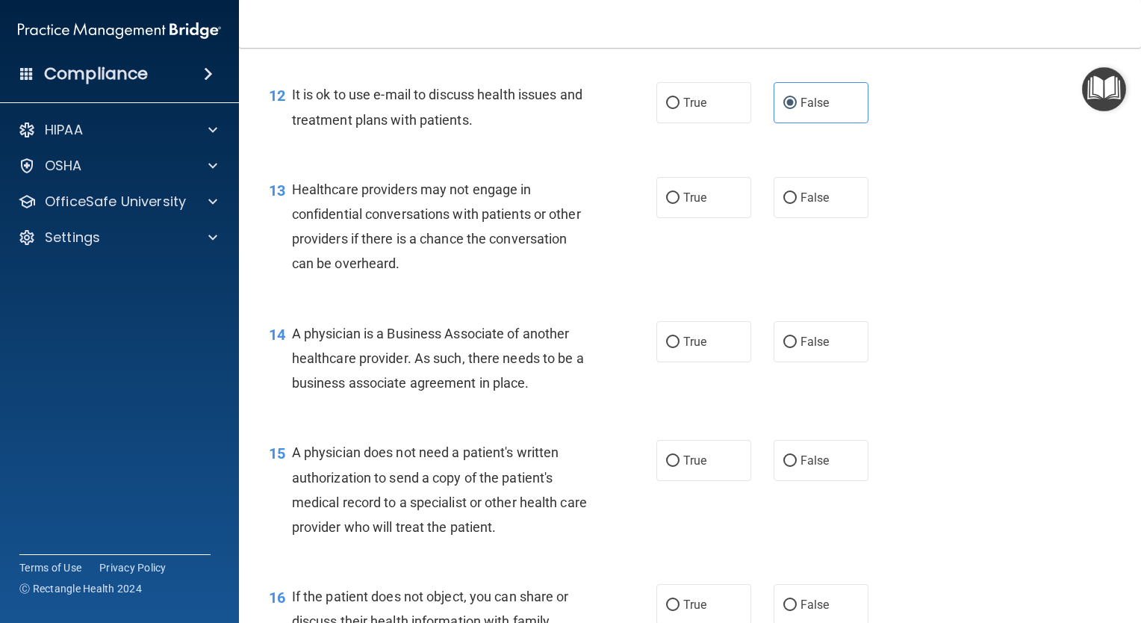
scroll to position [1583, 0]
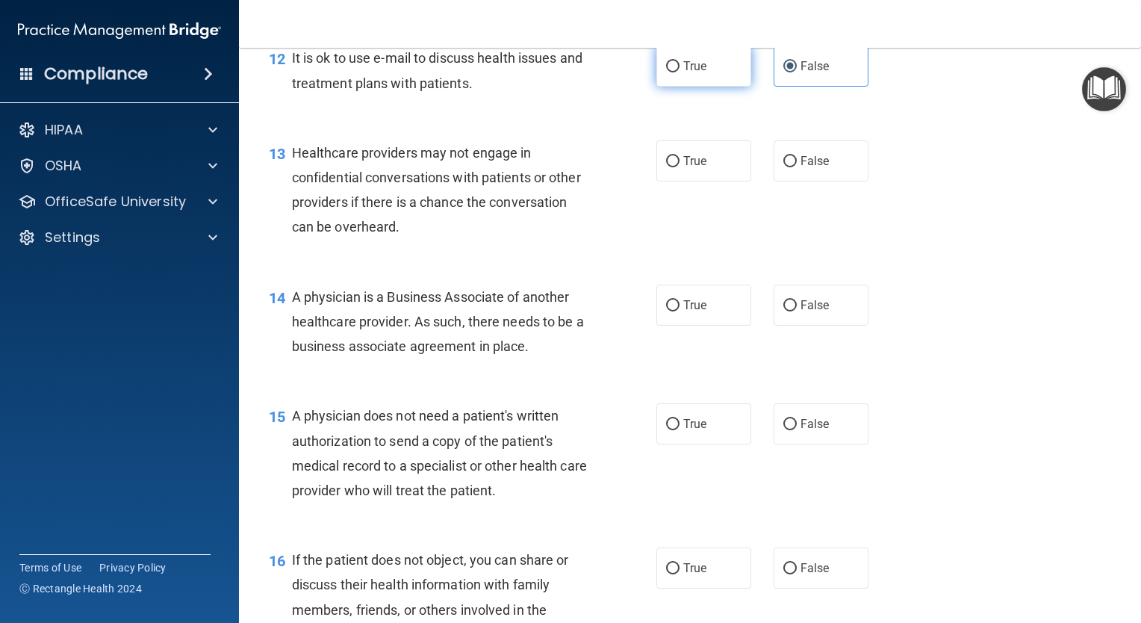
click at [722, 87] on label "True" at bounding box center [704, 66] width 95 height 41
click at [680, 72] on input "True" at bounding box center [672, 66] width 13 height 11
radio input "true"
radio input "false"
click at [689, 168] on span "True" at bounding box center [694, 161] width 23 height 14
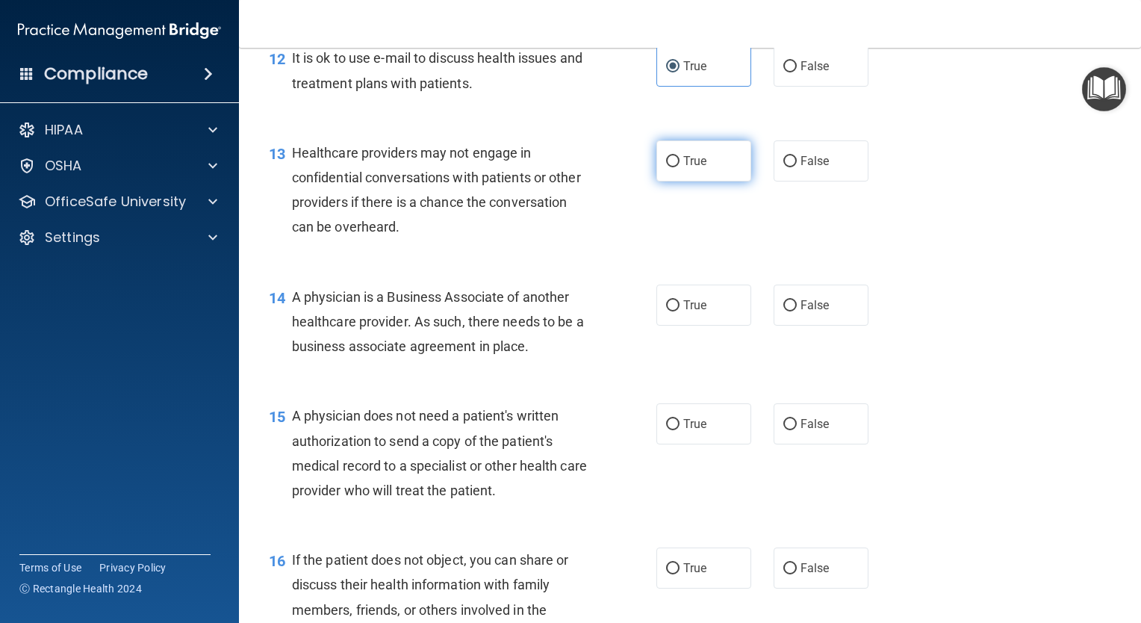
click at [680, 167] on input "True" at bounding box center [672, 161] width 13 height 11
radio input "true"
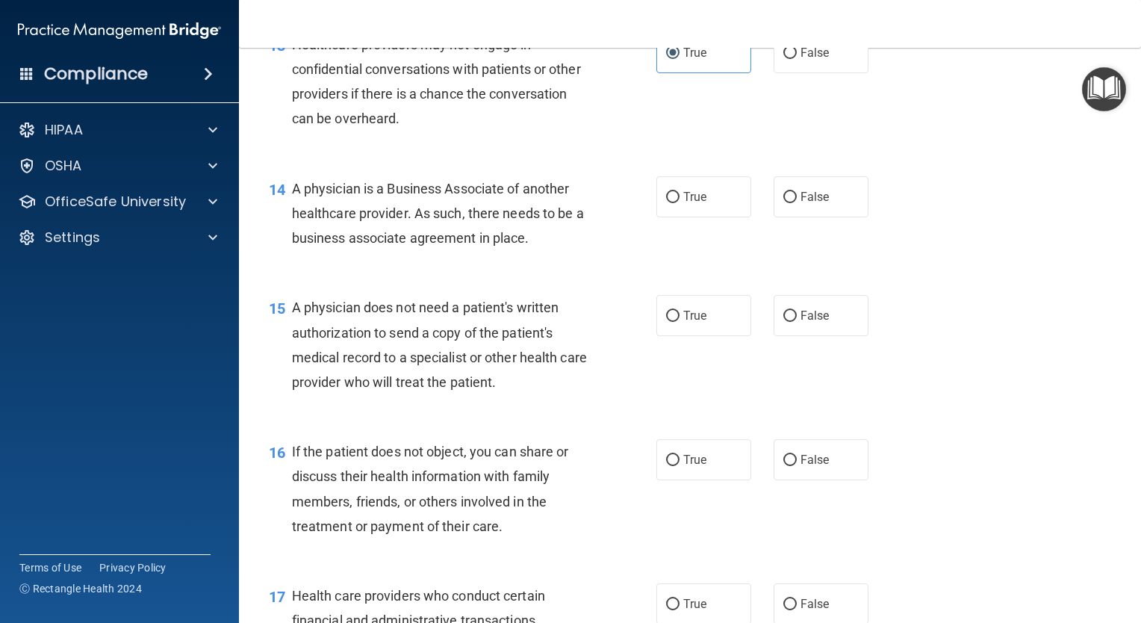
scroll to position [1673, 0]
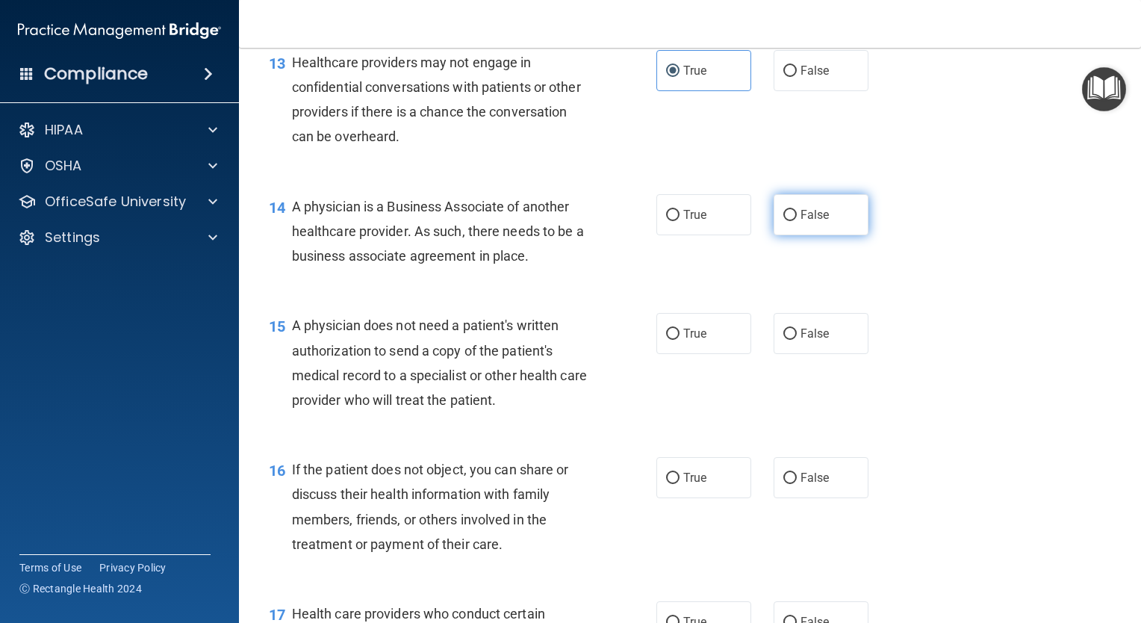
click at [846, 235] on label "False" at bounding box center [821, 214] width 95 height 41
click at [797, 221] on input "False" at bounding box center [790, 215] width 13 height 11
radio input "true"
click at [774, 91] on label "False" at bounding box center [821, 70] width 95 height 41
click at [784, 77] on input "False" at bounding box center [790, 71] width 13 height 11
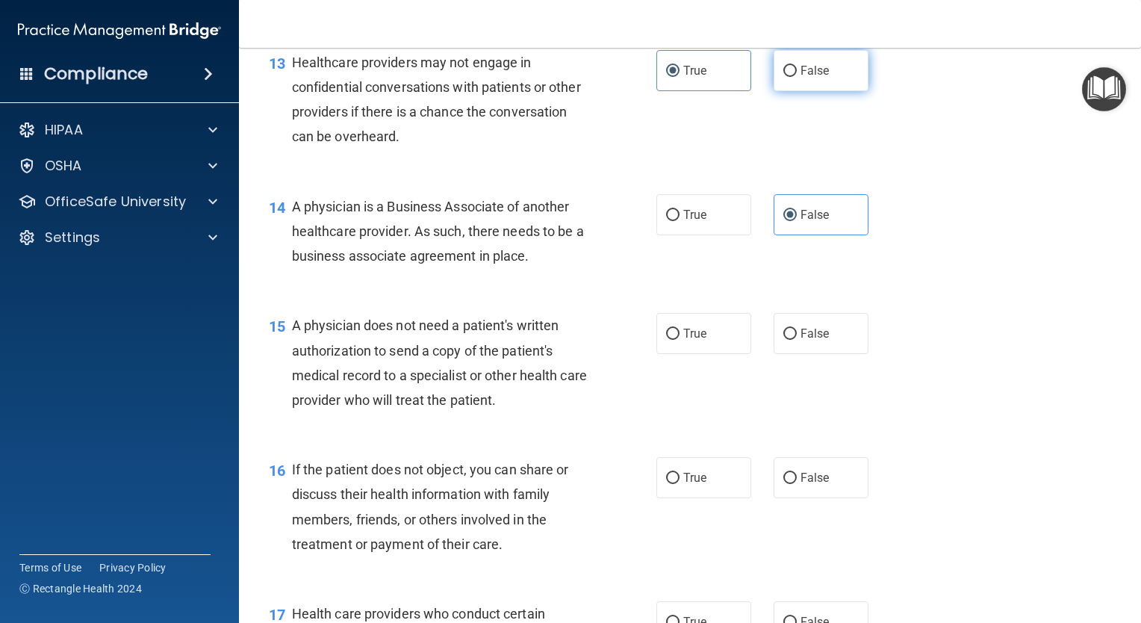
radio input "true"
radio input "false"
drag, startPoint x: 1134, startPoint y: 332, endPoint x: 1114, endPoint y: 404, distance: 74.3
click at [1114, 404] on main "- The HIPAA Quiz #2 This quiz doesn’t expire until . Are you sure you want to t…" at bounding box center [690, 335] width 902 height 575
click at [708, 354] on label "True" at bounding box center [704, 333] width 95 height 41
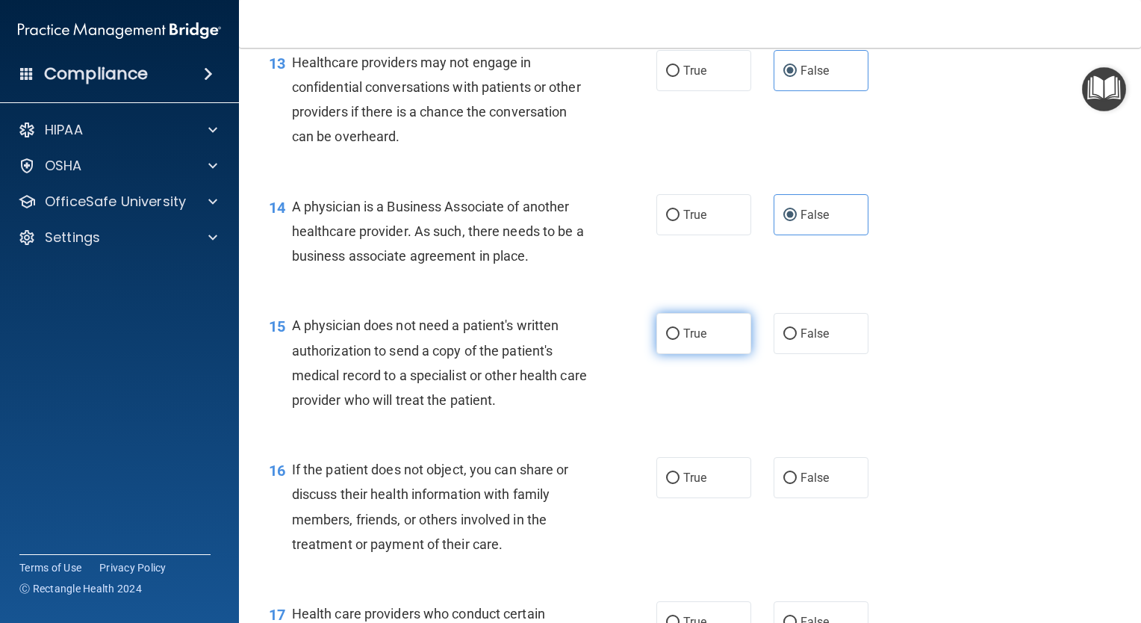
click at [680, 340] on input "True" at bounding box center [672, 334] width 13 height 11
radio input "true"
drag, startPoint x: 1135, startPoint y: 336, endPoint x: 1117, endPoint y: 397, distance: 63.8
click at [1117, 397] on main "- The HIPAA Quiz #2 This quiz doesn’t expire until . Are you sure you want to t…" at bounding box center [690, 335] width 902 height 575
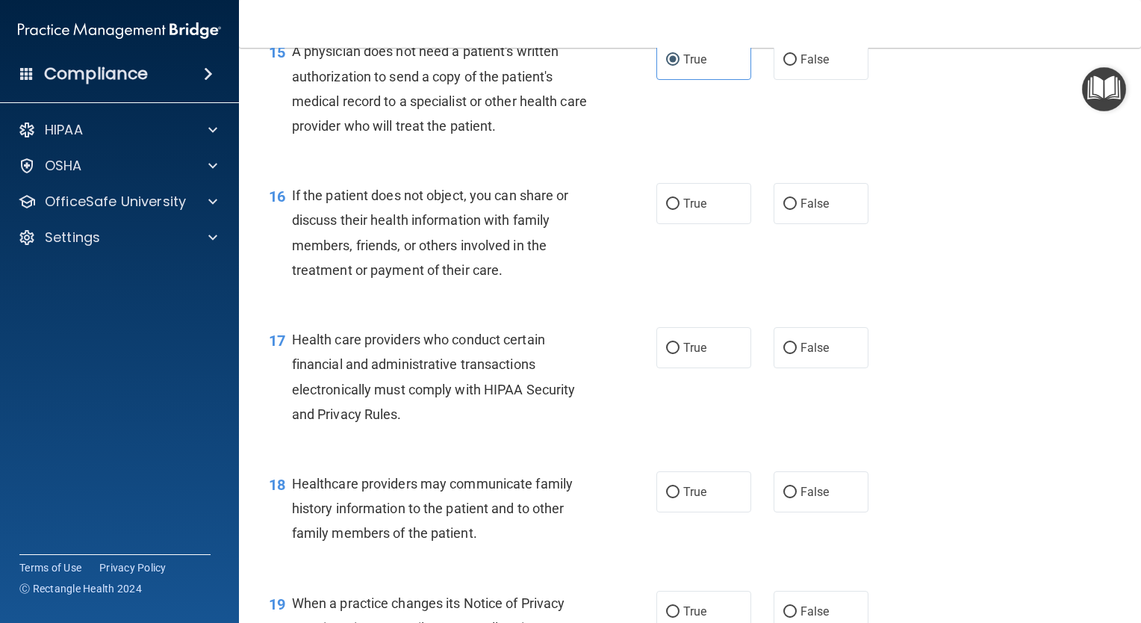
scroll to position [1952, 0]
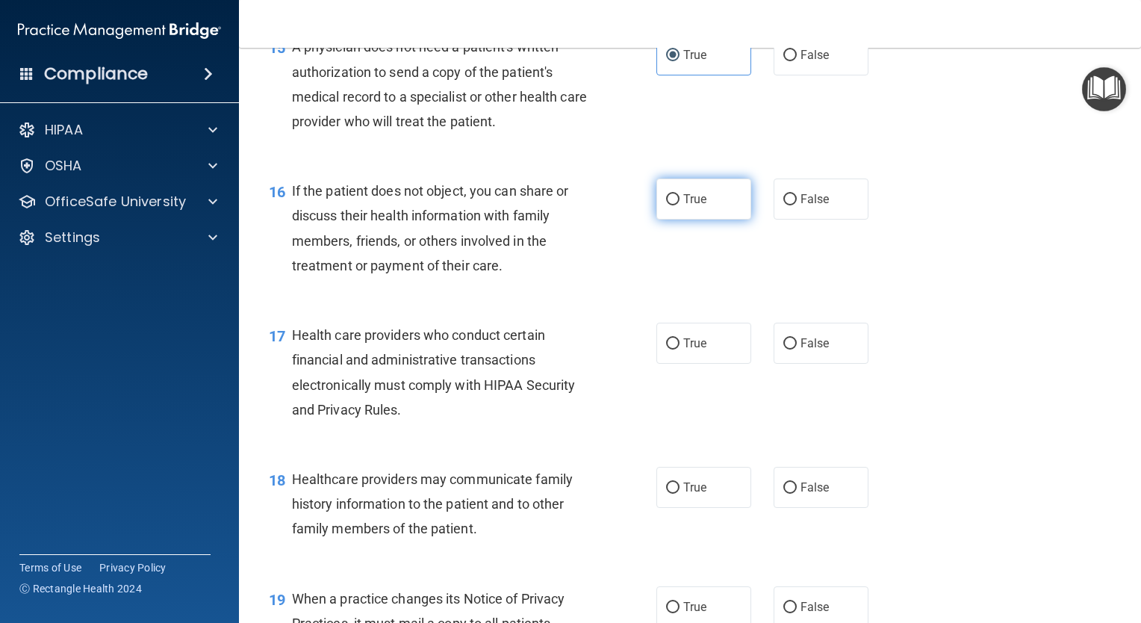
click at [709, 220] on label "True" at bounding box center [704, 199] width 95 height 41
click at [680, 205] on input "True" at bounding box center [672, 199] width 13 height 11
radio input "true"
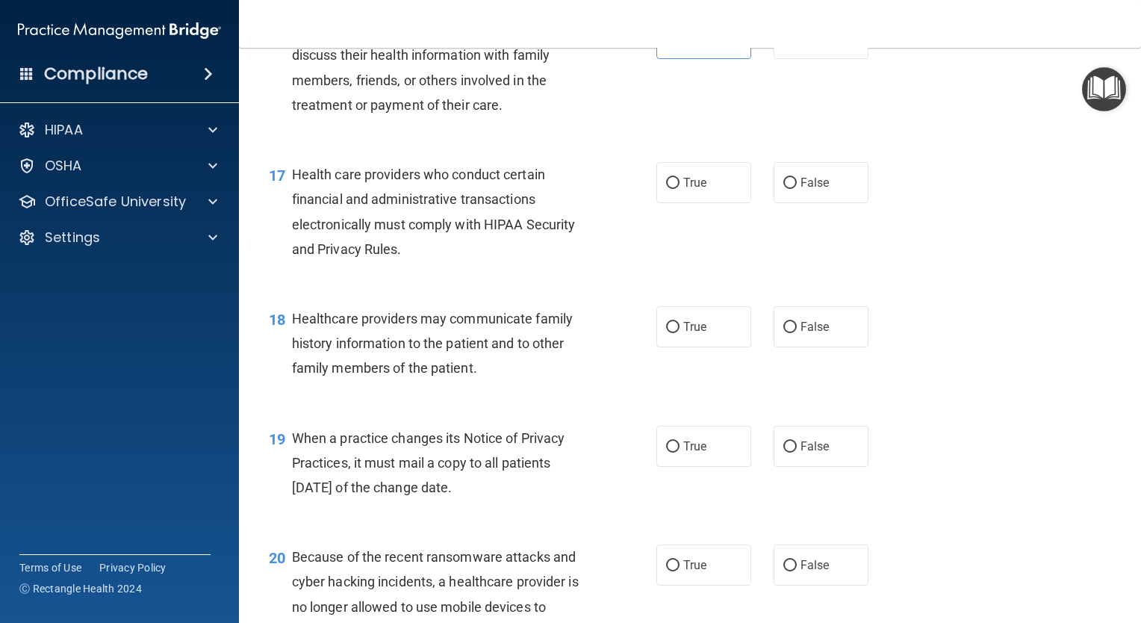
scroll to position [2176, 0]
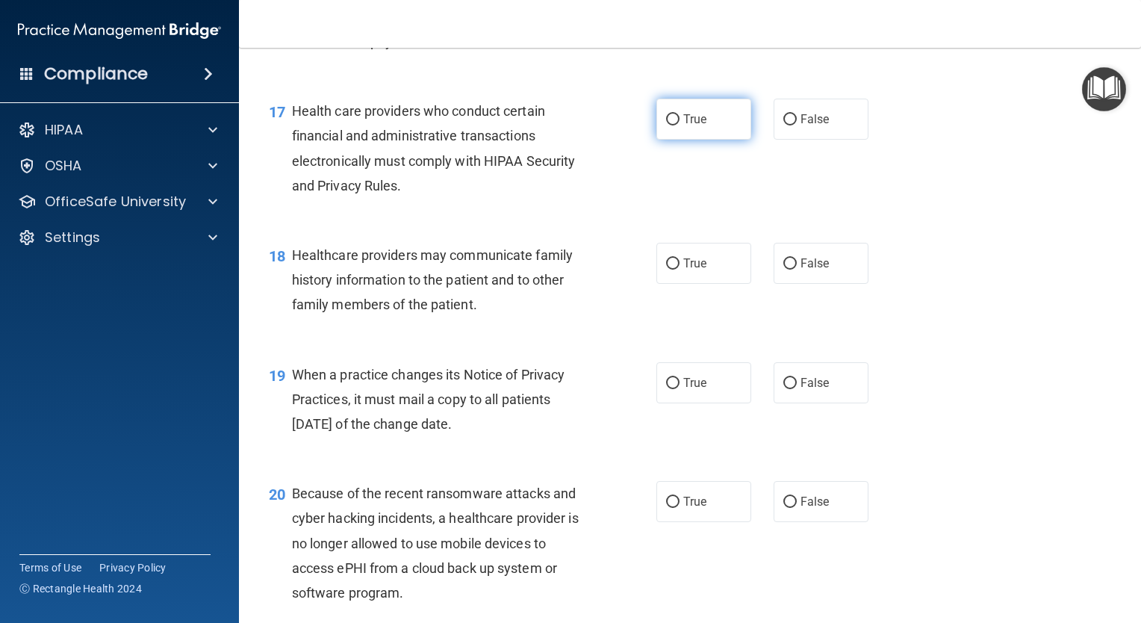
click at [684, 126] on span "True" at bounding box center [694, 119] width 23 height 14
click at [680, 125] on input "True" at bounding box center [672, 119] width 13 height 11
radio input "true"
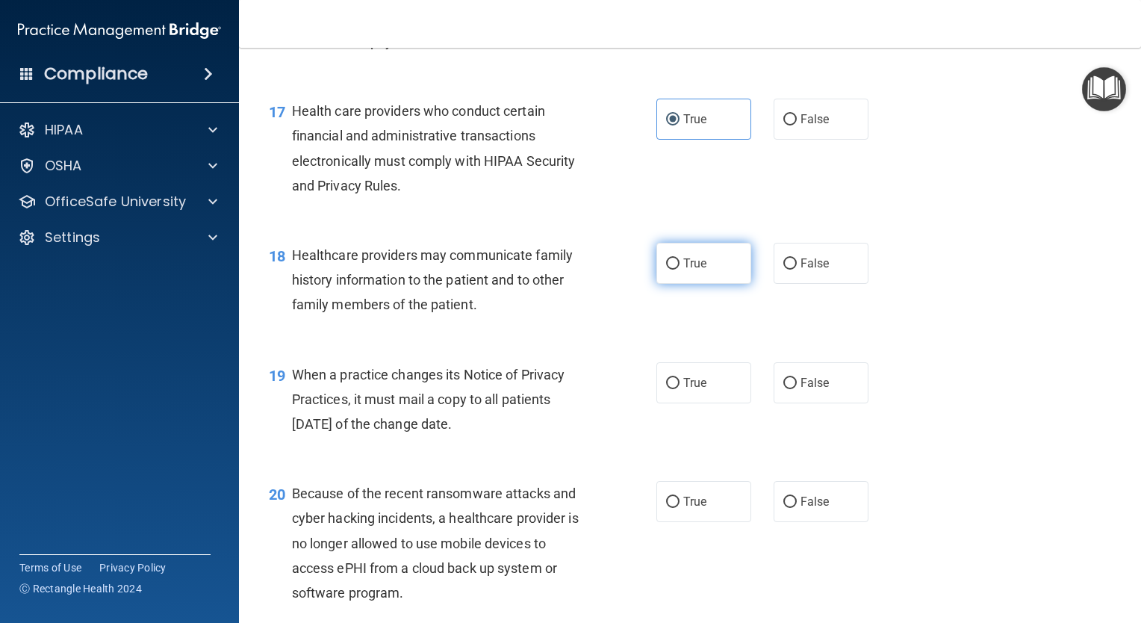
click at [703, 284] on label "True" at bounding box center [704, 263] width 95 height 41
click at [680, 270] on input "True" at bounding box center [672, 263] width 13 height 11
radio input "true"
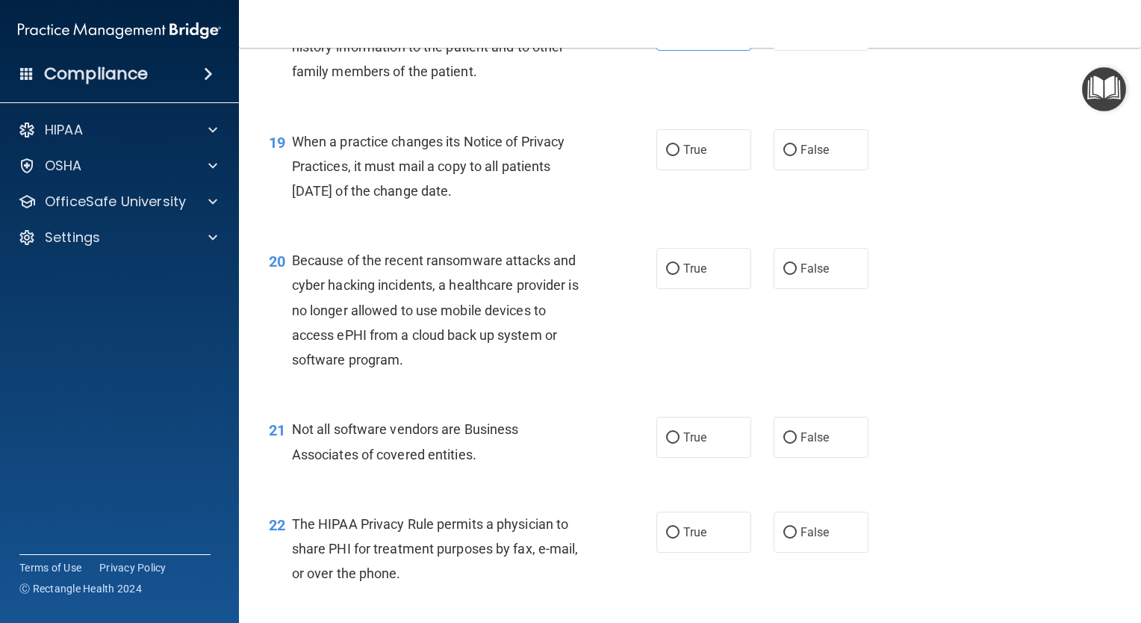
scroll to position [2423, 0]
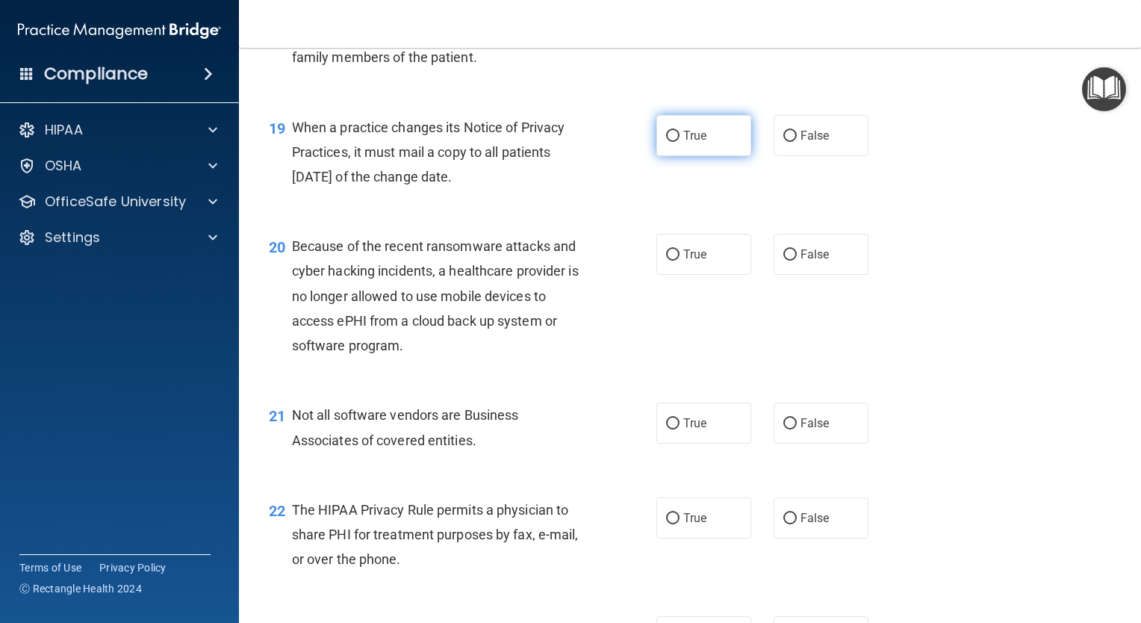
click at [703, 156] on label "True" at bounding box center [704, 135] width 95 height 41
click at [680, 142] on input "True" at bounding box center [672, 136] width 13 height 11
radio input "true"
click at [775, 156] on label "False" at bounding box center [821, 135] width 95 height 41
click at [784, 142] on input "False" at bounding box center [790, 136] width 13 height 11
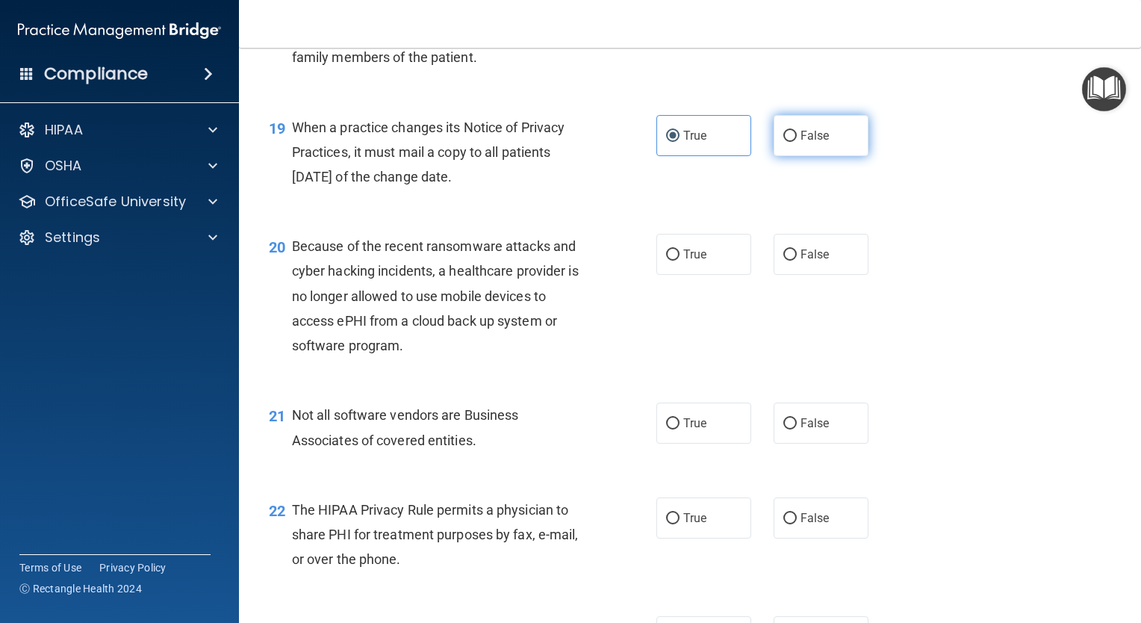
radio input "true"
radio input "false"
click at [788, 275] on label "False" at bounding box center [821, 254] width 95 height 41
click at [788, 261] on input "False" at bounding box center [790, 254] width 13 height 11
radio input "true"
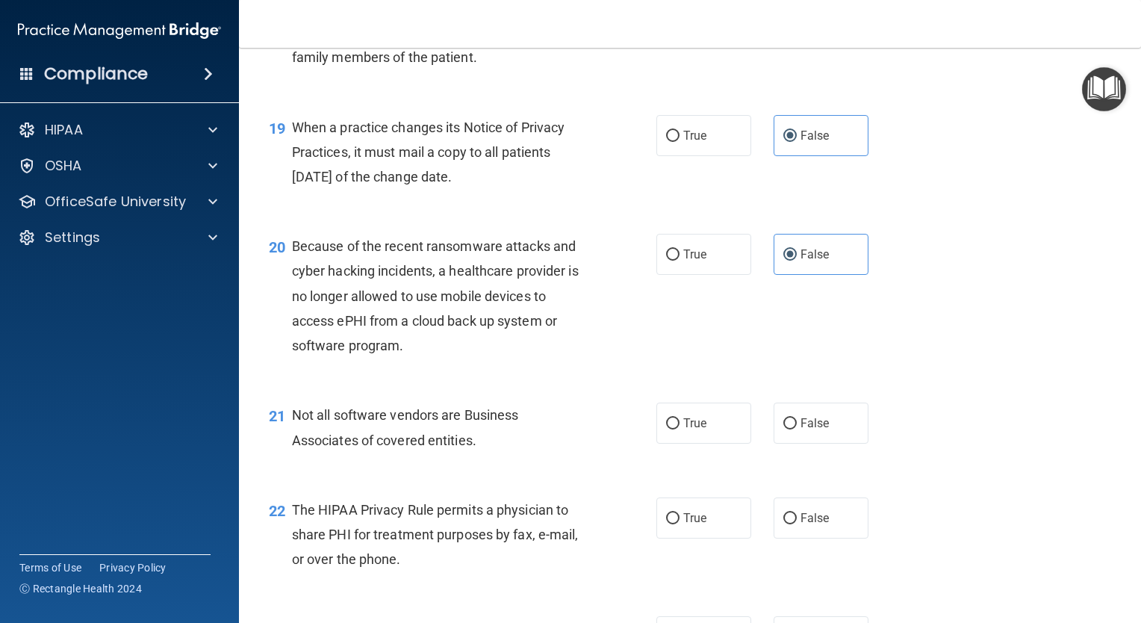
drag, startPoint x: 1135, startPoint y: 424, endPoint x: 1122, endPoint y: 500, distance: 77.2
drag, startPoint x: 1122, startPoint y: 500, endPoint x: 1064, endPoint y: 512, distance: 59.5
click at [1064, 478] on div "21 Not all software vendors are Business Associates of covered entities. True F…" at bounding box center [690, 431] width 865 height 94
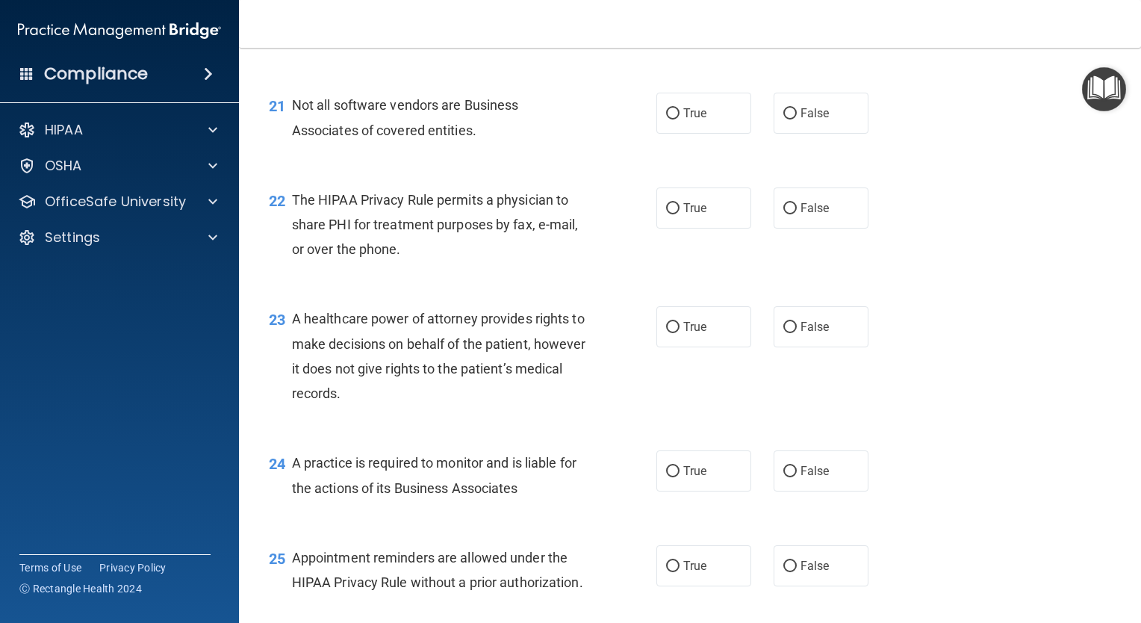
scroll to position [2755, 0]
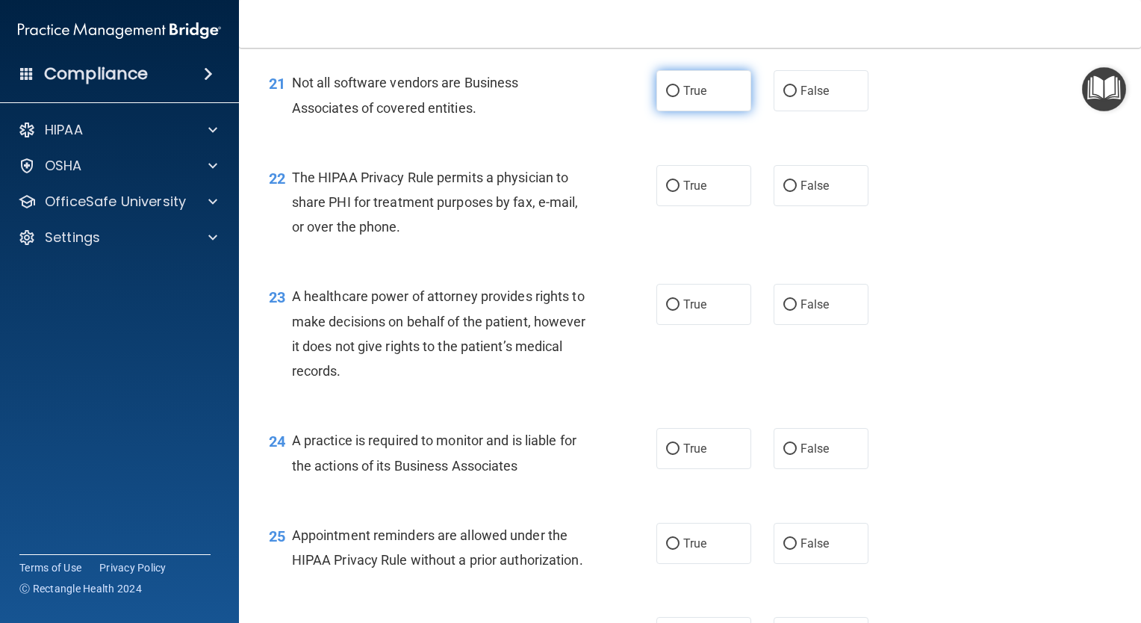
click at [701, 111] on label "True" at bounding box center [704, 90] width 95 height 41
click at [680, 97] on input "True" at bounding box center [672, 91] width 13 height 11
radio input "true"
click at [676, 206] on label "True" at bounding box center [704, 185] width 95 height 41
click at [676, 192] on input "True" at bounding box center [672, 186] width 13 height 11
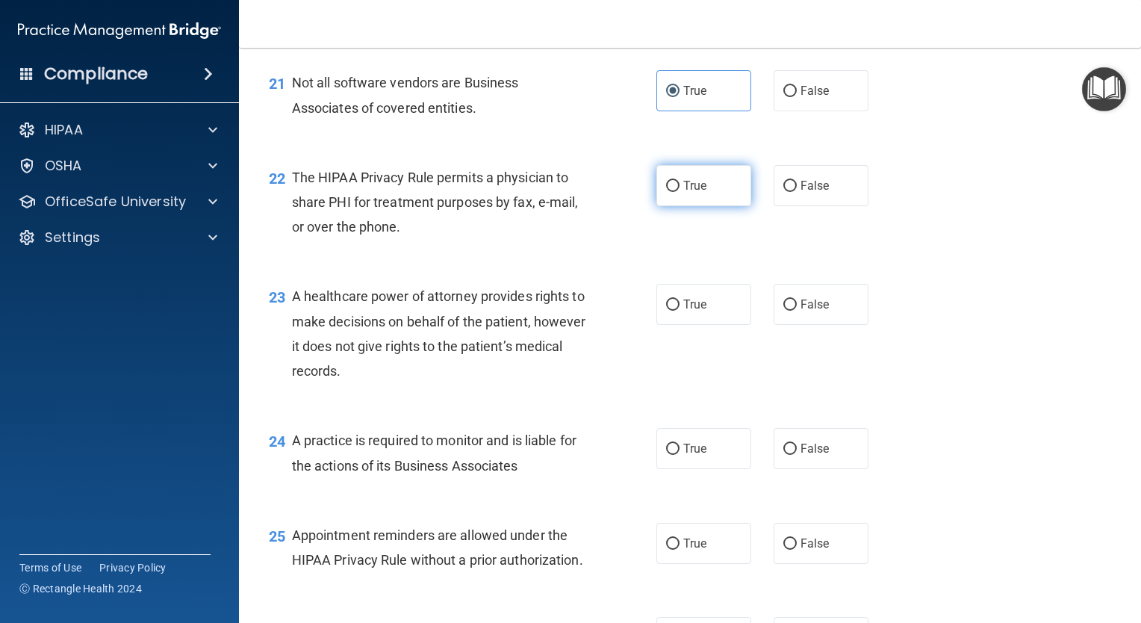
radio input "true"
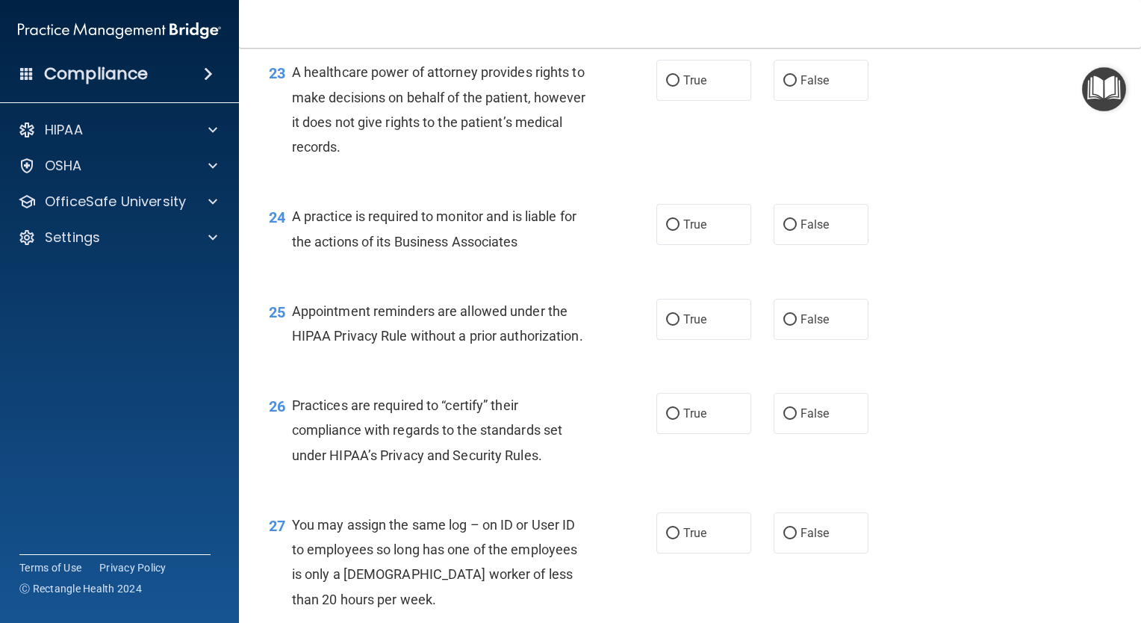
scroll to position [2994, 0]
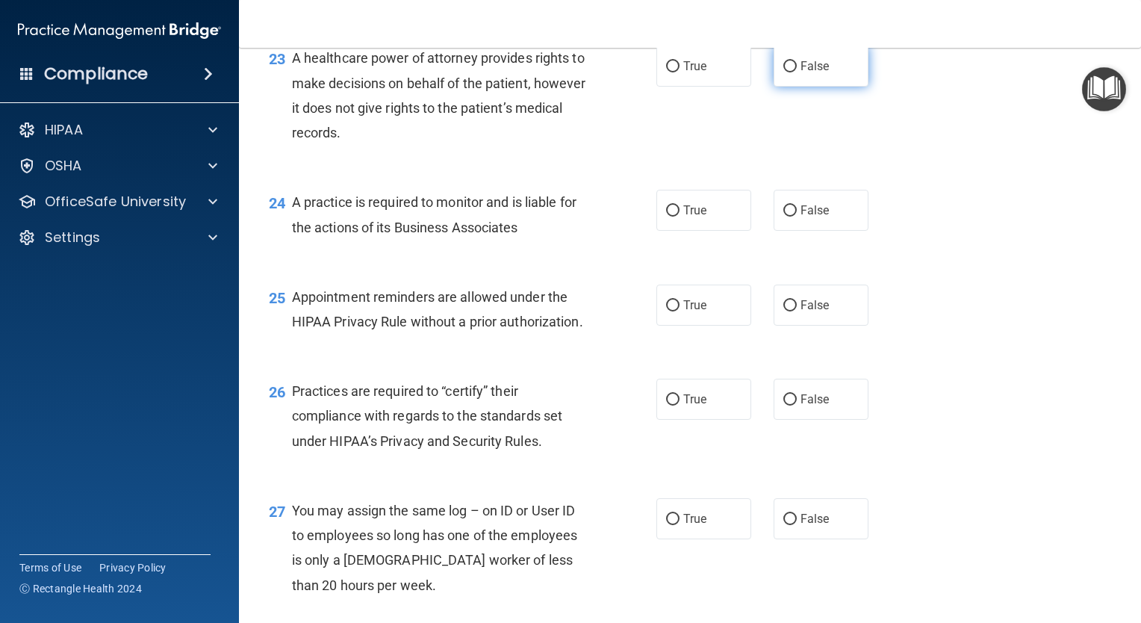
click at [823, 87] on label "False" at bounding box center [821, 66] width 95 height 41
click at [797, 72] on input "False" at bounding box center [790, 66] width 13 height 11
radio input "true"
click at [697, 231] on label "True" at bounding box center [704, 210] width 95 height 41
click at [680, 217] on input "True" at bounding box center [672, 210] width 13 height 11
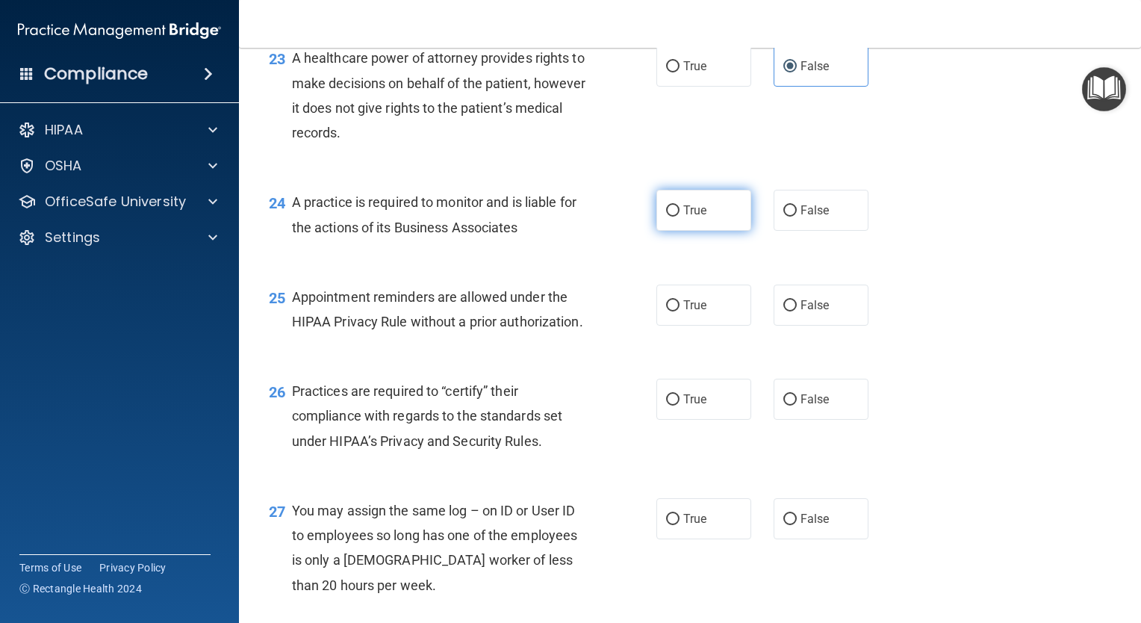
radio input "true"
click at [780, 231] on label "False" at bounding box center [821, 210] width 95 height 41
click at [784, 217] on input "False" at bounding box center [790, 210] width 13 height 11
radio input "true"
radio input "false"
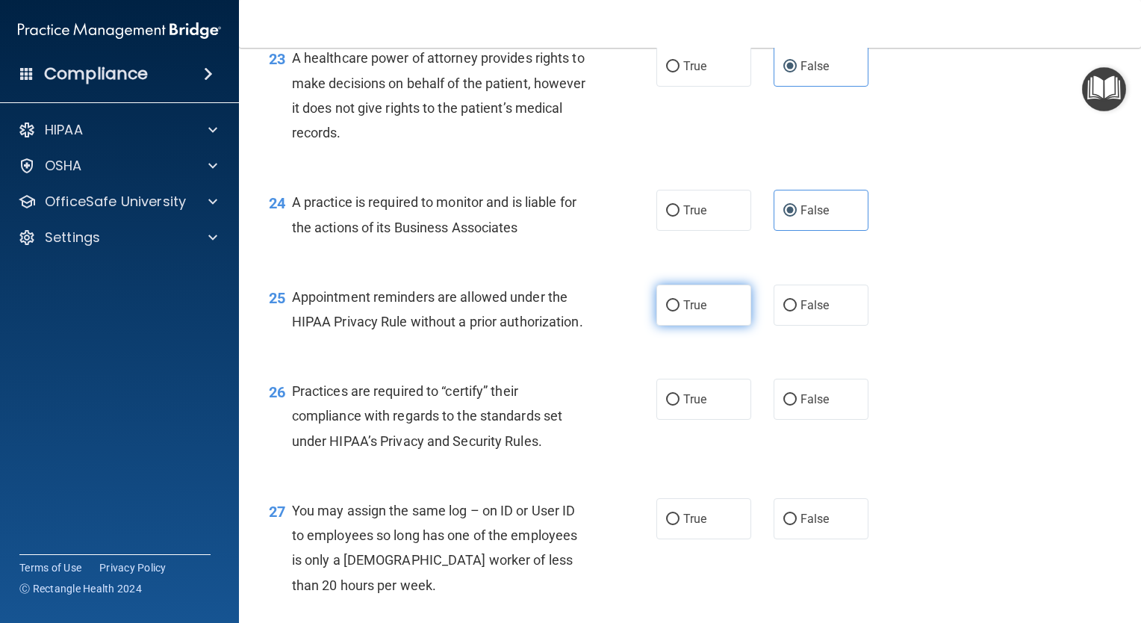
click at [702, 326] on label "True" at bounding box center [704, 305] width 95 height 41
click at [680, 311] on input "True" at bounding box center [672, 305] width 13 height 11
radio input "true"
click at [710, 420] on label "True" at bounding box center [704, 399] width 95 height 41
click at [680, 406] on input "True" at bounding box center [672, 399] width 13 height 11
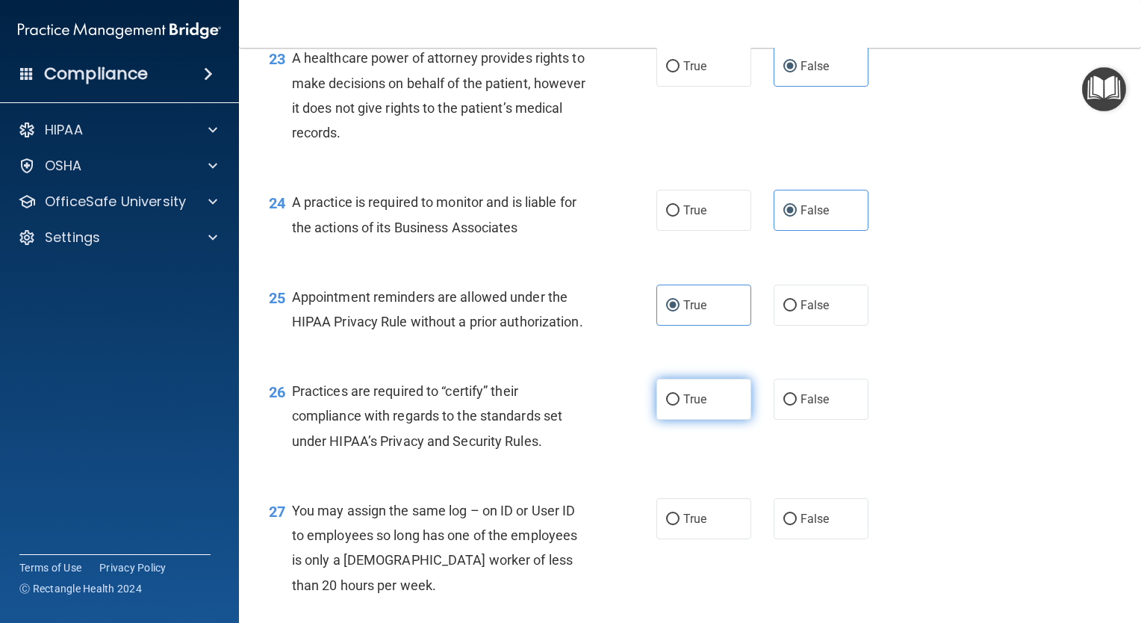
radio input "true"
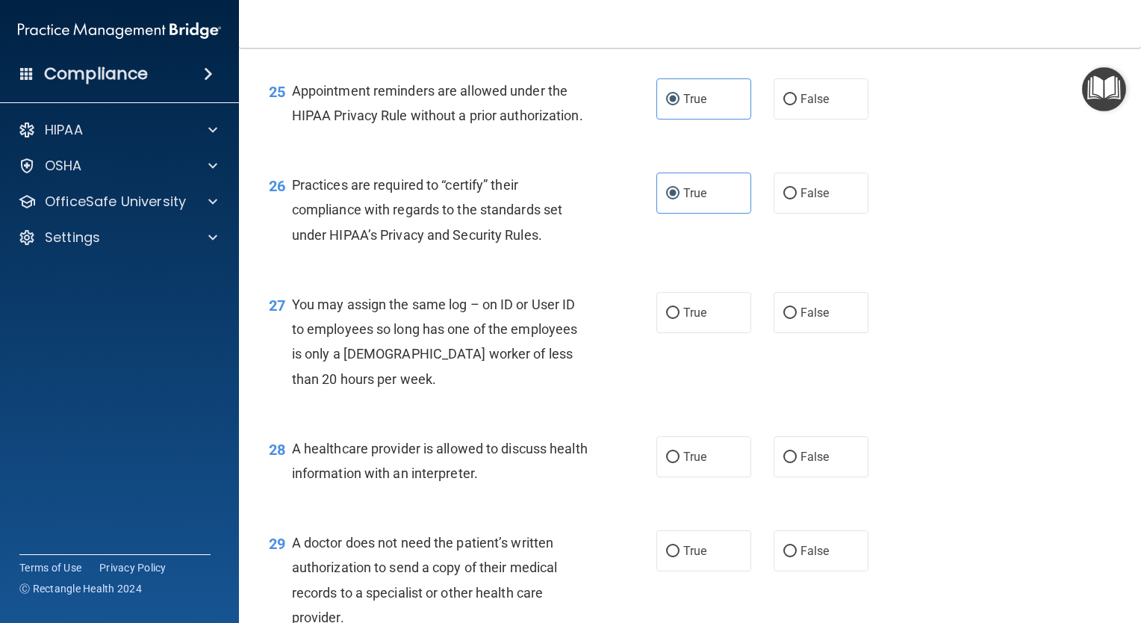
scroll to position [3249, 0]
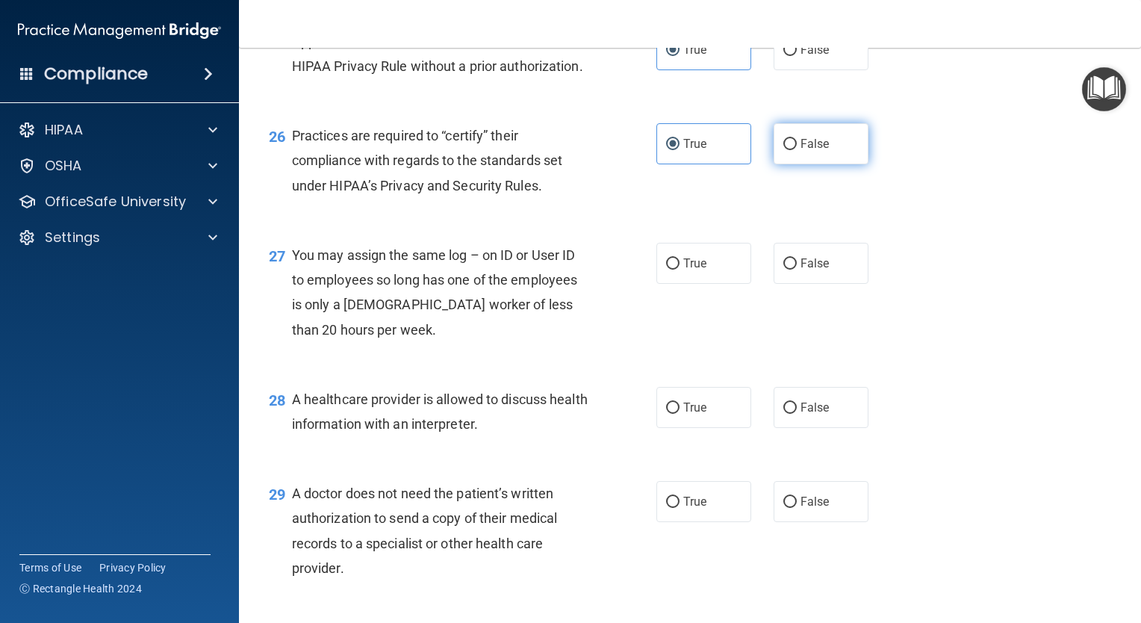
click at [837, 164] on label "False" at bounding box center [821, 143] width 95 height 41
click at [797, 150] on input "False" at bounding box center [790, 144] width 13 height 11
radio input "true"
radio input "false"
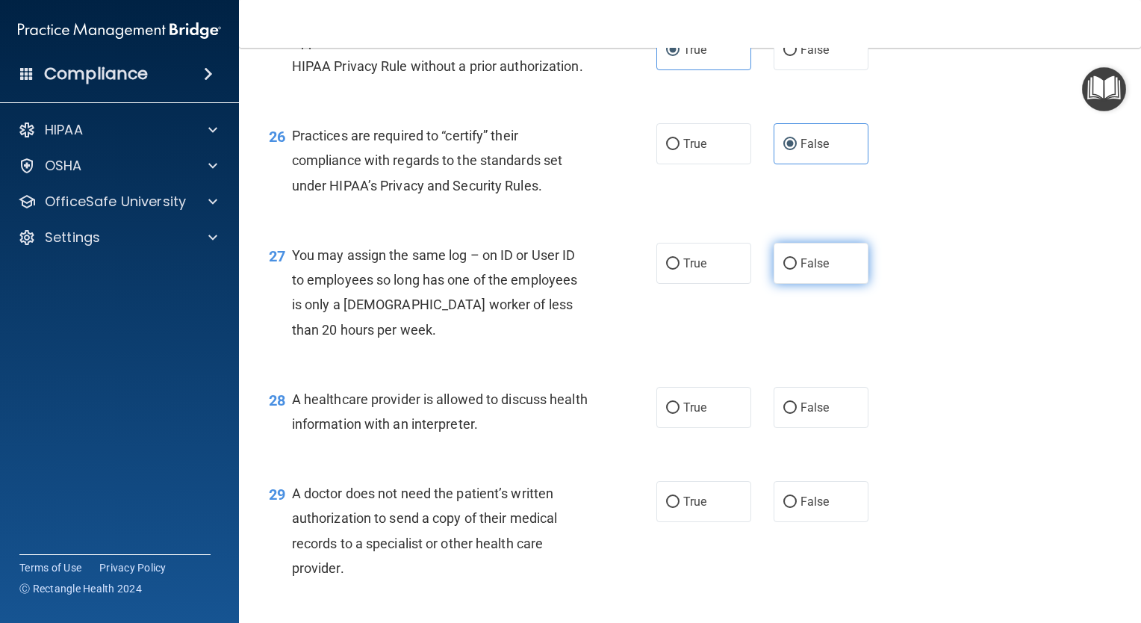
click at [806, 270] on span "False" at bounding box center [815, 263] width 29 height 14
click at [797, 270] on input "False" at bounding box center [790, 263] width 13 height 11
radio input "true"
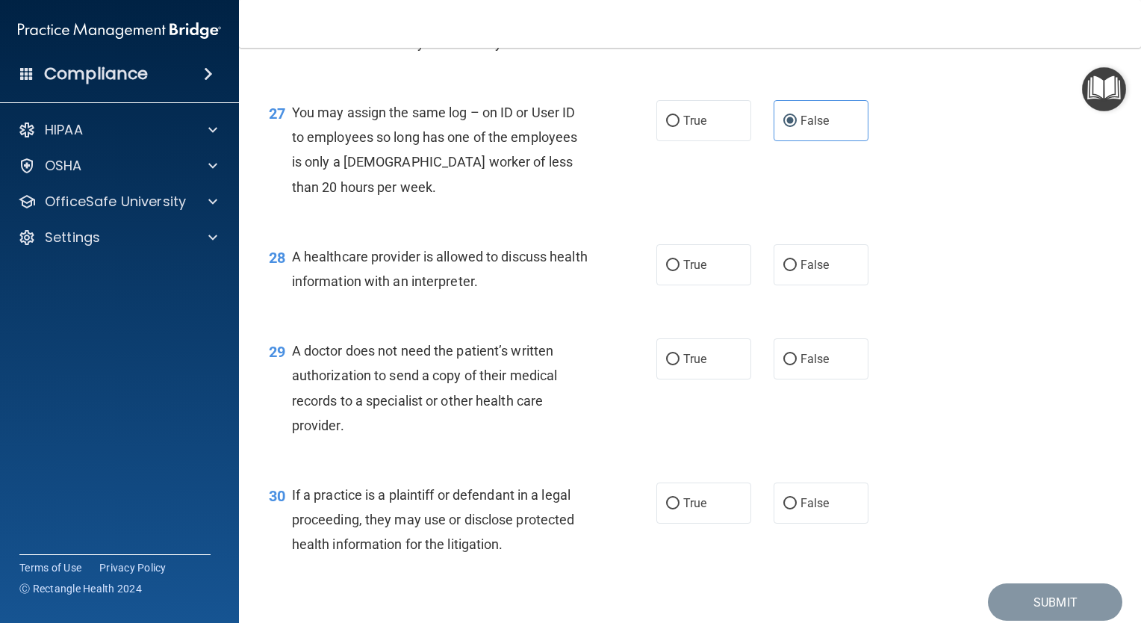
scroll to position [3501, 0]
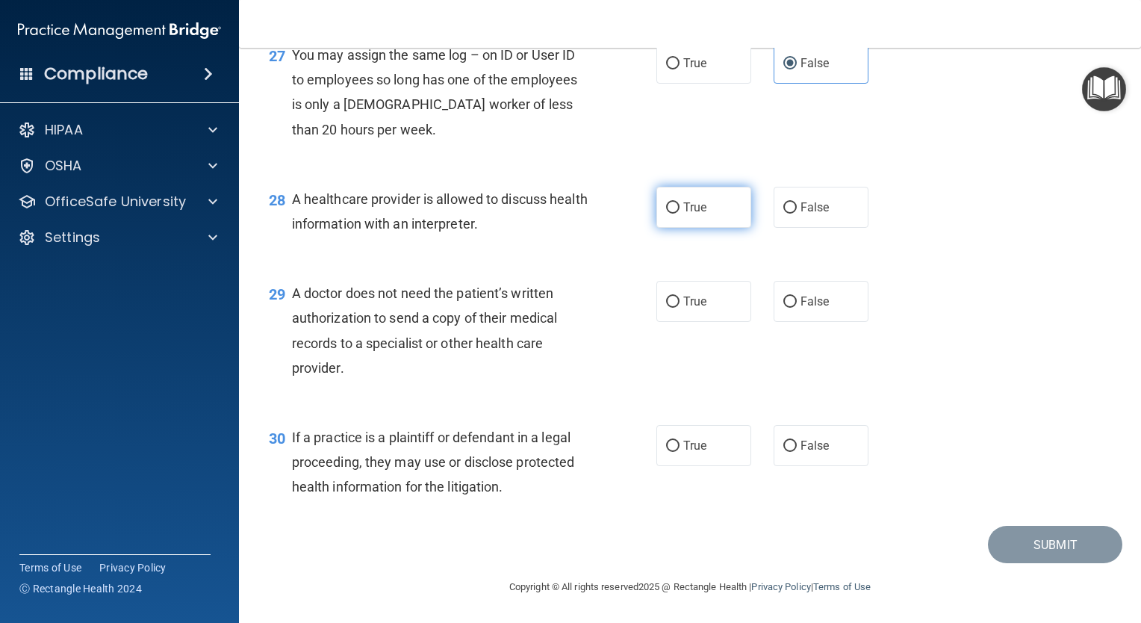
click at [726, 228] on label "True" at bounding box center [704, 207] width 95 height 41
click at [680, 214] on input "True" at bounding box center [672, 207] width 13 height 11
radio input "true"
click at [722, 321] on label "True" at bounding box center [704, 301] width 95 height 41
click at [680, 308] on input "True" at bounding box center [672, 302] width 13 height 11
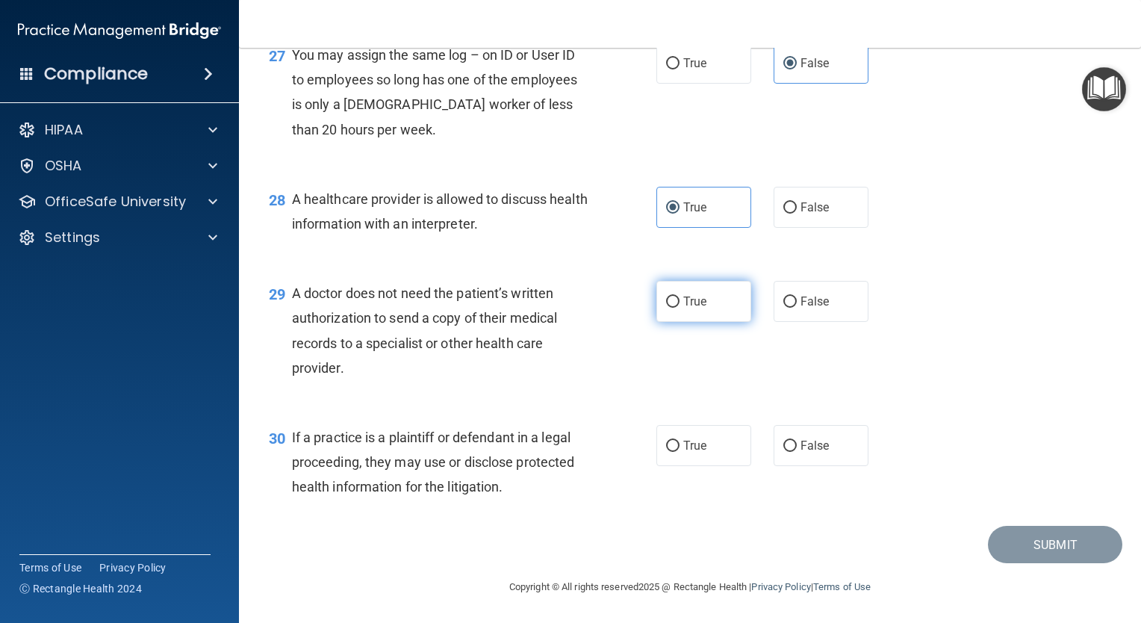
radio input "true"
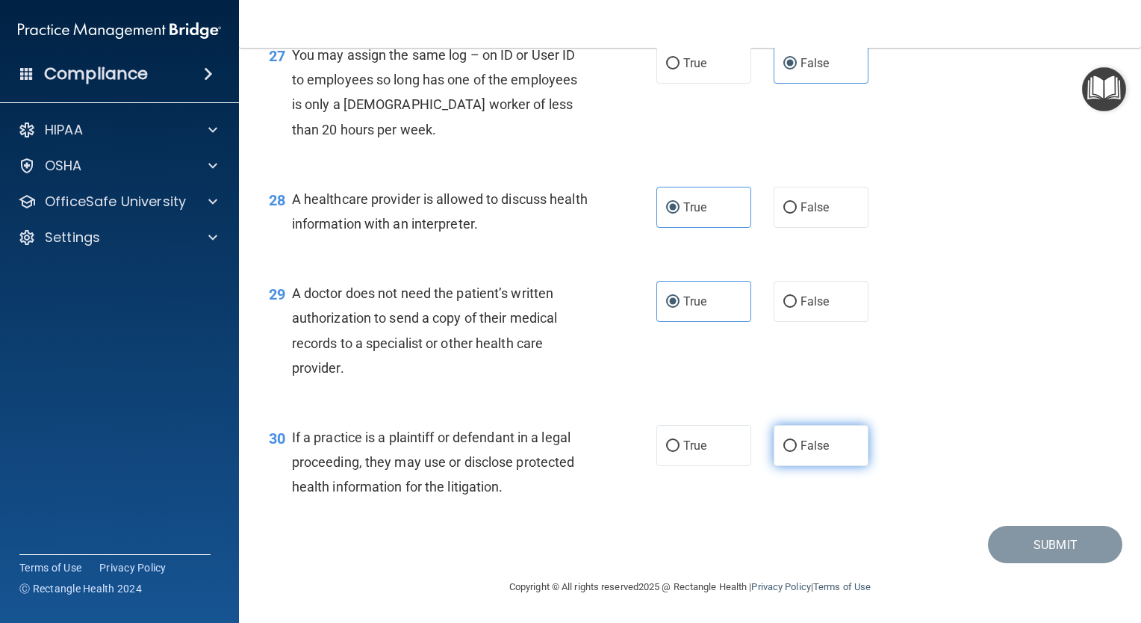
click at [807, 453] on span "False" at bounding box center [815, 445] width 29 height 14
click at [797, 452] on input "False" at bounding box center [790, 446] width 13 height 11
radio input "true"
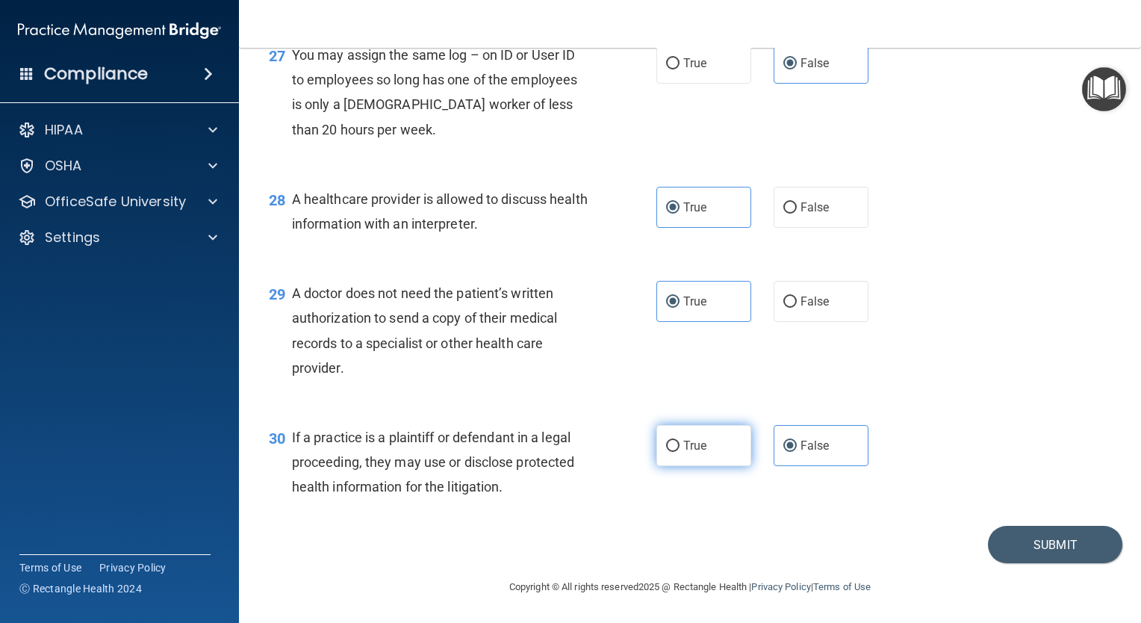
click at [727, 456] on label "True" at bounding box center [704, 445] width 95 height 41
click at [680, 452] on input "True" at bounding box center [672, 446] width 13 height 11
radio input "true"
radio input "false"
click at [1005, 564] on button "Submit" at bounding box center [1055, 545] width 134 height 38
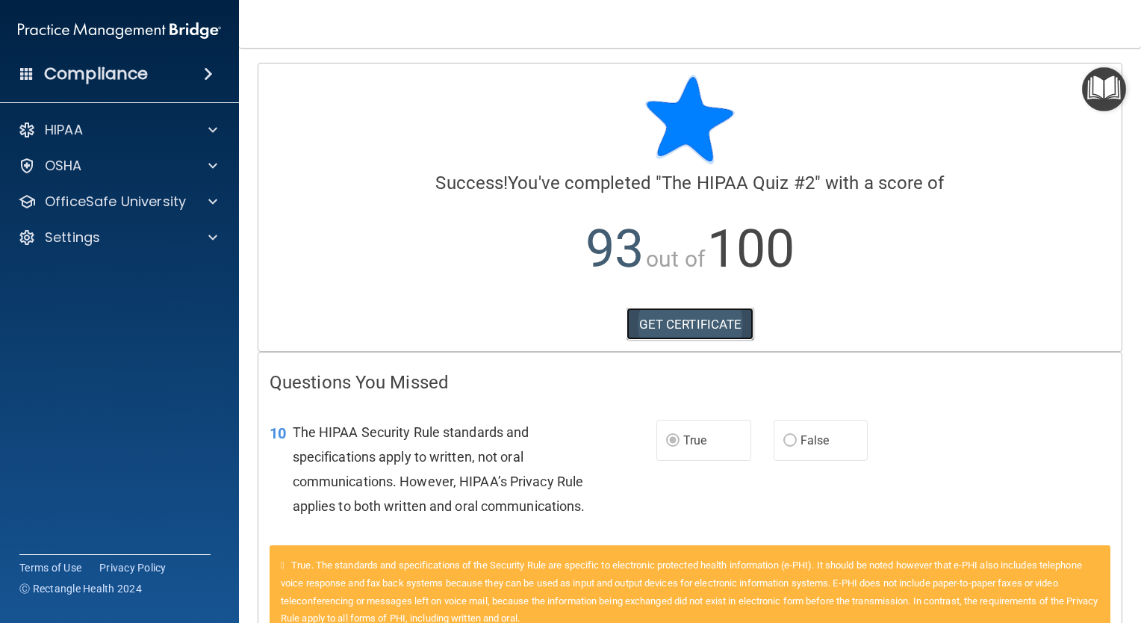
click at [699, 332] on link "GET CERTIFICATE" at bounding box center [691, 324] width 128 height 33
click at [128, 28] on img at bounding box center [119, 31] width 203 height 30
click at [80, 79] on h4 "Compliance" at bounding box center [96, 73] width 104 height 21
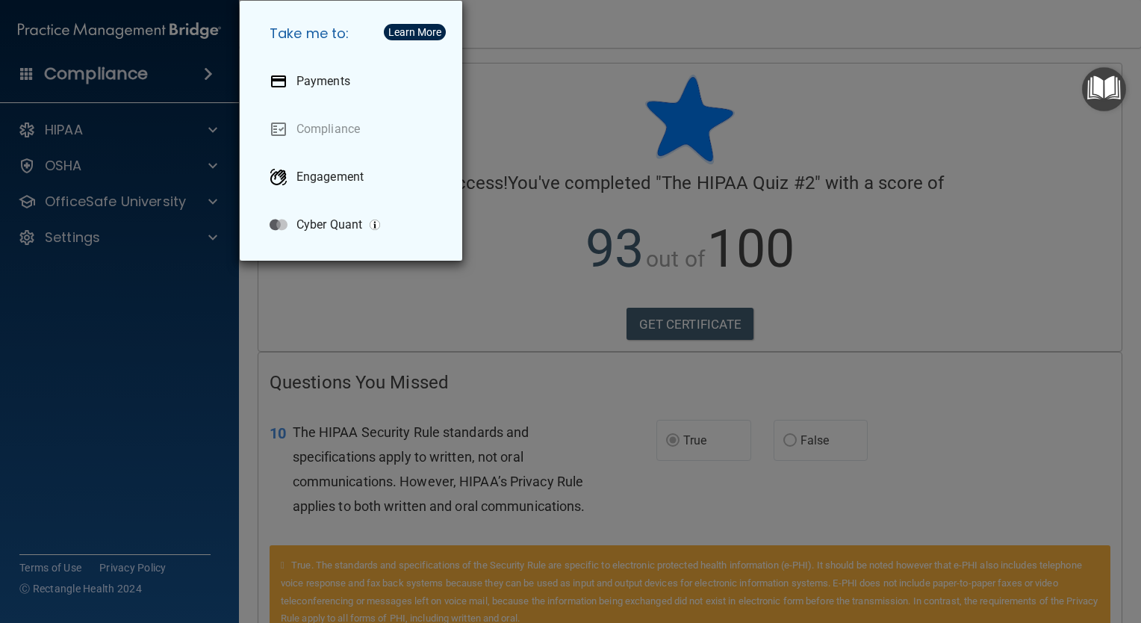
click at [14, 79] on div "Take me to: Payments Compliance Engagement Cyber Quant" at bounding box center [570, 311] width 1141 height 623
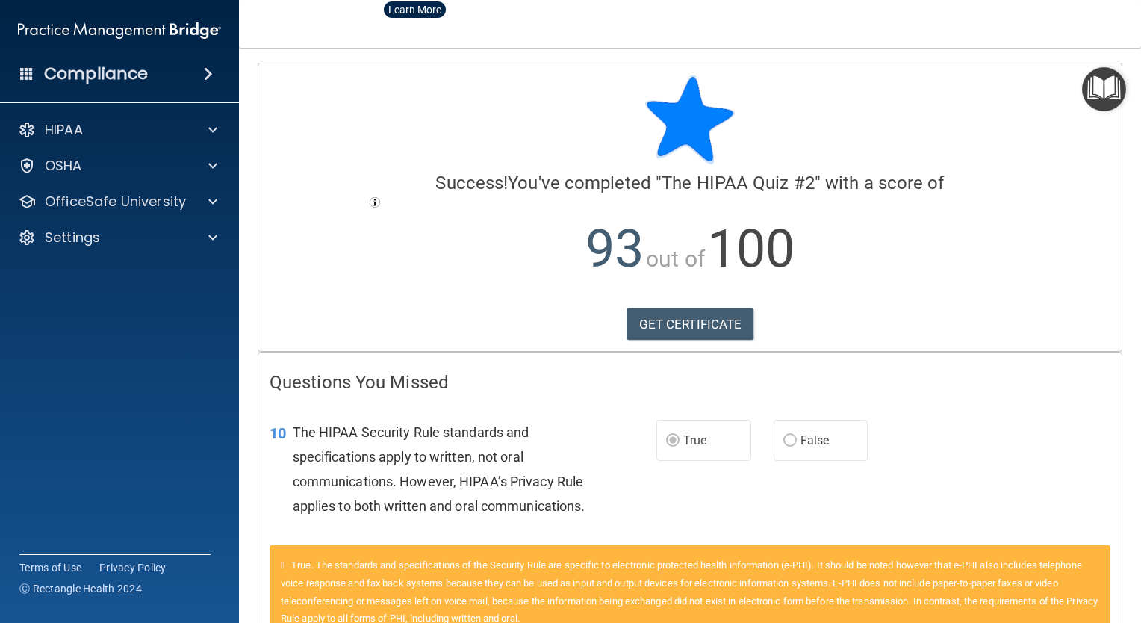
click at [23, 72] on span at bounding box center [26, 72] width 13 height 13
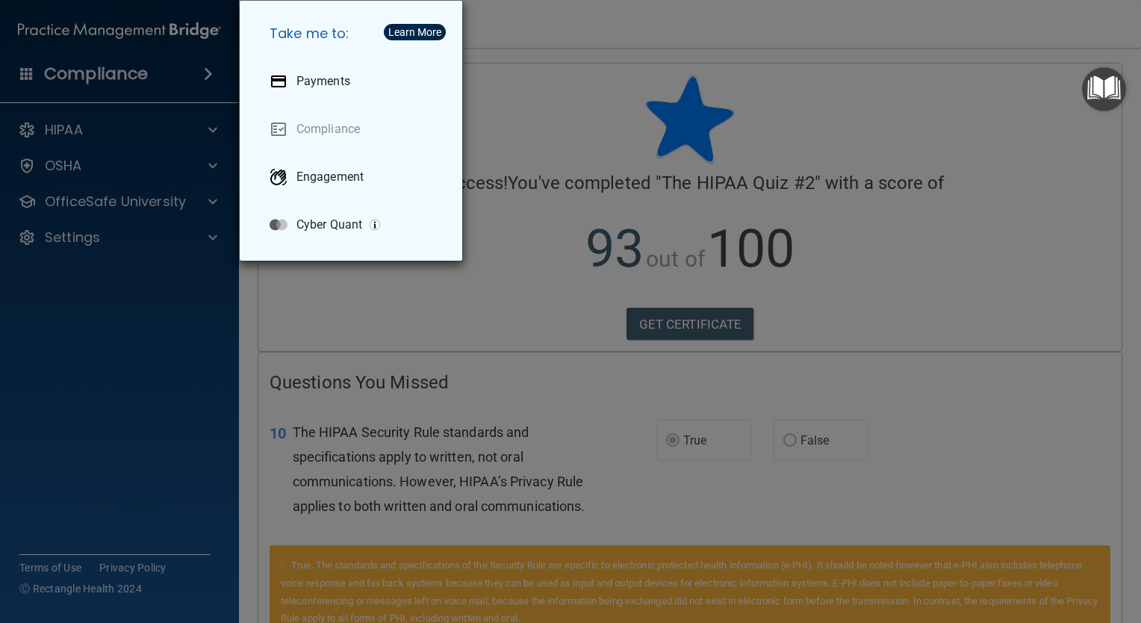
click at [660, 128] on div "Take me to: Payments Compliance Engagement Cyber Quant" at bounding box center [570, 311] width 1141 height 623
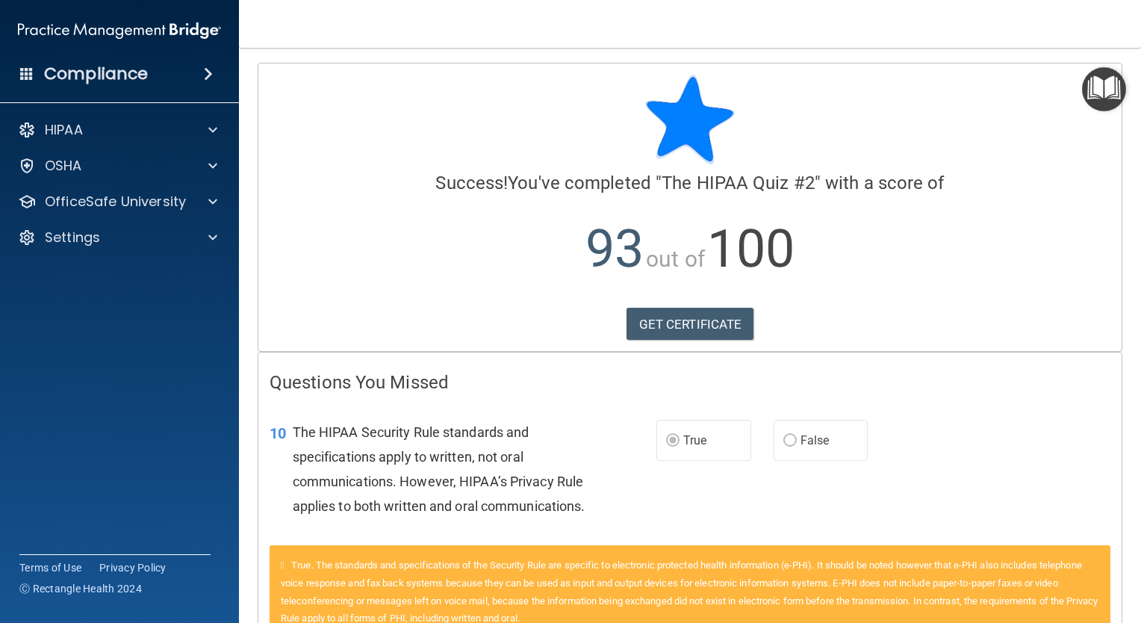
click at [137, 31] on img at bounding box center [119, 31] width 203 height 30
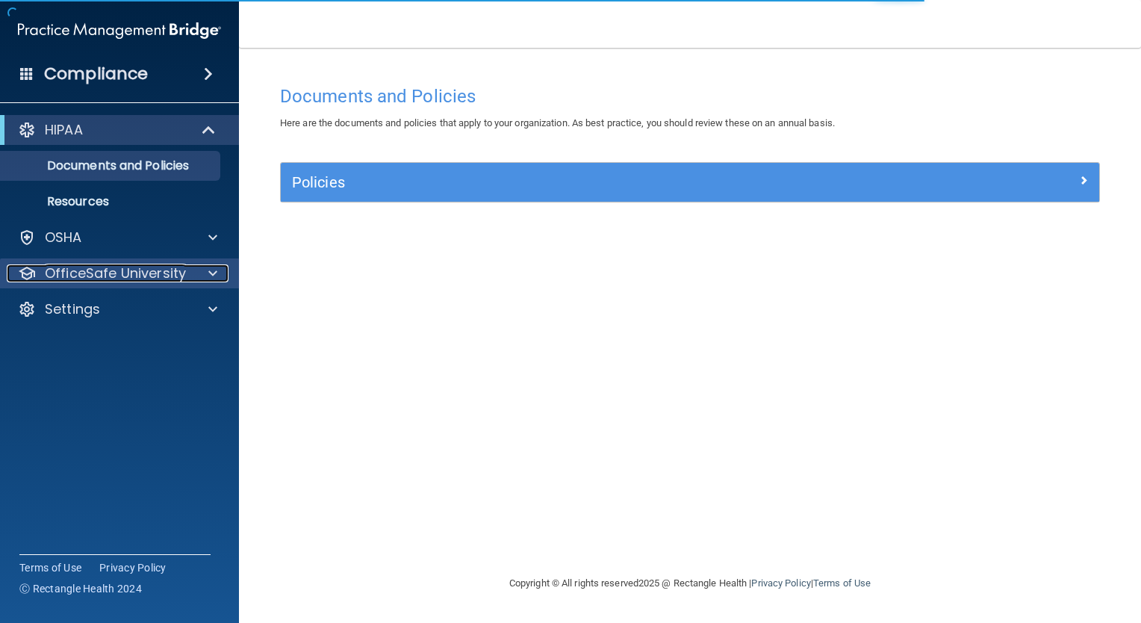
click at [205, 276] on div at bounding box center [210, 273] width 37 height 18
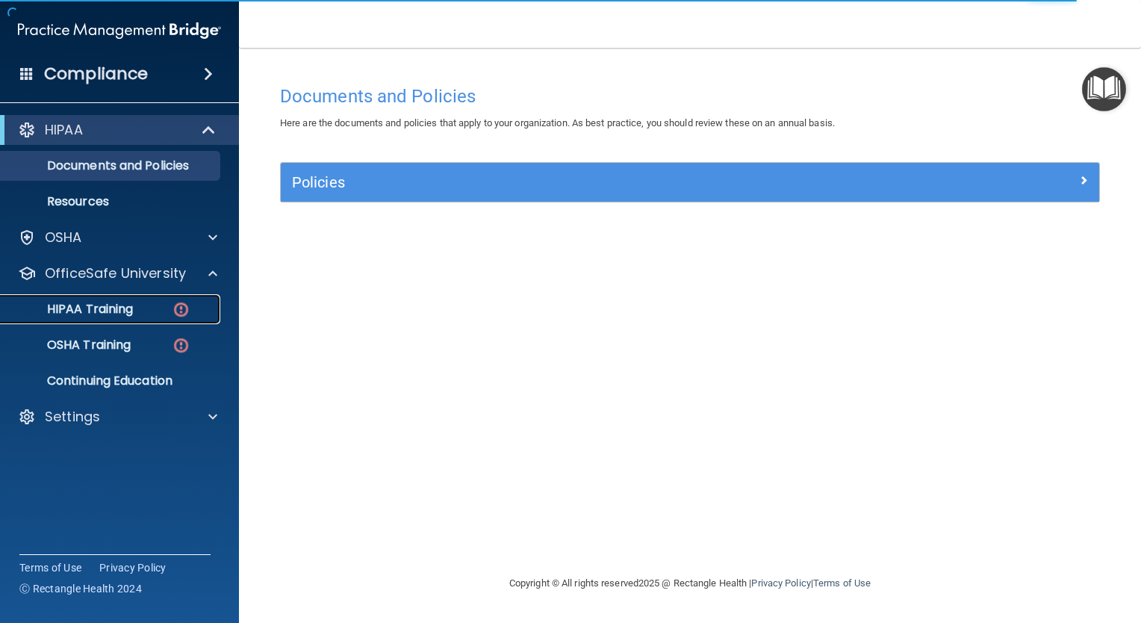
click at [164, 311] on div "HIPAA Training" at bounding box center [112, 309] width 204 height 15
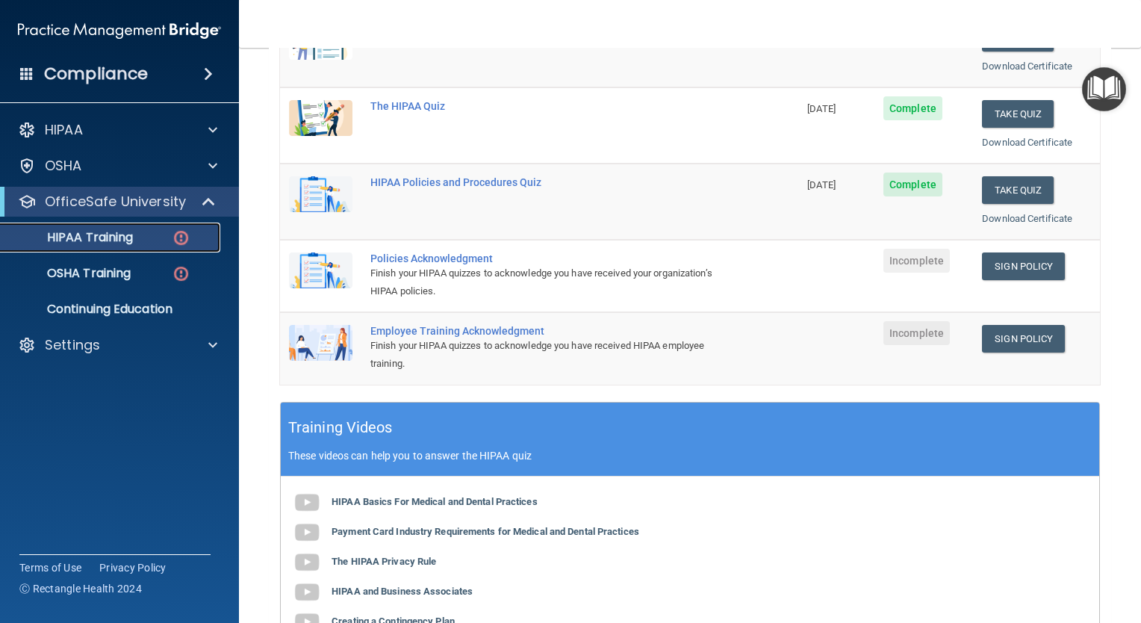
scroll to position [258, 0]
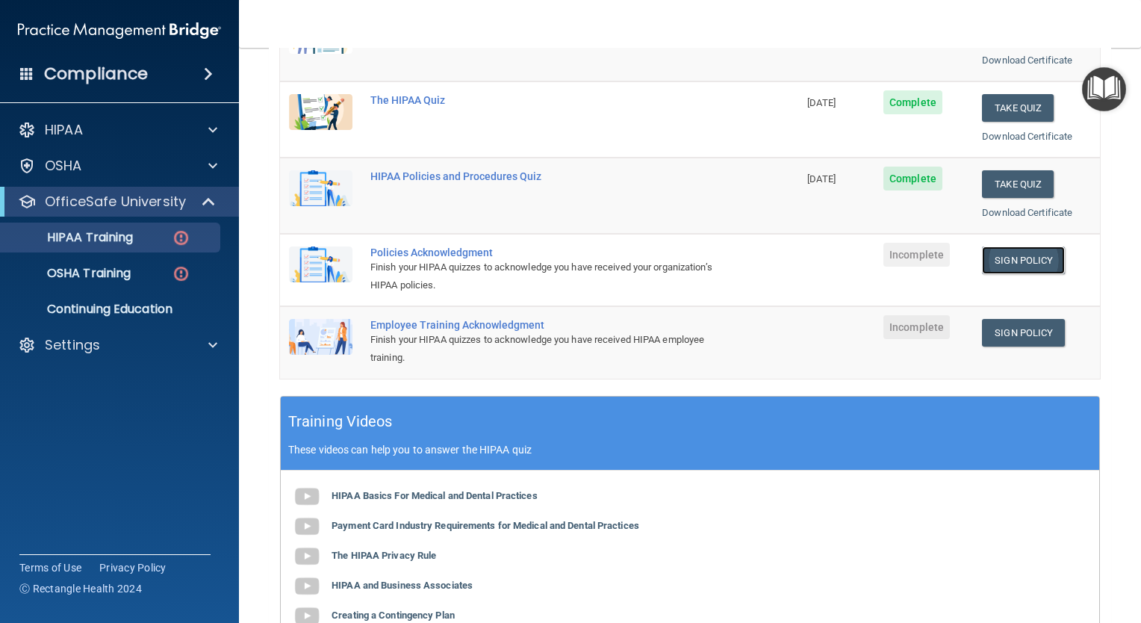
click at [1007, 255] on link "Sign Policy" at bounding box center [1023, 260] width 83 height 28
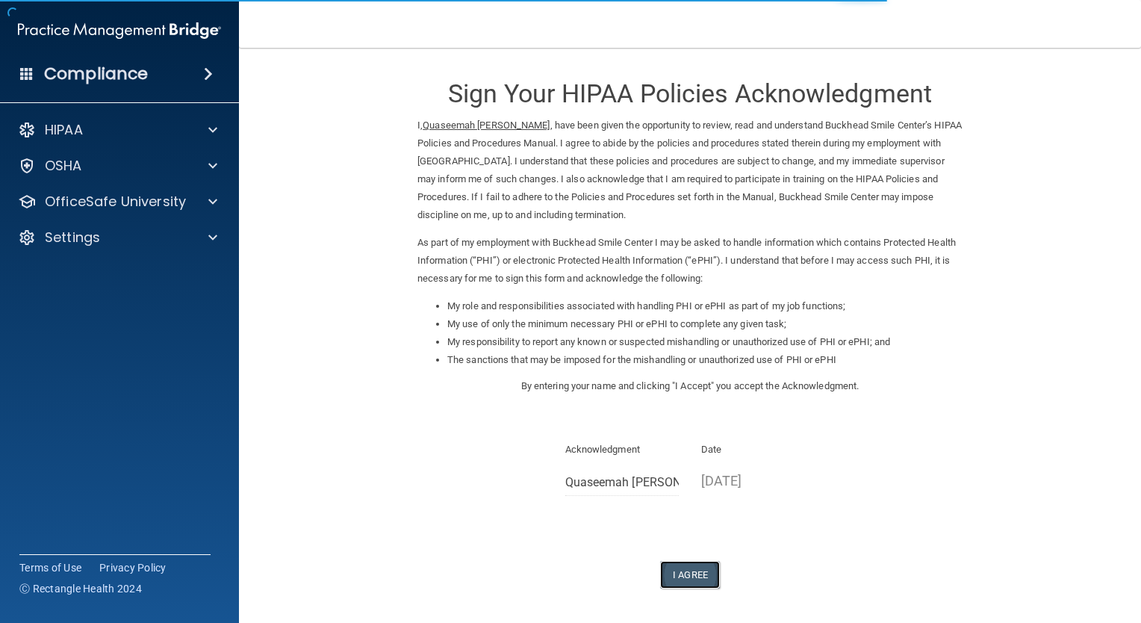
click at [678, 567] on button "I Agree" at bounding box center [690, 575] width 60 height 28
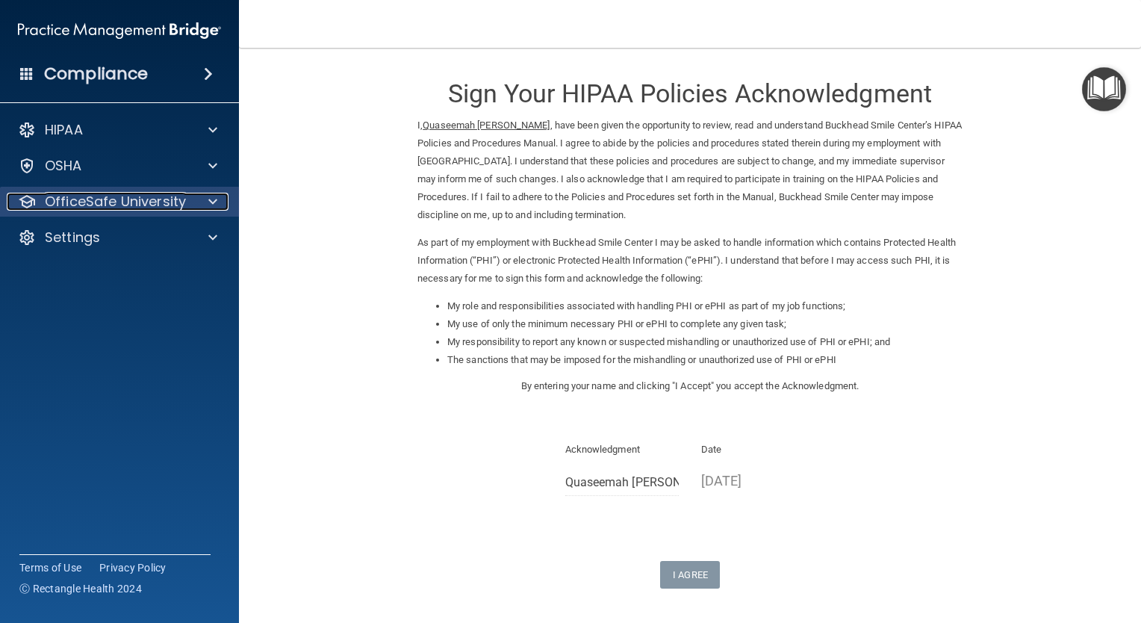
click at [167, 205] on p "OfficeSafe University" at bounding box center [115, 202] width 141 height 18
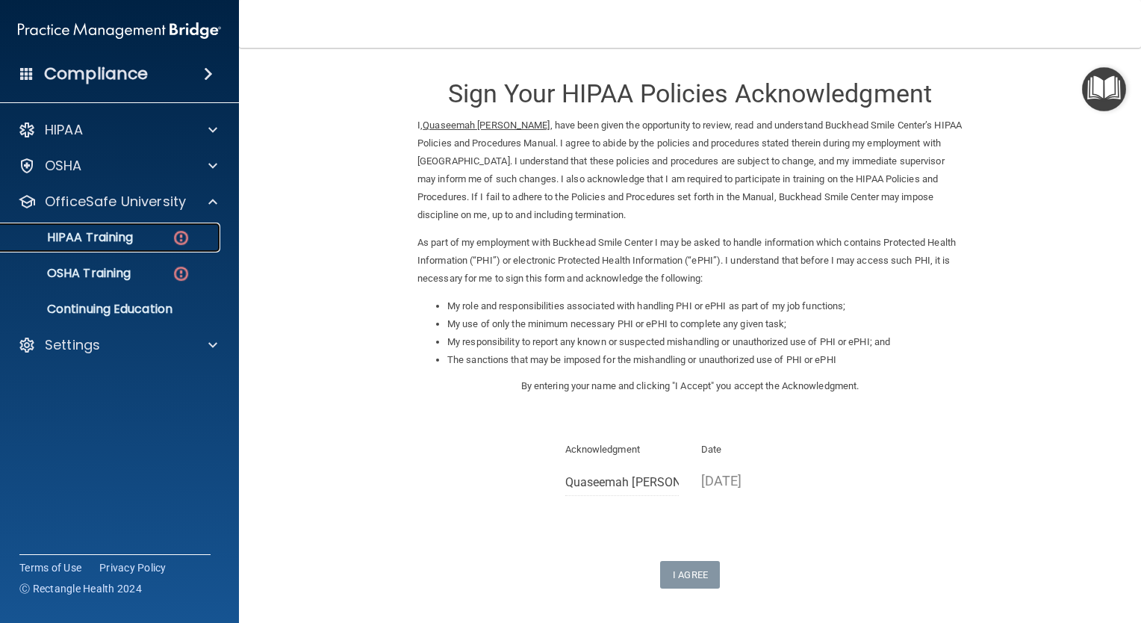
click at [156, 243] on div "HIPAA Training" at bounding box center [112, 237] width 204 height 15
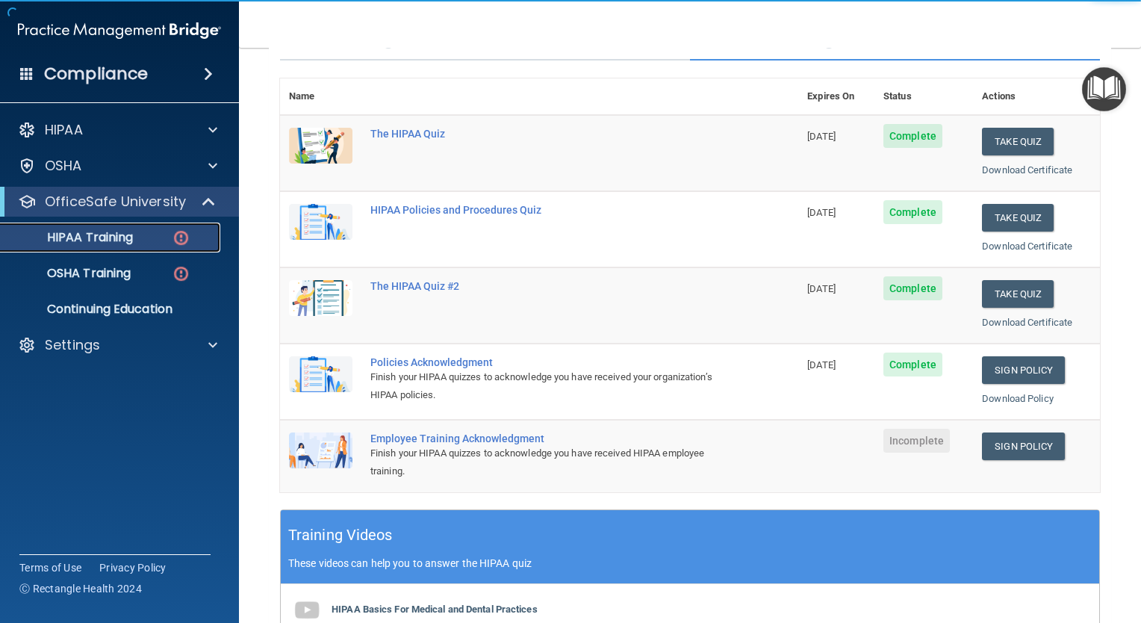
scroll to position [202, 0]
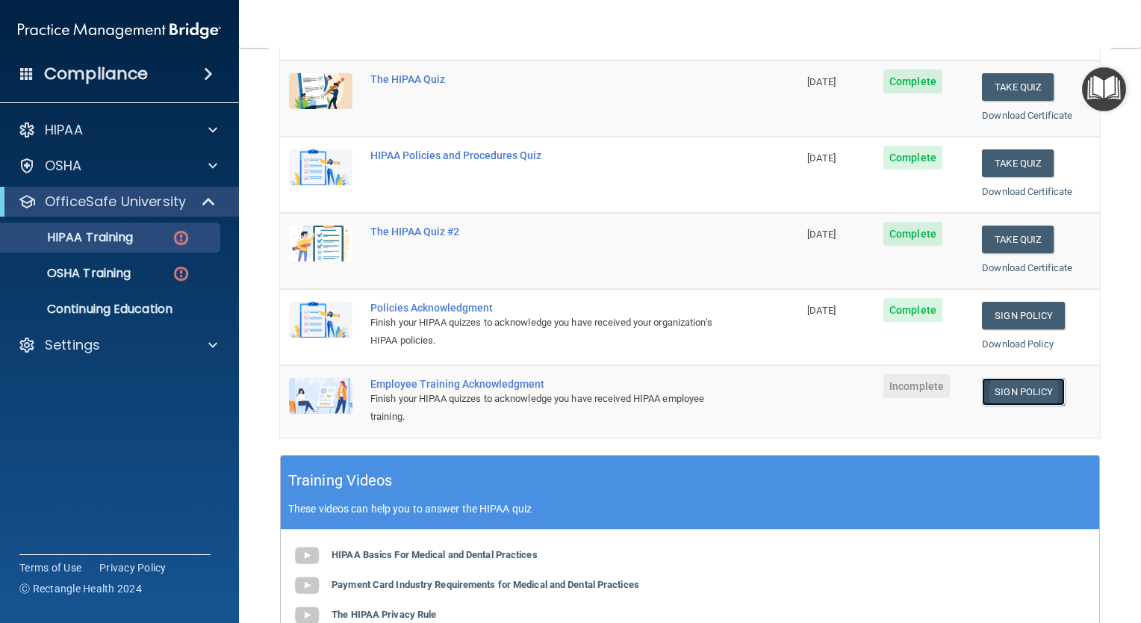
click at [1017, 379] on link "Sign Policy" at bounding box center [1023, 392] width 83 height 28
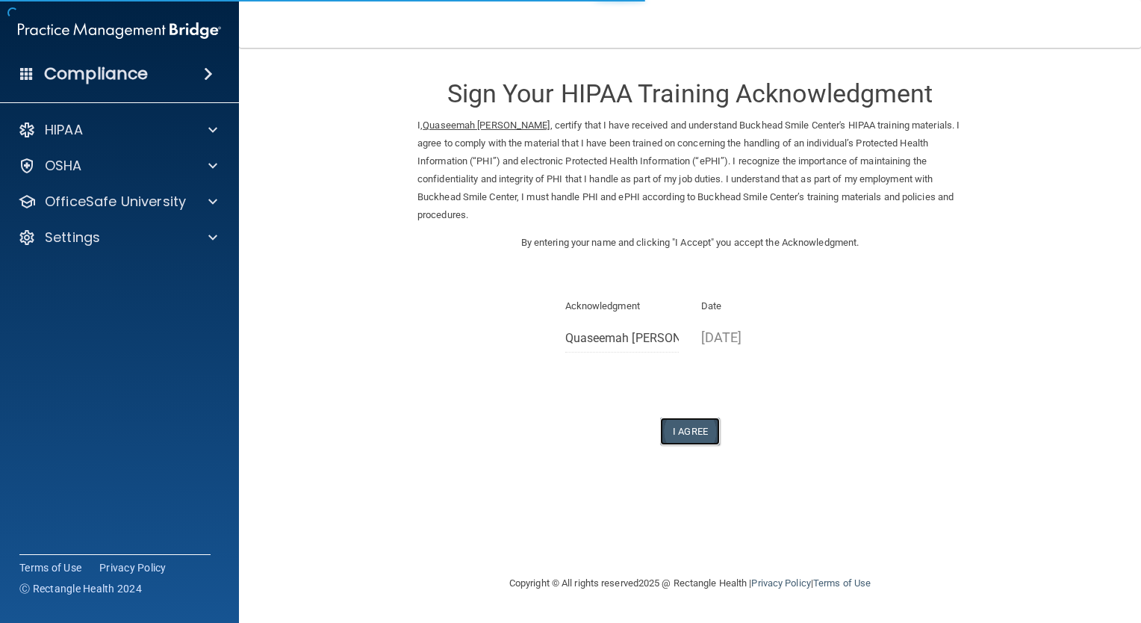
click at [675, 418] on button "I Agree" at bounding box center [690, 432] width 60 height 28
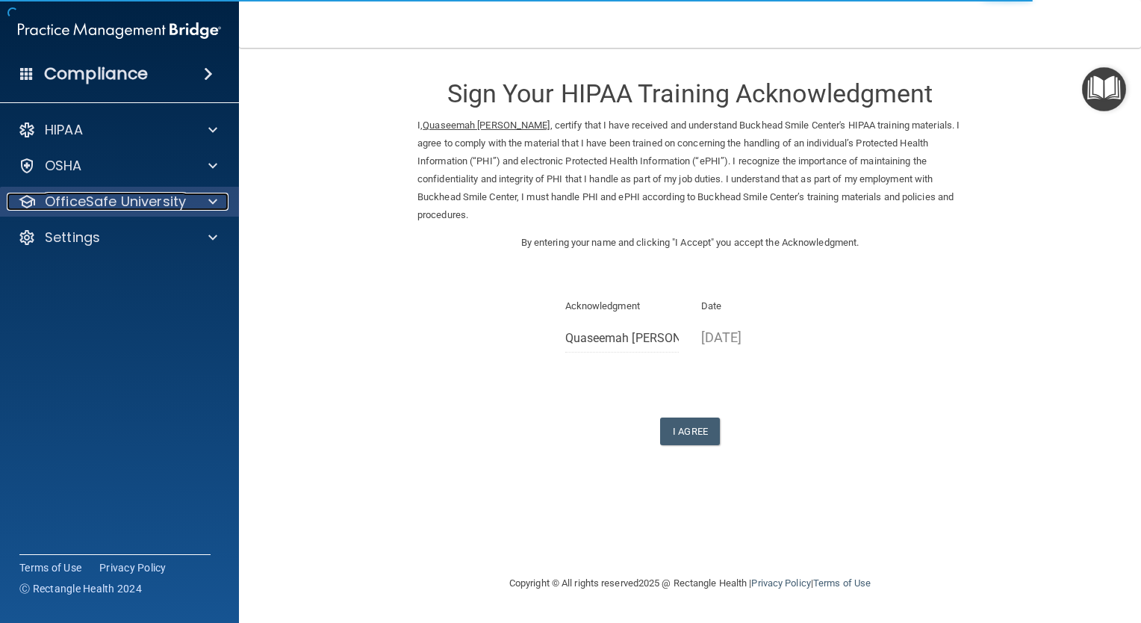
click at [182, 202] on p "OfficeSafe University" at bounding box center [115, 202] width 141 height 18
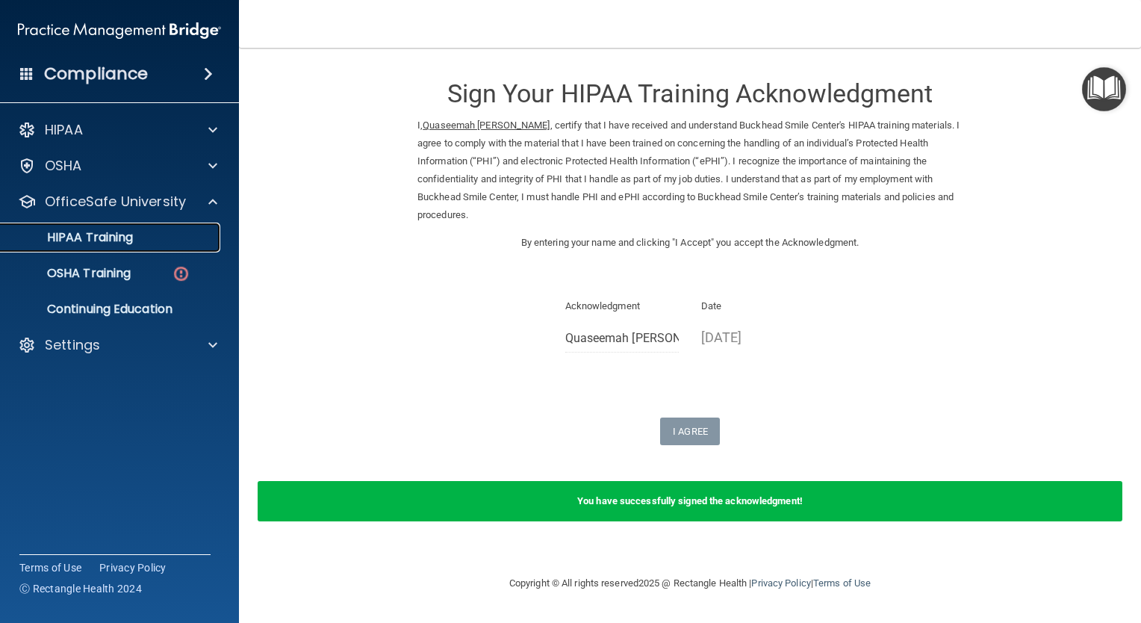
click at [128, 241] on p "HIPAA Training" at bounding box center [71, 237] width 123 height 15
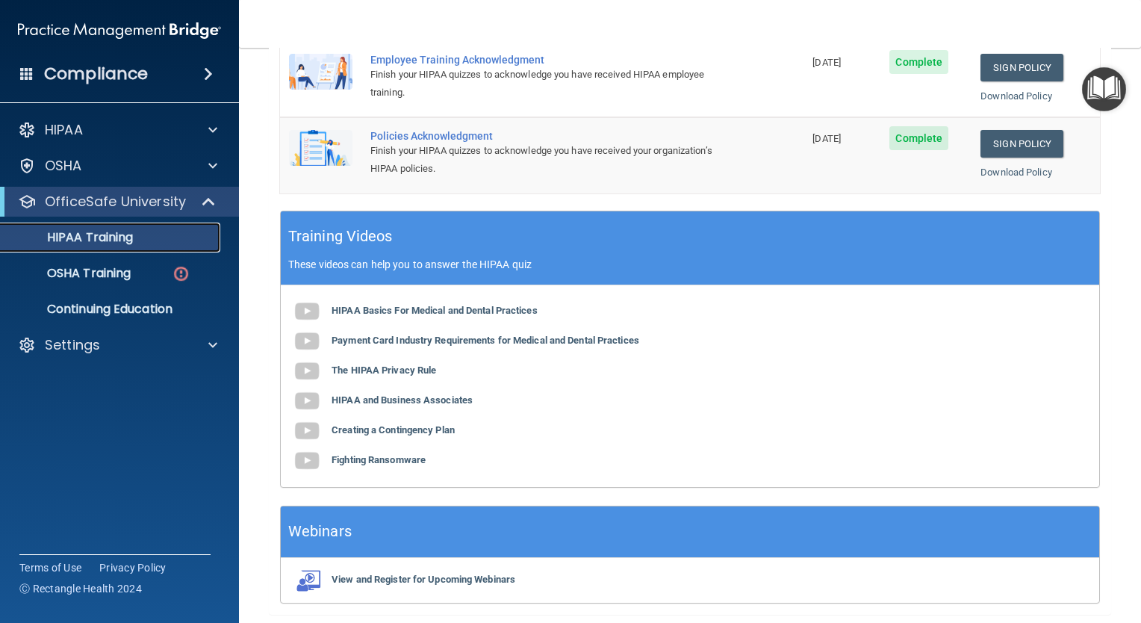
scroll to position [485, 0]
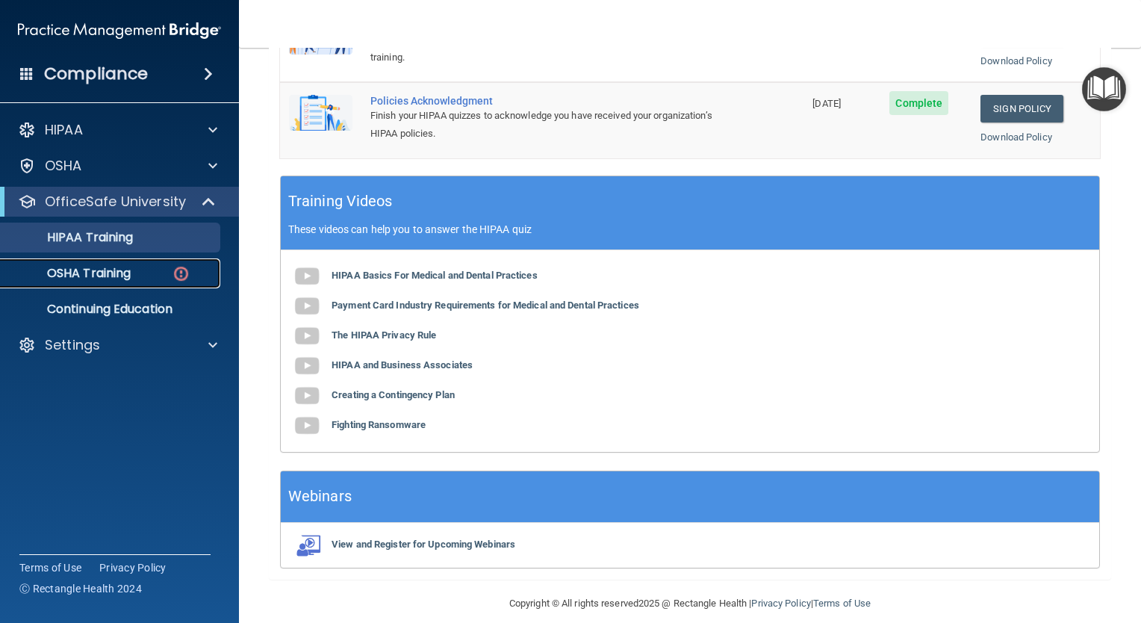
click at [117, 273] on p "OSHA Training" at bounding box center [70, 273] width 121 height 15
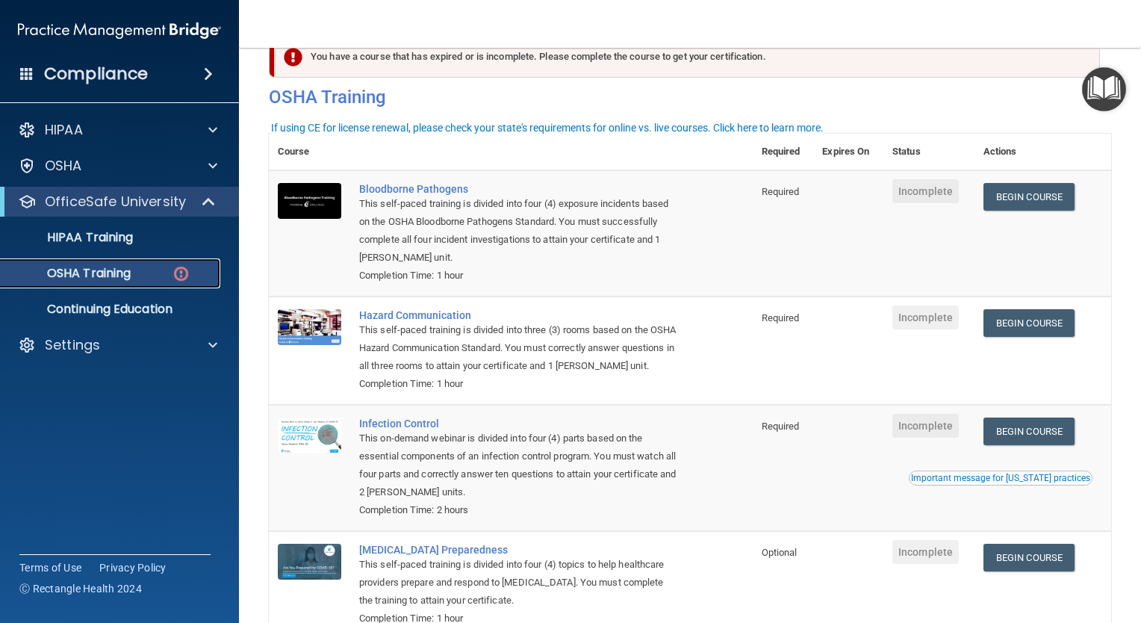
scroll to position [33, 0]
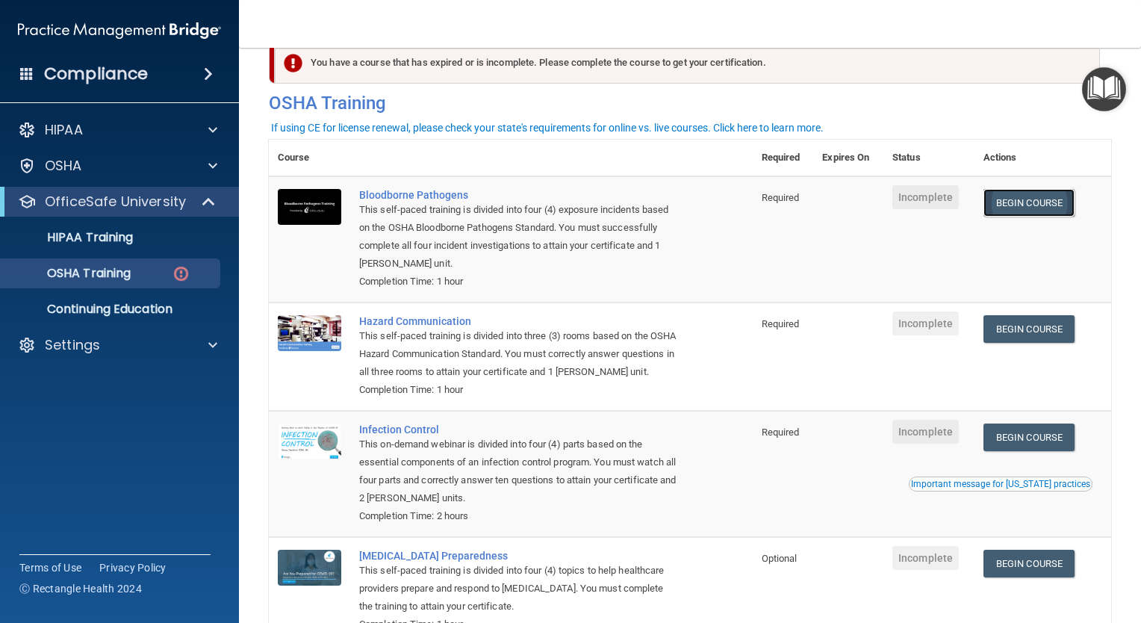
click at [1022, 211] on link "Begin Course" at bounding box center [1029, 203] width 91 height 28
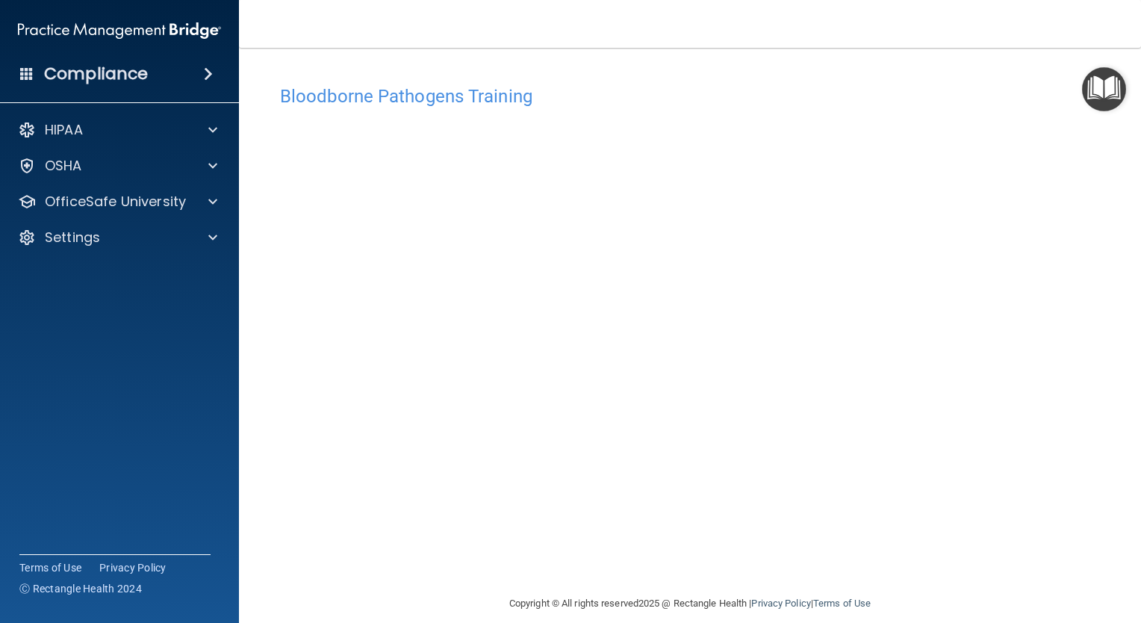
scroll to position [16, 0]
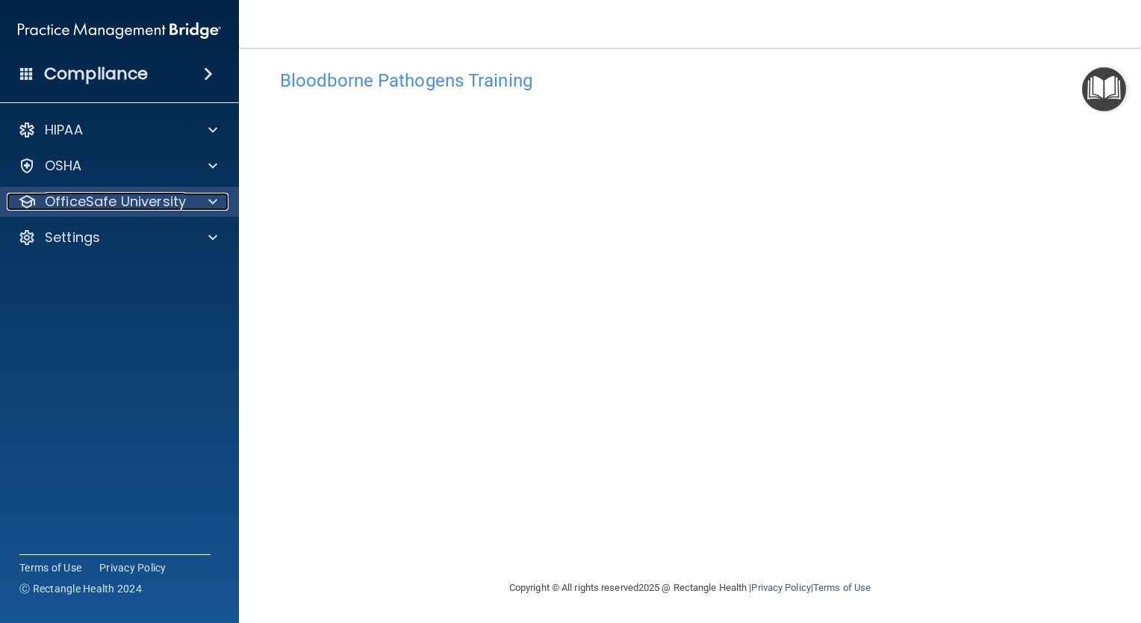
click at [125, 199] on p "OfficeSafe University" at bounding box center [115, 202] width 141 height 18
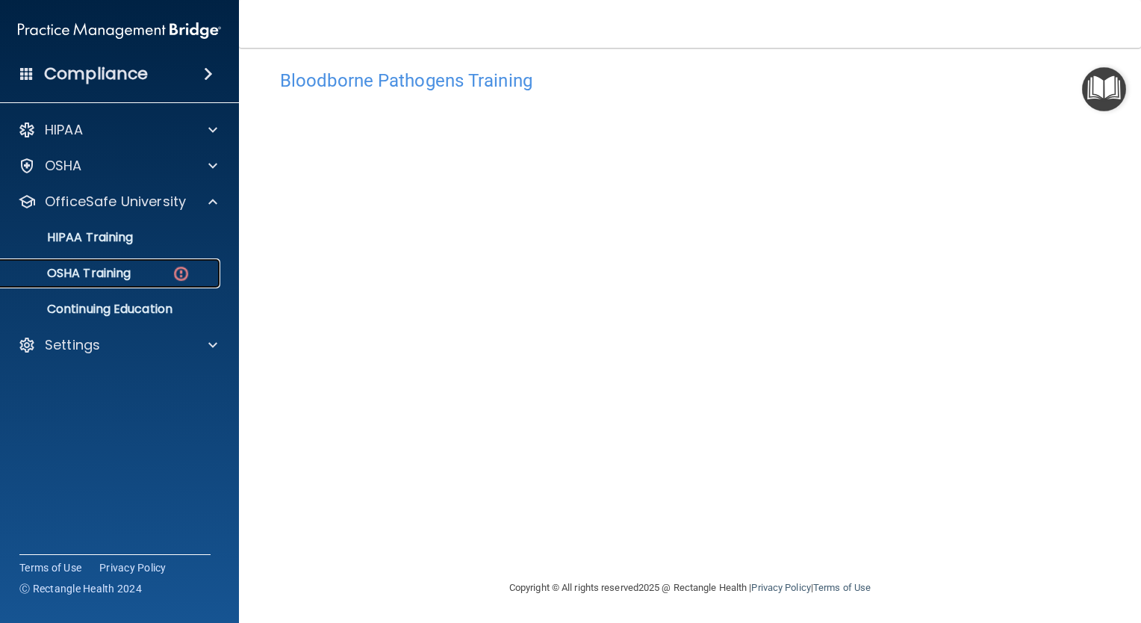
click at [108, 282] on link "OSHA Training" at bounding box center [102, 273] width 235 height 30
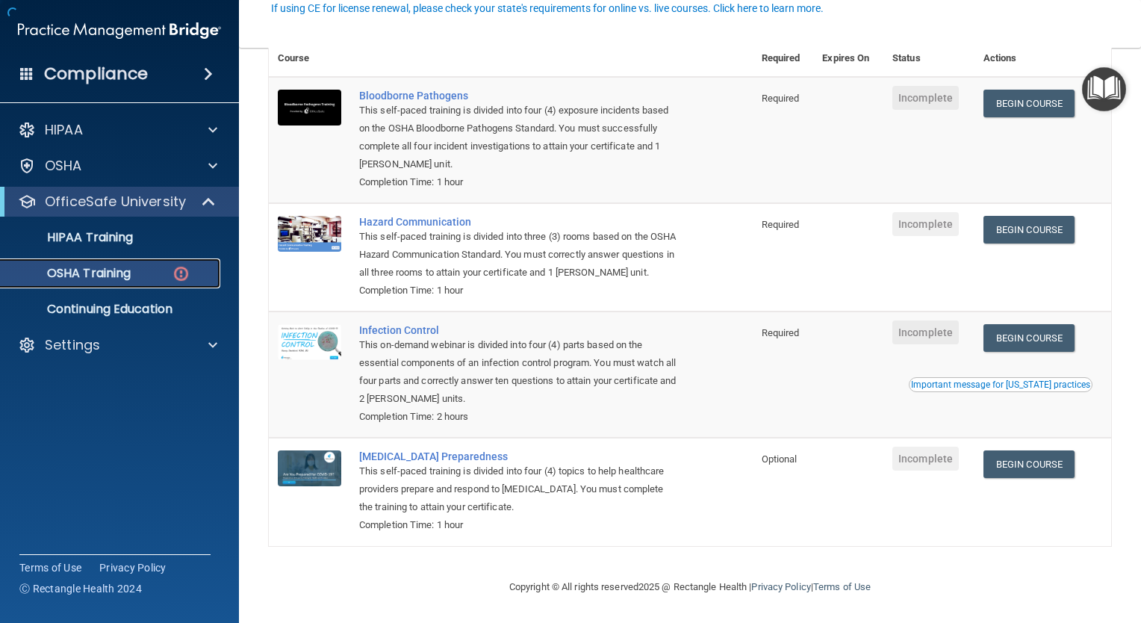
scroll to position [152, 0]
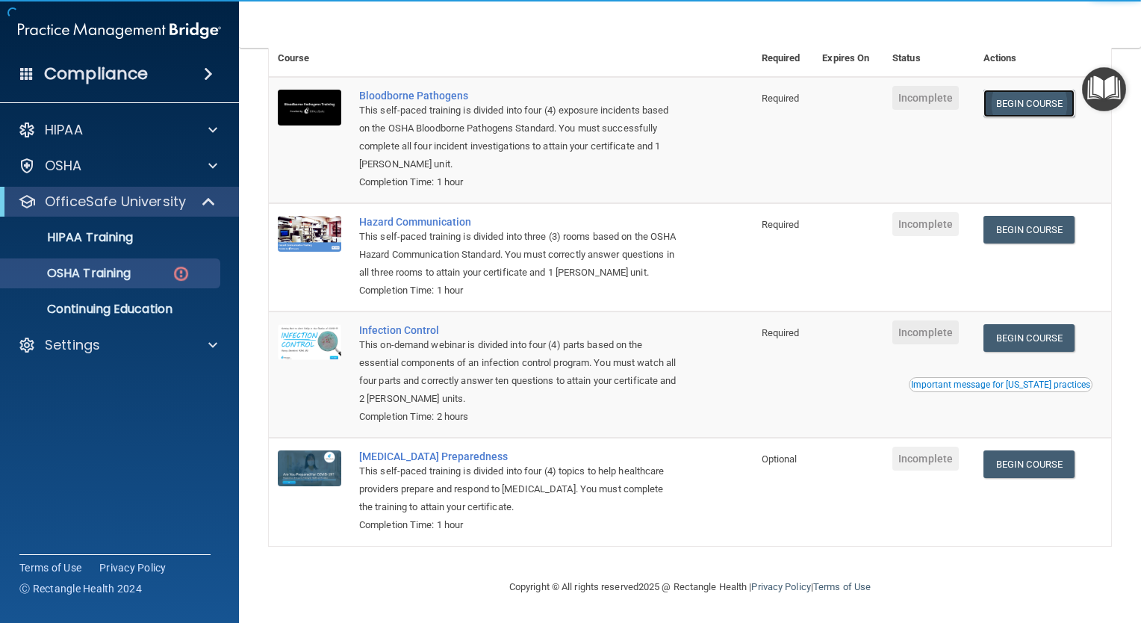
click at [1011, 90] on link "Begin Course" at bounding box center [1029, 104] width 91 height 28
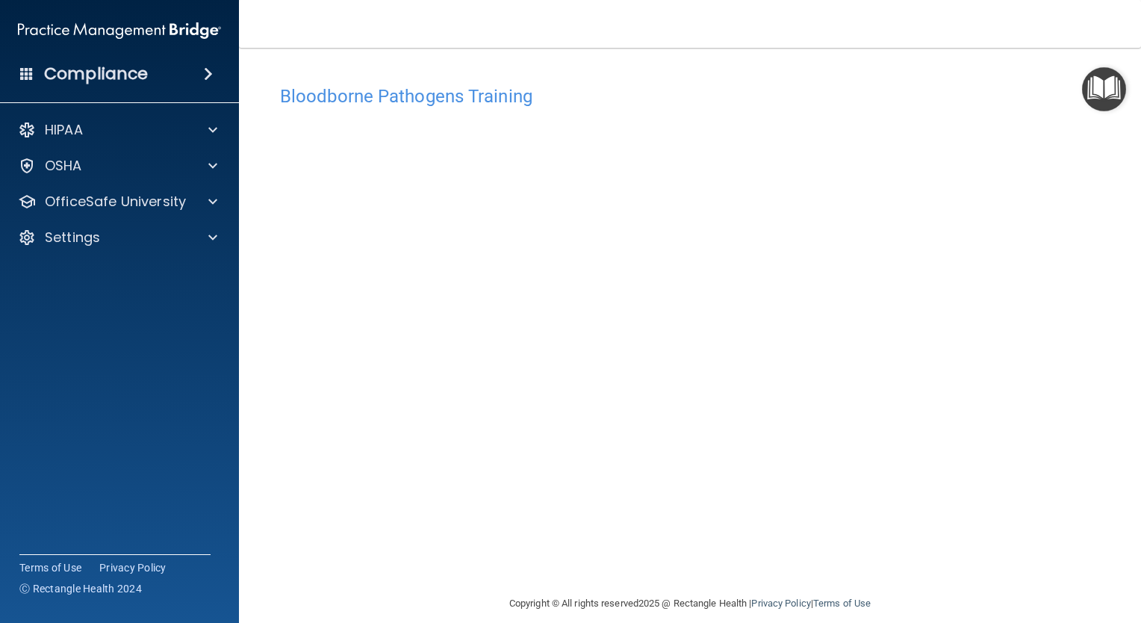
scroll to position [16, 0]
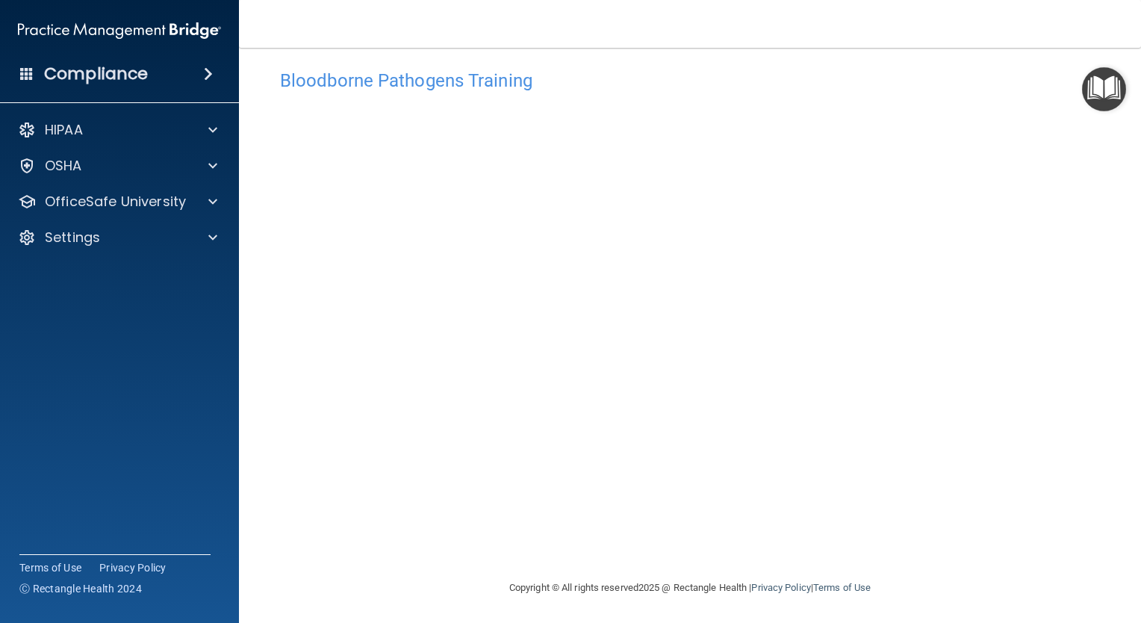
click at [1096, 91] on img "Open Resource Center" at bounding box center [1104, 89] width 44 height 44
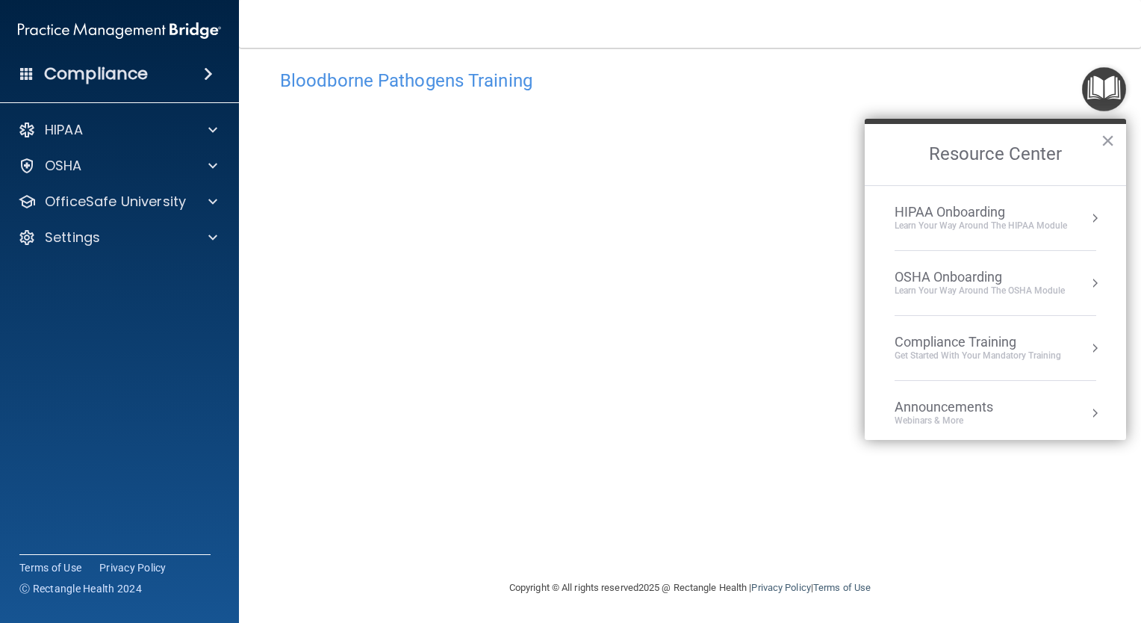
click at [980, 287] on div "Learn your way around the OSHA module" at bounding box center [980, 291] width 170 height 13
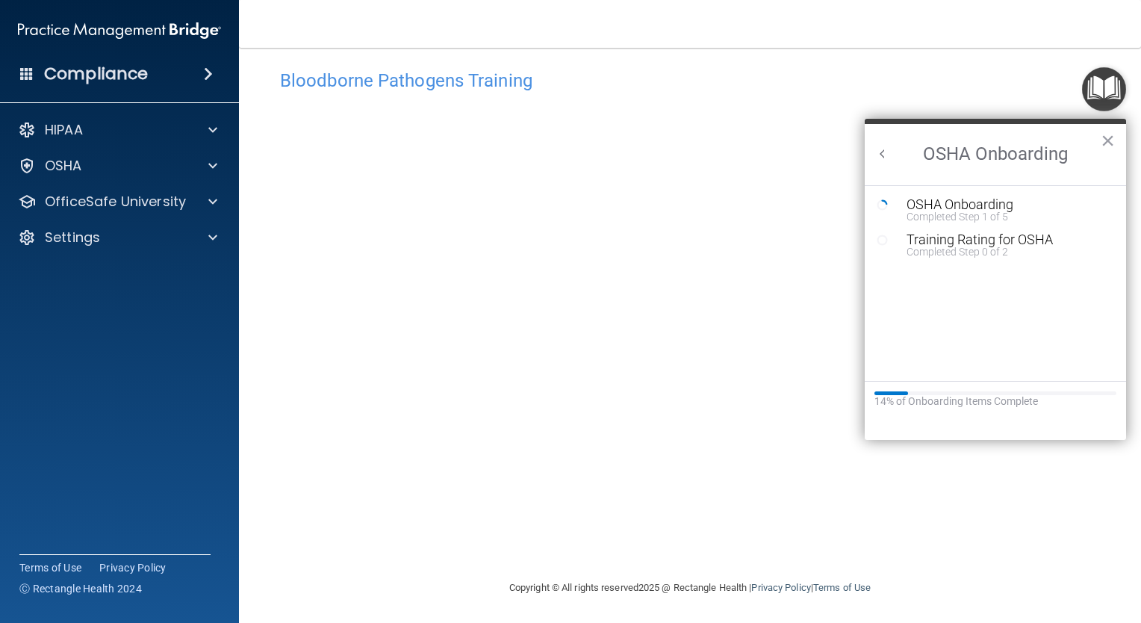
scroll to position [0, 0]
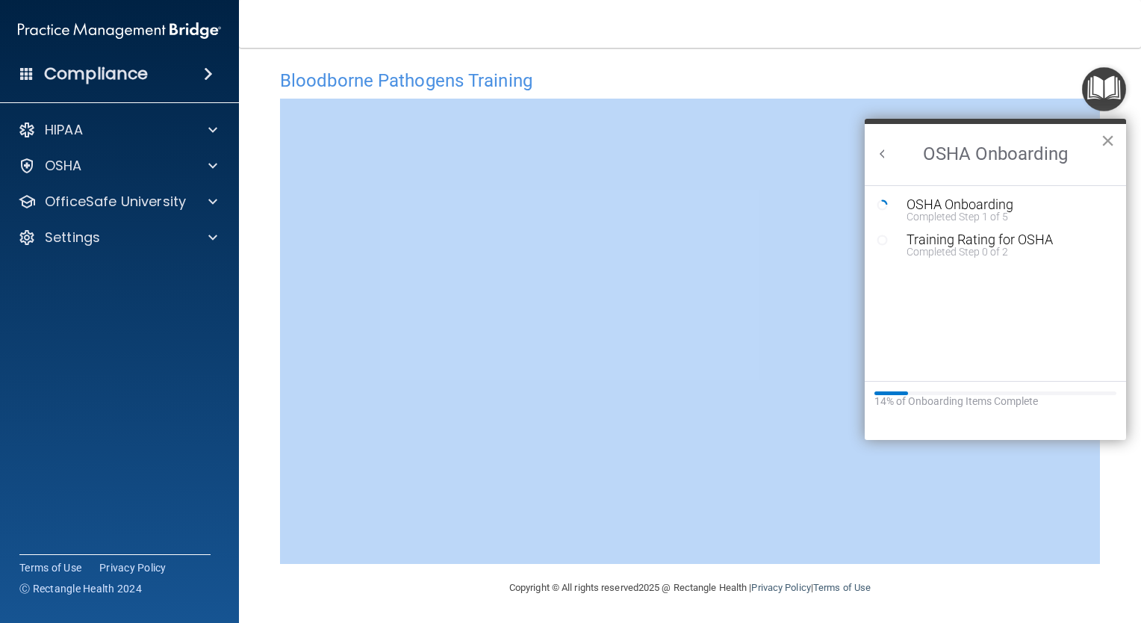
click at [1108, 138] on button "×" at bounding box center [1108, 140] width 14 height 24
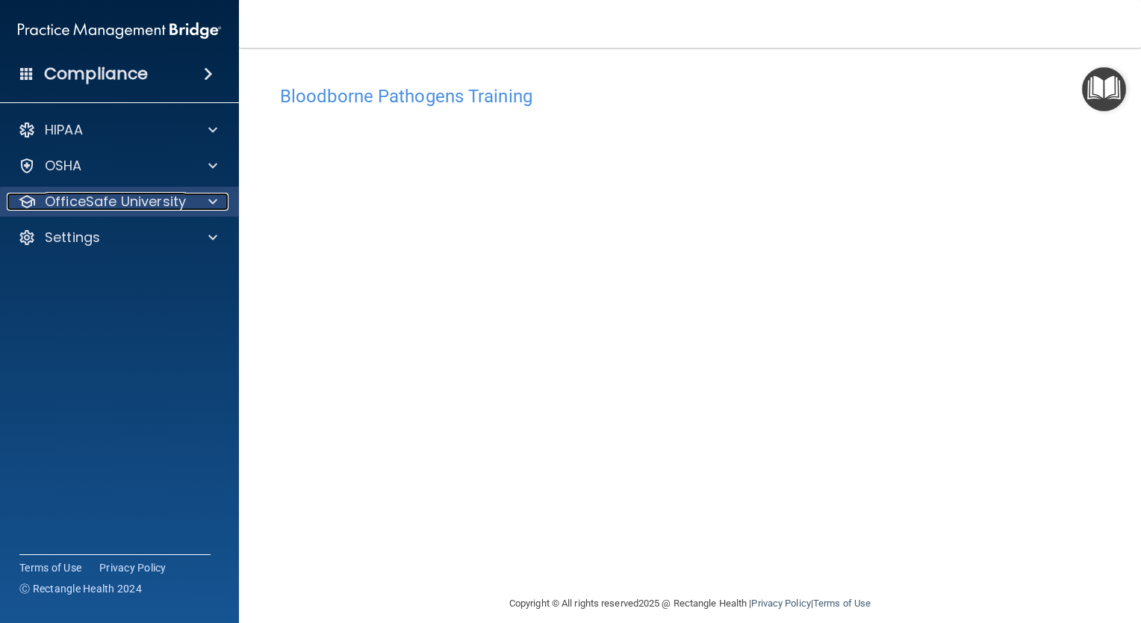
click at [152, 199] on p "OfficeSafe University" at bounding box center [115, 202] width 141 height 18
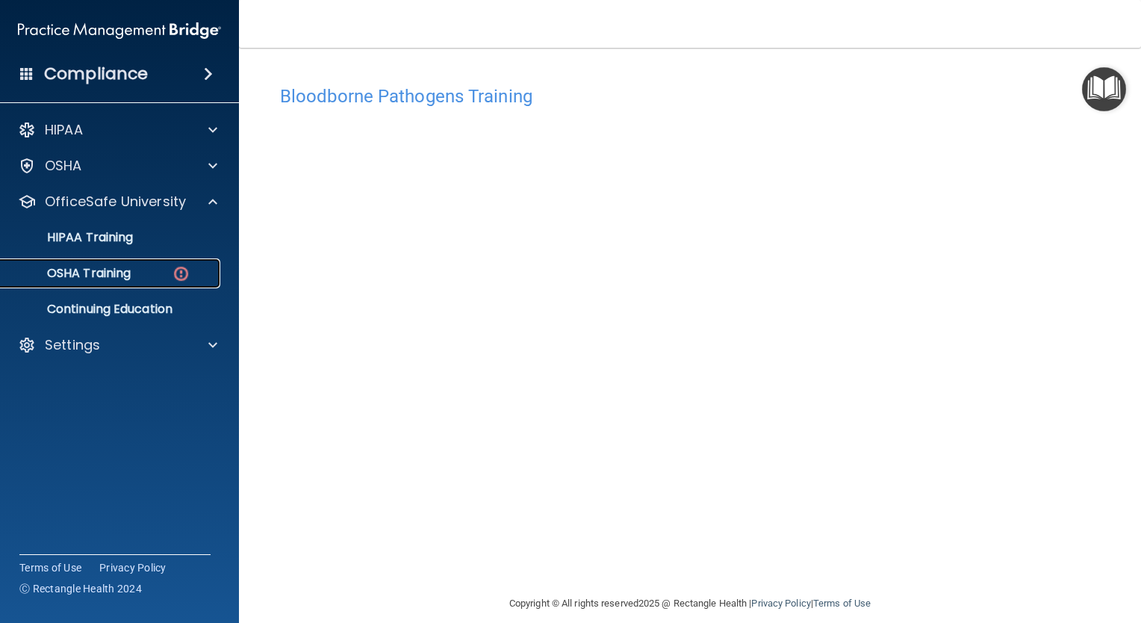
click at [150, 269] on div "OSHA Training" at bounding box center [112, 273] width 204 height 15
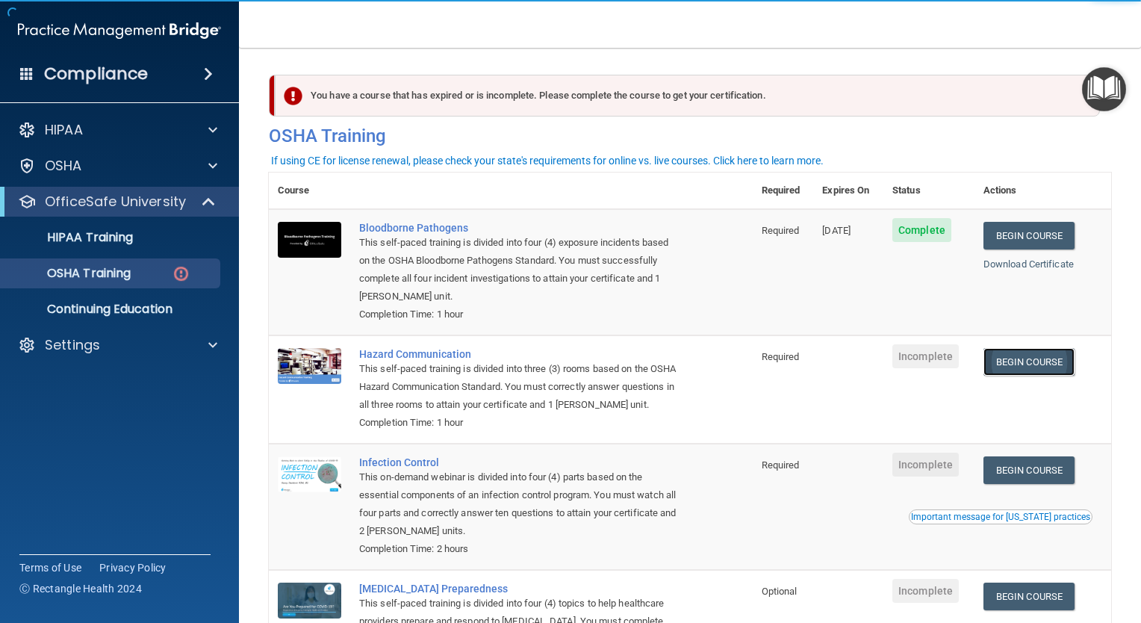
click at [1024, 359] on link "Begin Course" at bounding box center [1029, 362] width 91 height 28
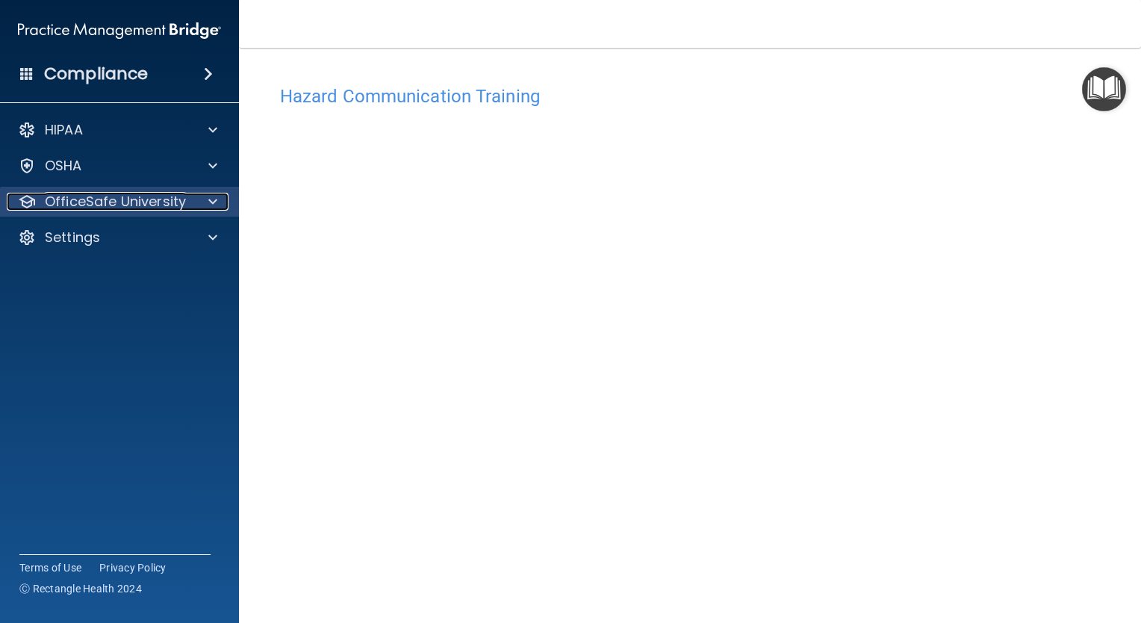
click at [171, 206] on p "OfficeSafe University" at bounding box center [115, 202] width 141 height 18
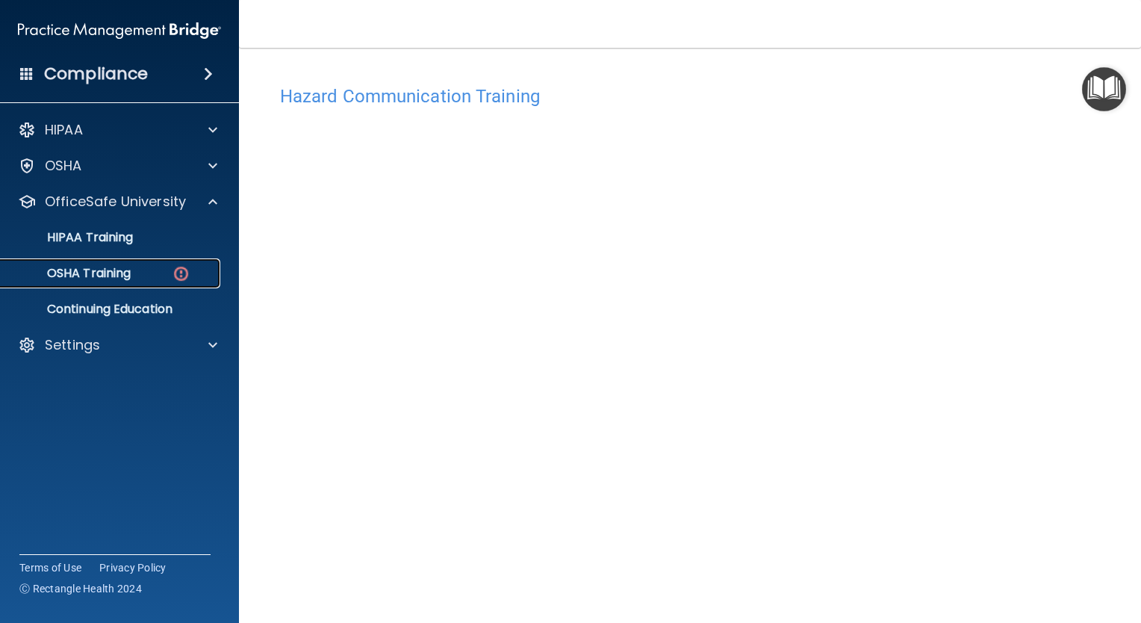
click at [111, 280] on p "OSHA Training" at bounding box center [70, 273] width 121 height 15
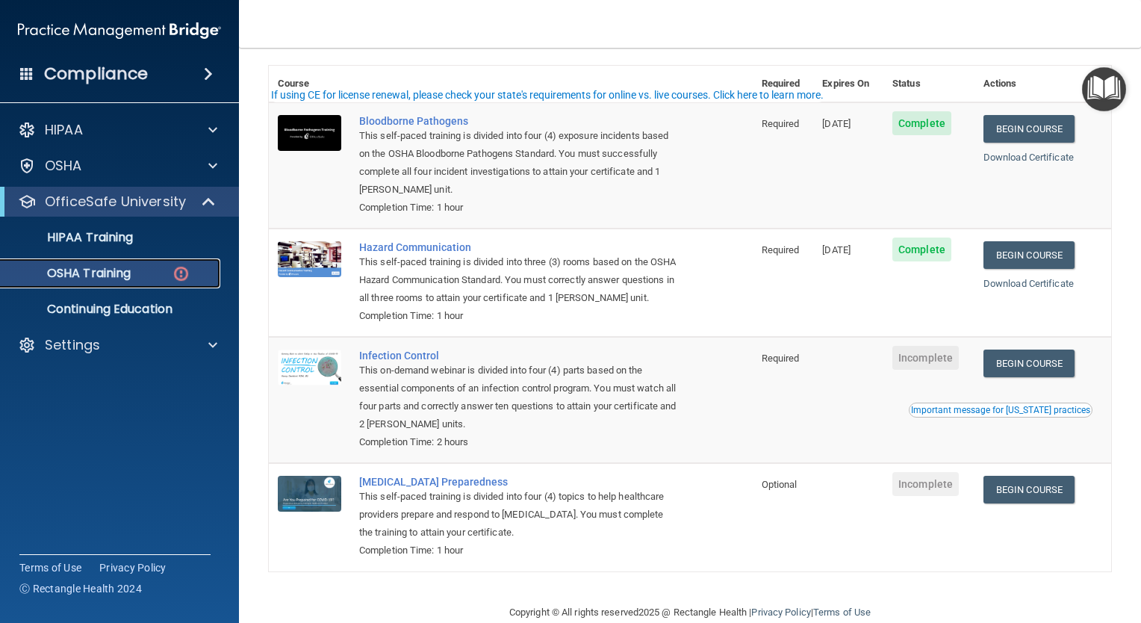
scroll to position [152, 0]
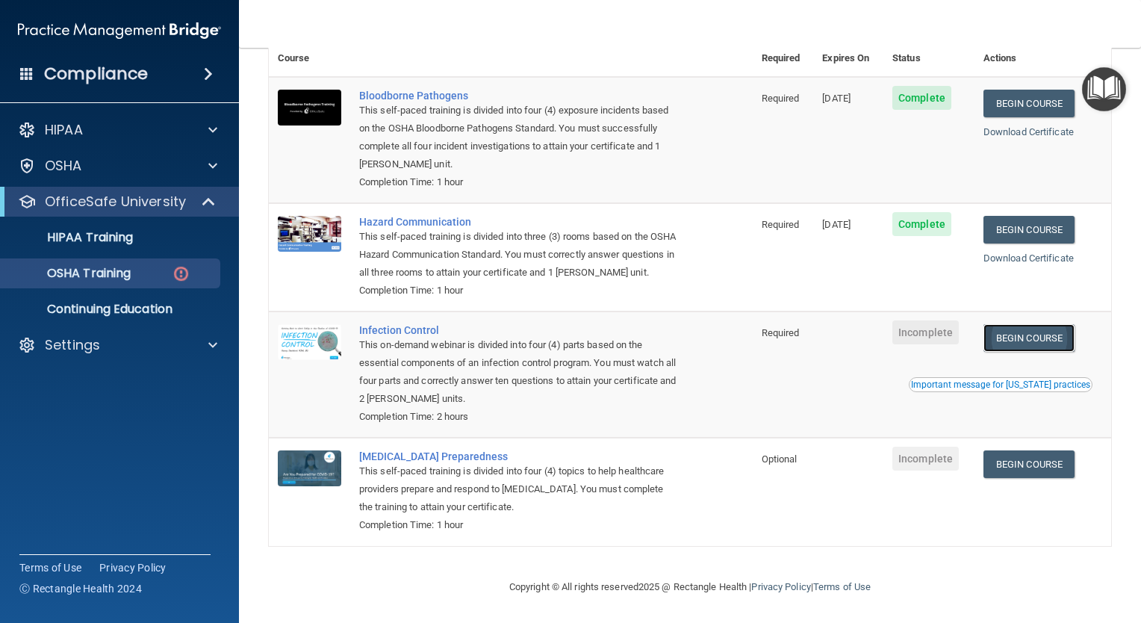
click at [1023, 340] on link "Begin Course" at bounding box center [1029, 338] width 91 height 28
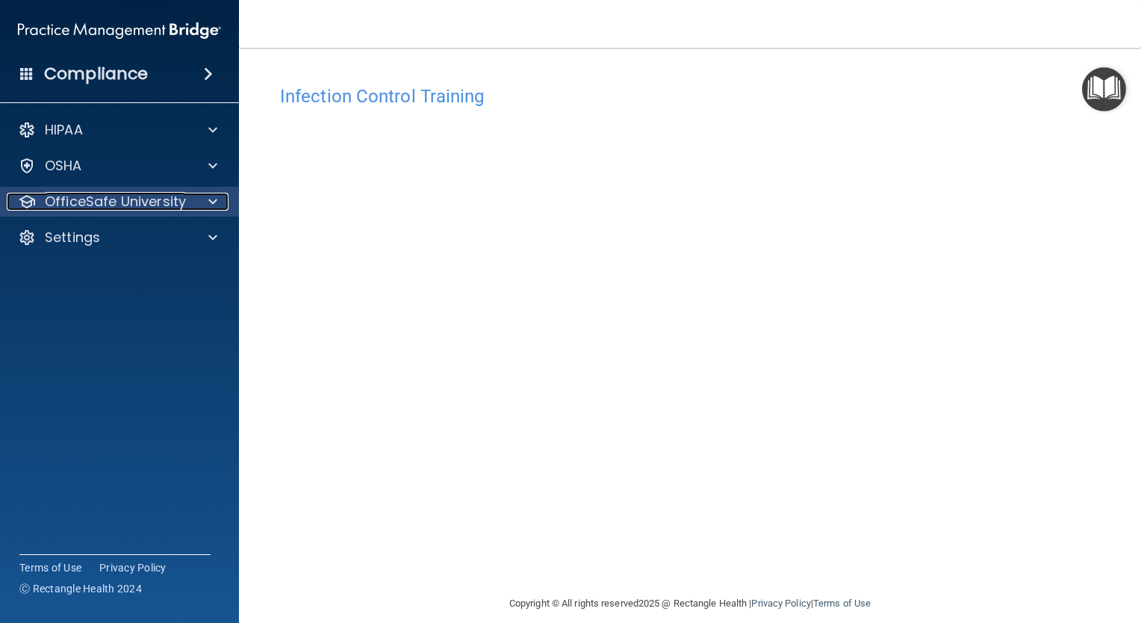
click at [107, 202] on p "OfficeSafe University" at bounding box center [115, 202] width 141 height 18
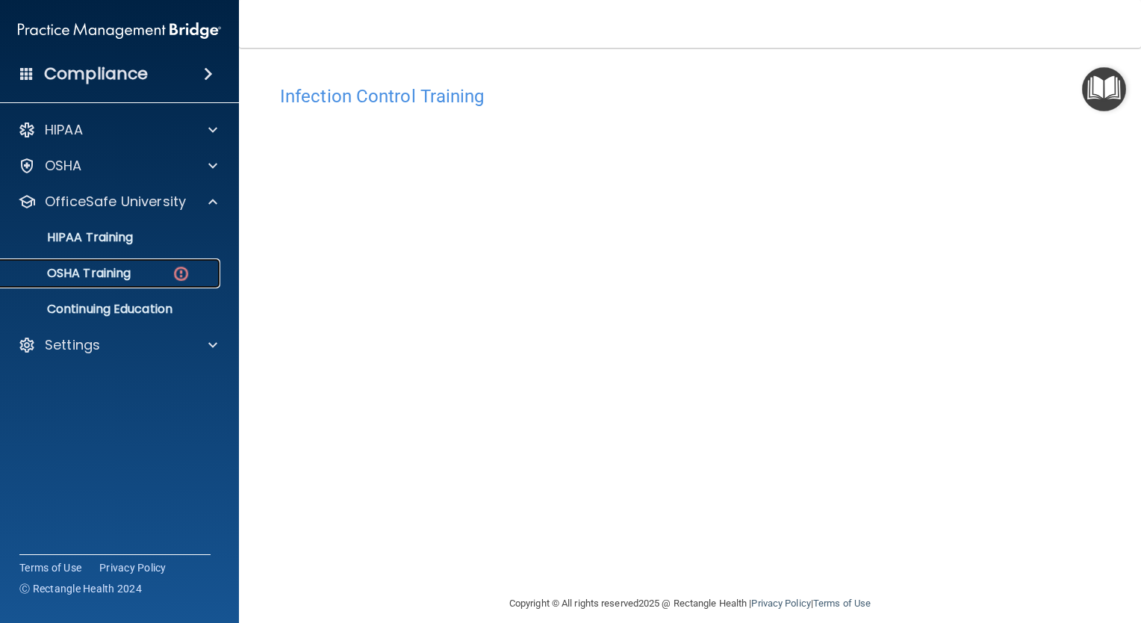
click at [125, 266] on p "OSHA Training" at bounding box center [70, 273] width 121 height 15
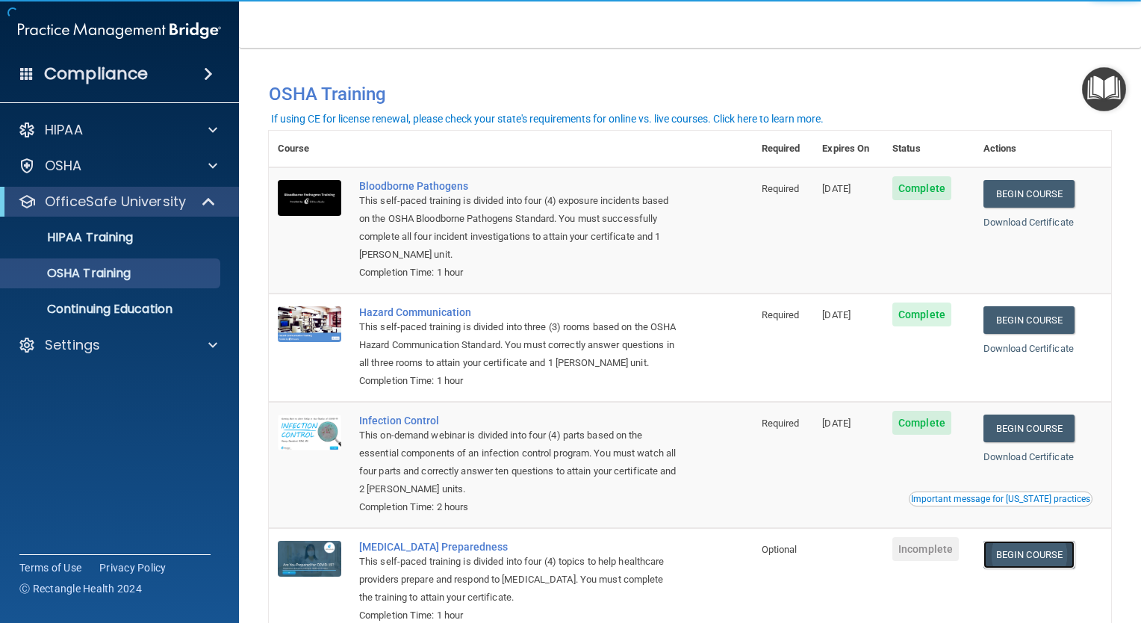
click at [1029, 568] on link "Begin Course" at bounding box center [1029, 555] width 91 height 28
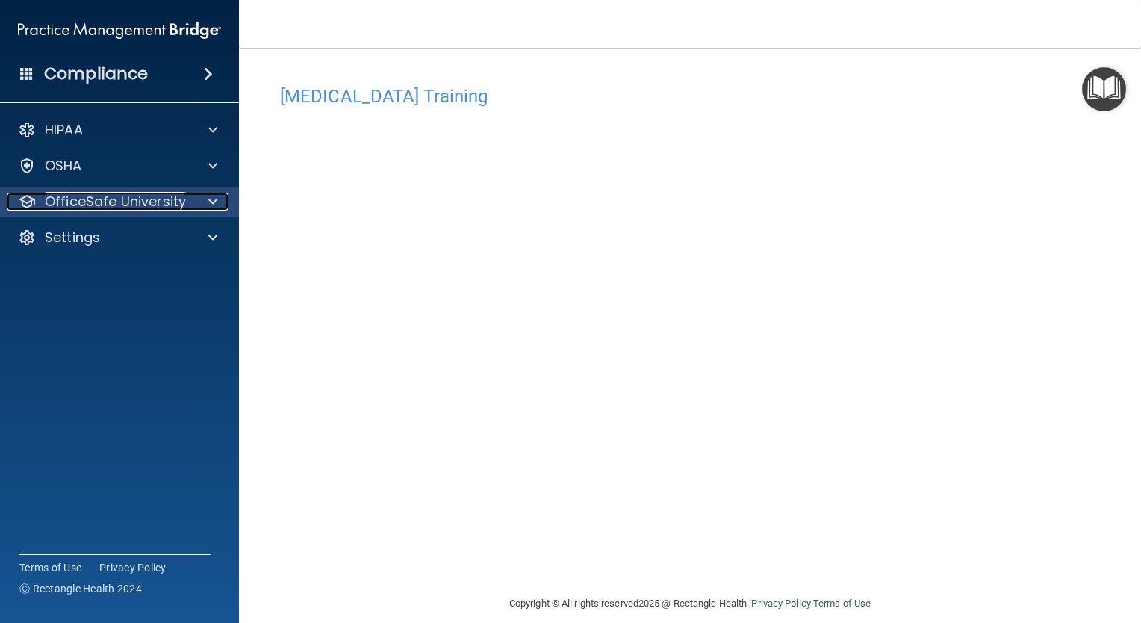
click at [118, 210] on p "OfficeSafe University" at bounding box center [115, 202] width 141 height 18
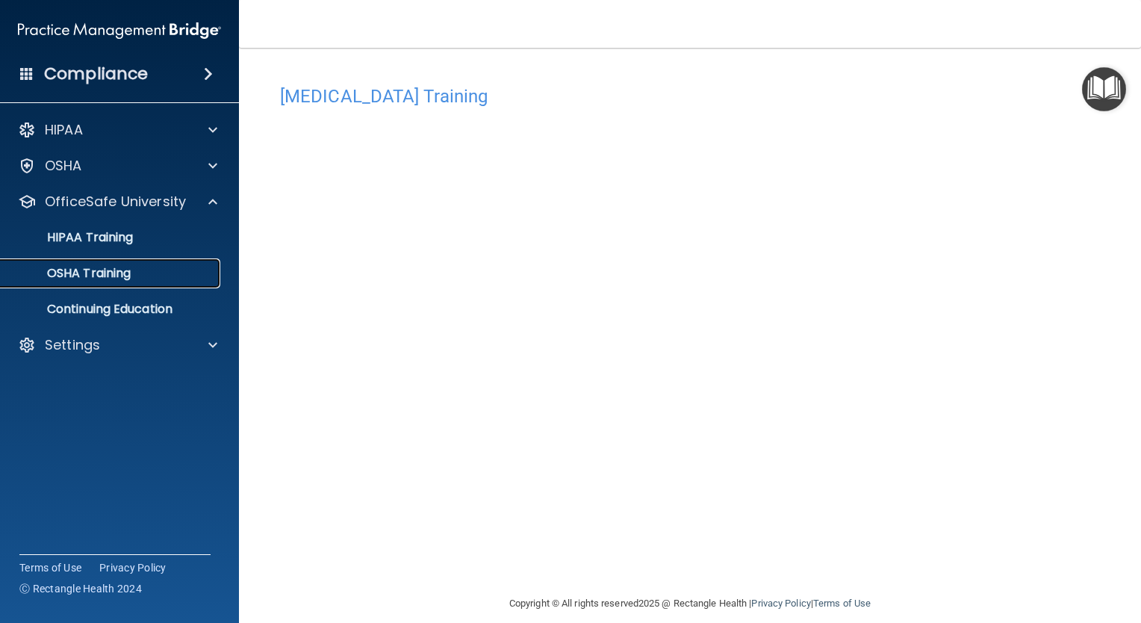
click at [128, 273] on p "OSHA Training" at bounding box center [70, 273] width 121 height 15
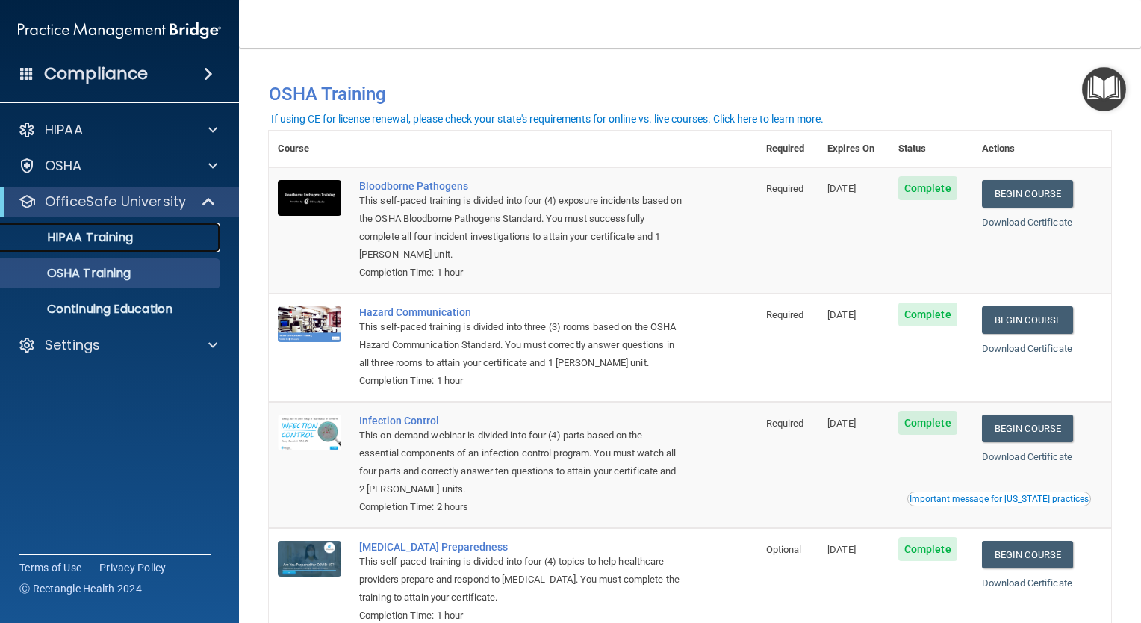
click at [95, 245] on p "HIPAA Training" at bounding box center [71, 237] width 123 height 15
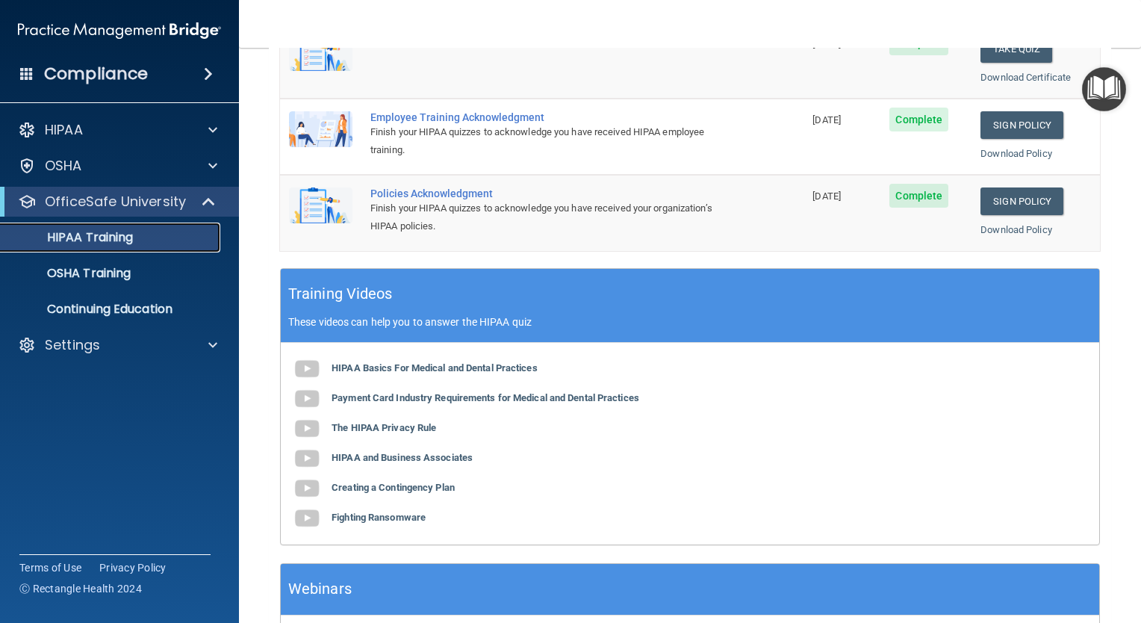
scroll to position [498, 0]
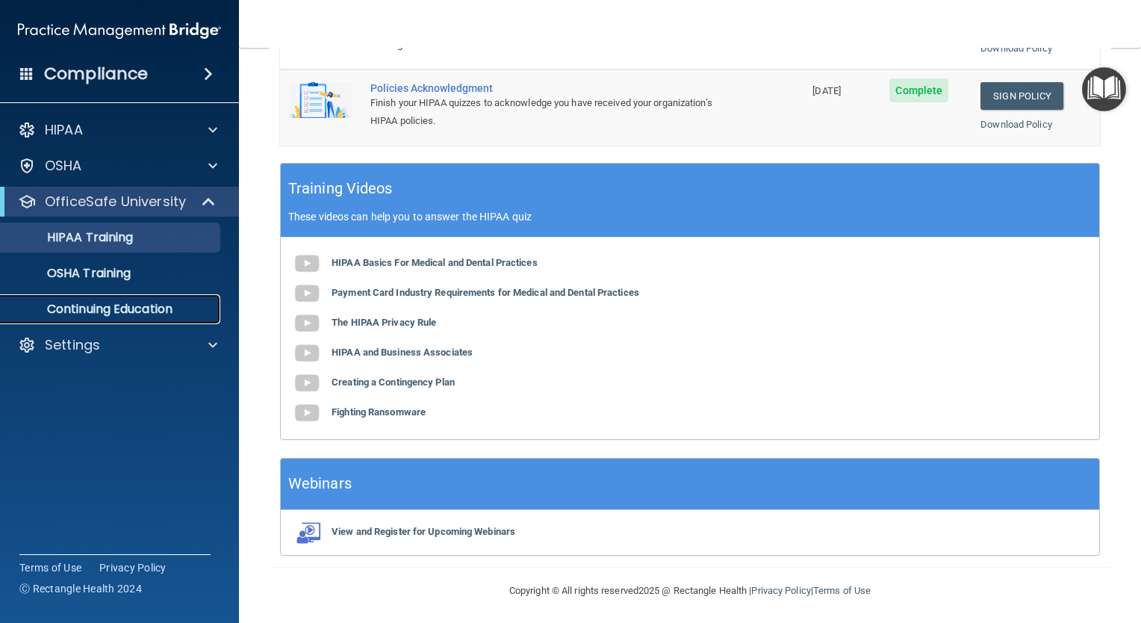
click at [81, 311] on p "Continuing Education" at bounding box center [112, 309] width 204 height 15
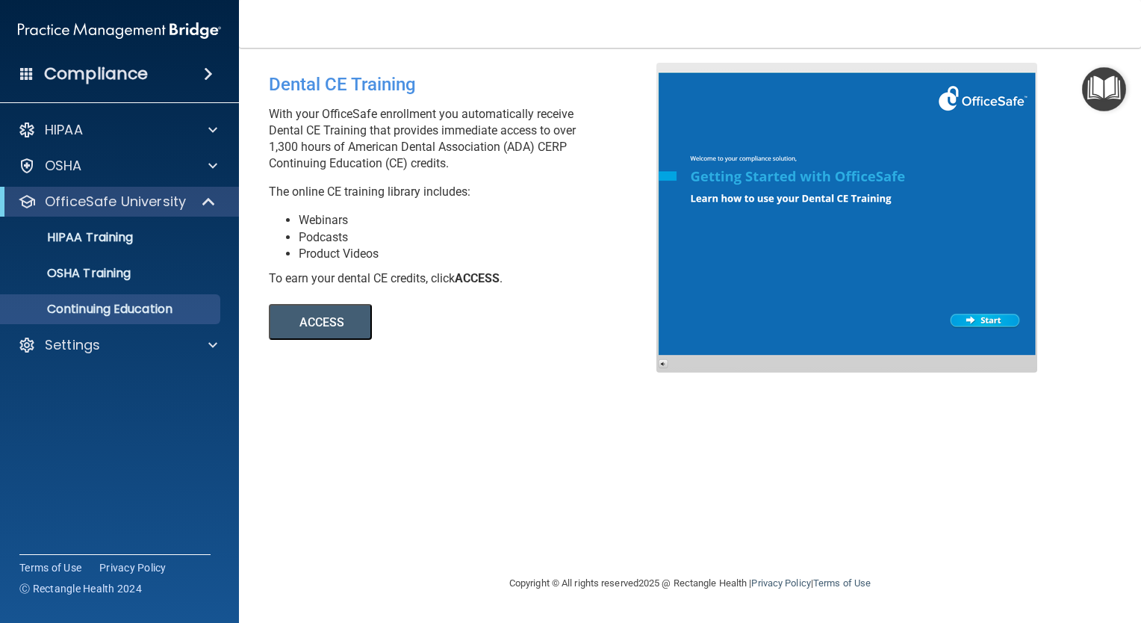
click at [343, 321] on button "ACCESS" at bounding box center [320, 322] width 103 height 36
